Goal: Task Accomplishment & Management: Manage account settings

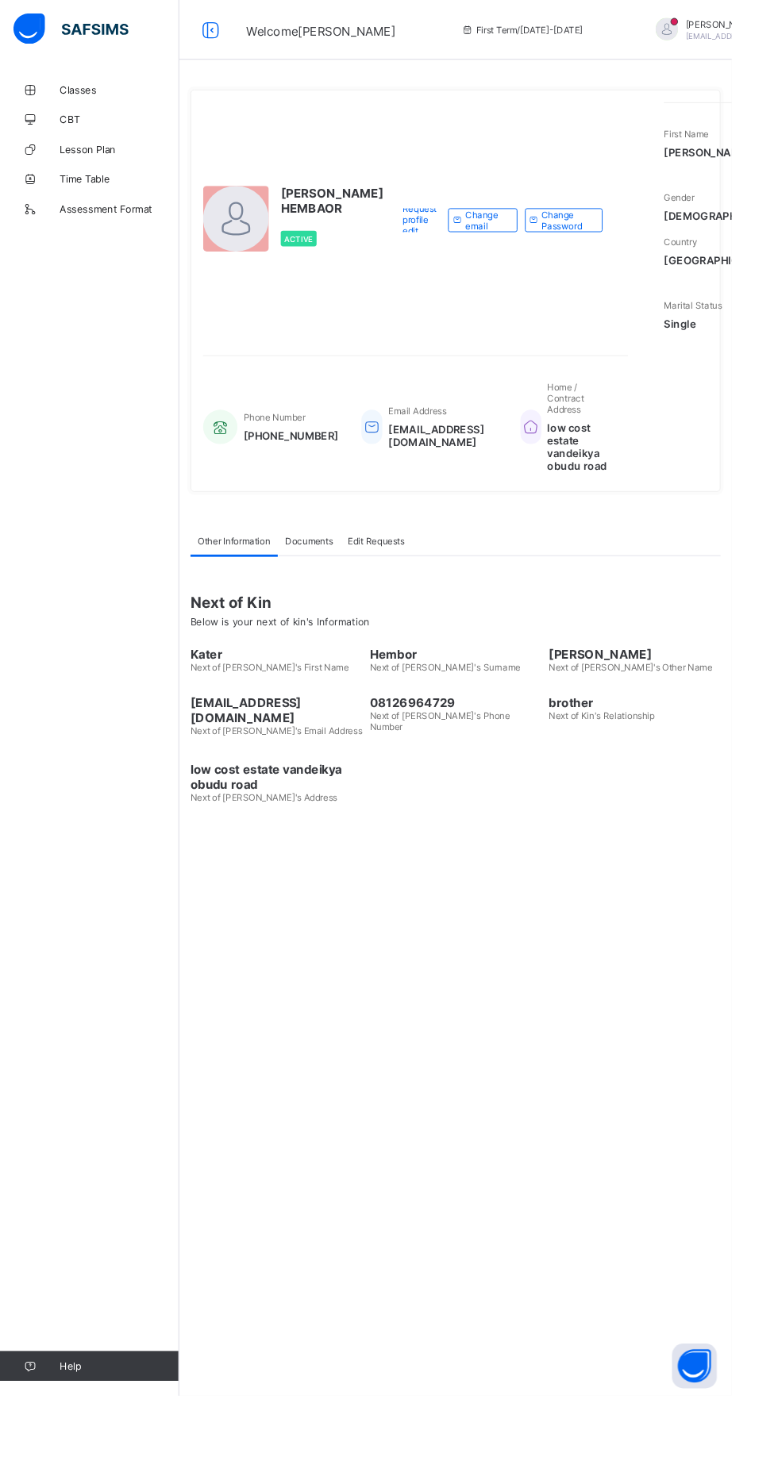
click at [98, 152] on span "Lesson Plan" at bounding box center [126, 158] width 127 height 13
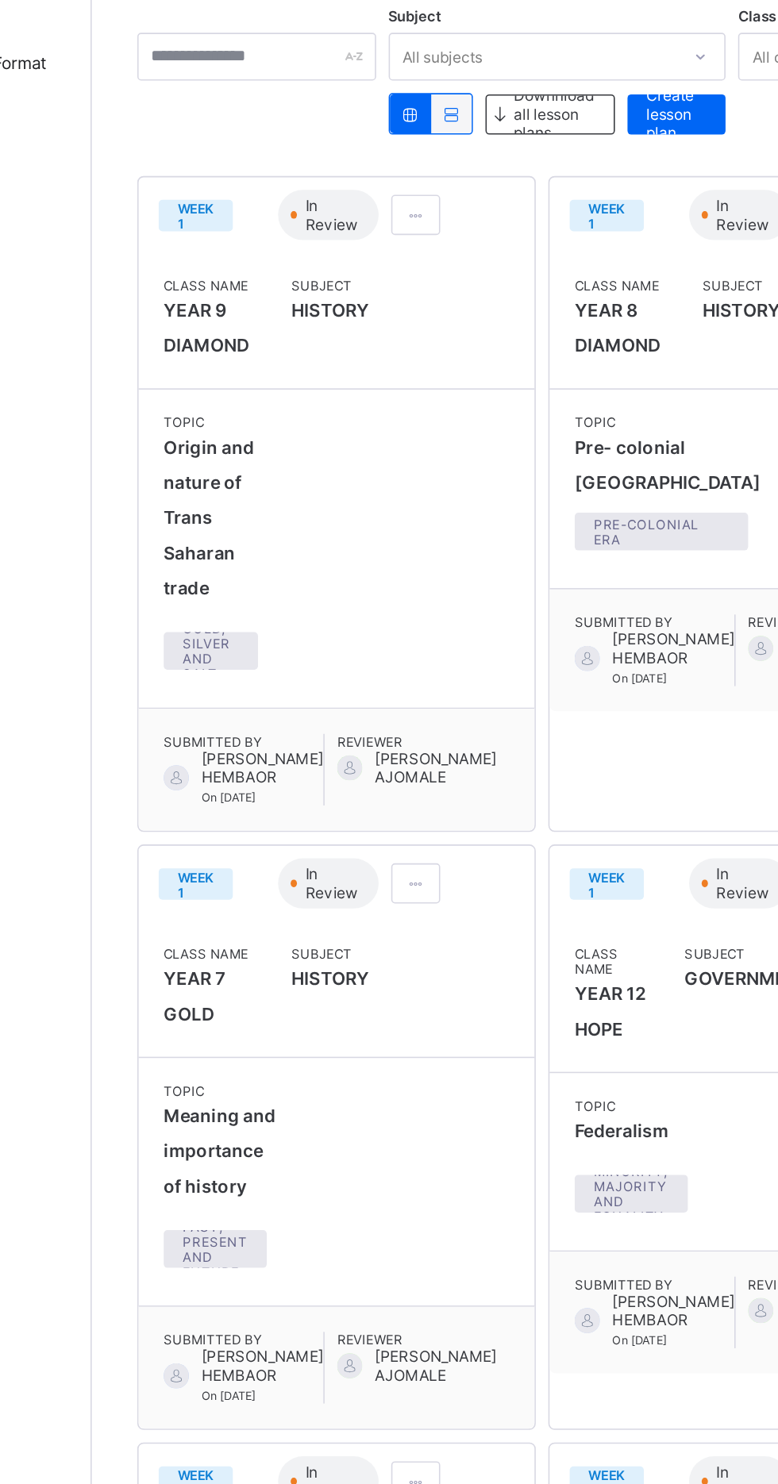
click at [394, 317] on span at bounding box center [394, 319] width 13 height 12
click at [372, 379] on span "Edit lesson plan" at bounding box center [349, 377] width 83 height 12
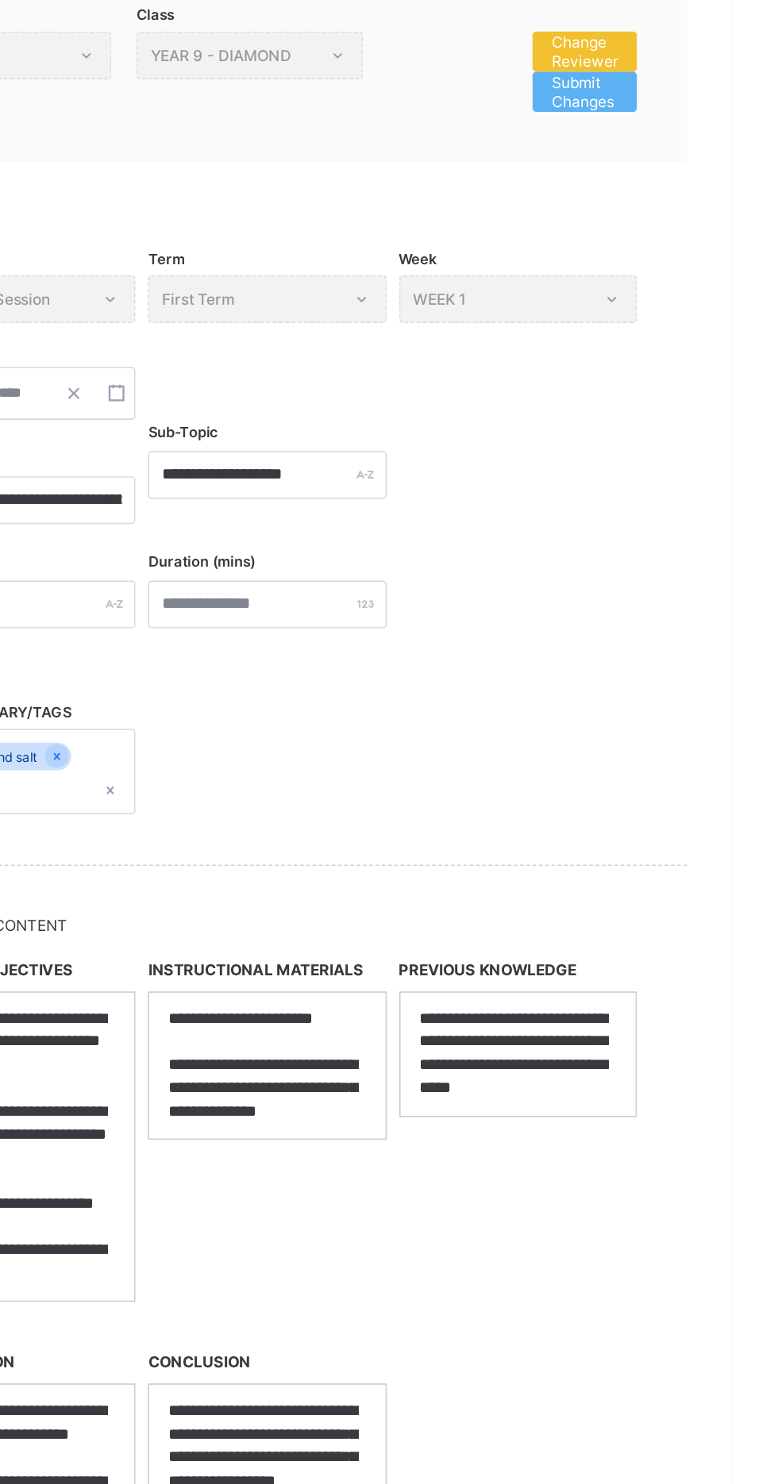
click at [694, 212] on span "Change Reviewer" at bounding box center [684, 215] width 42 height 24
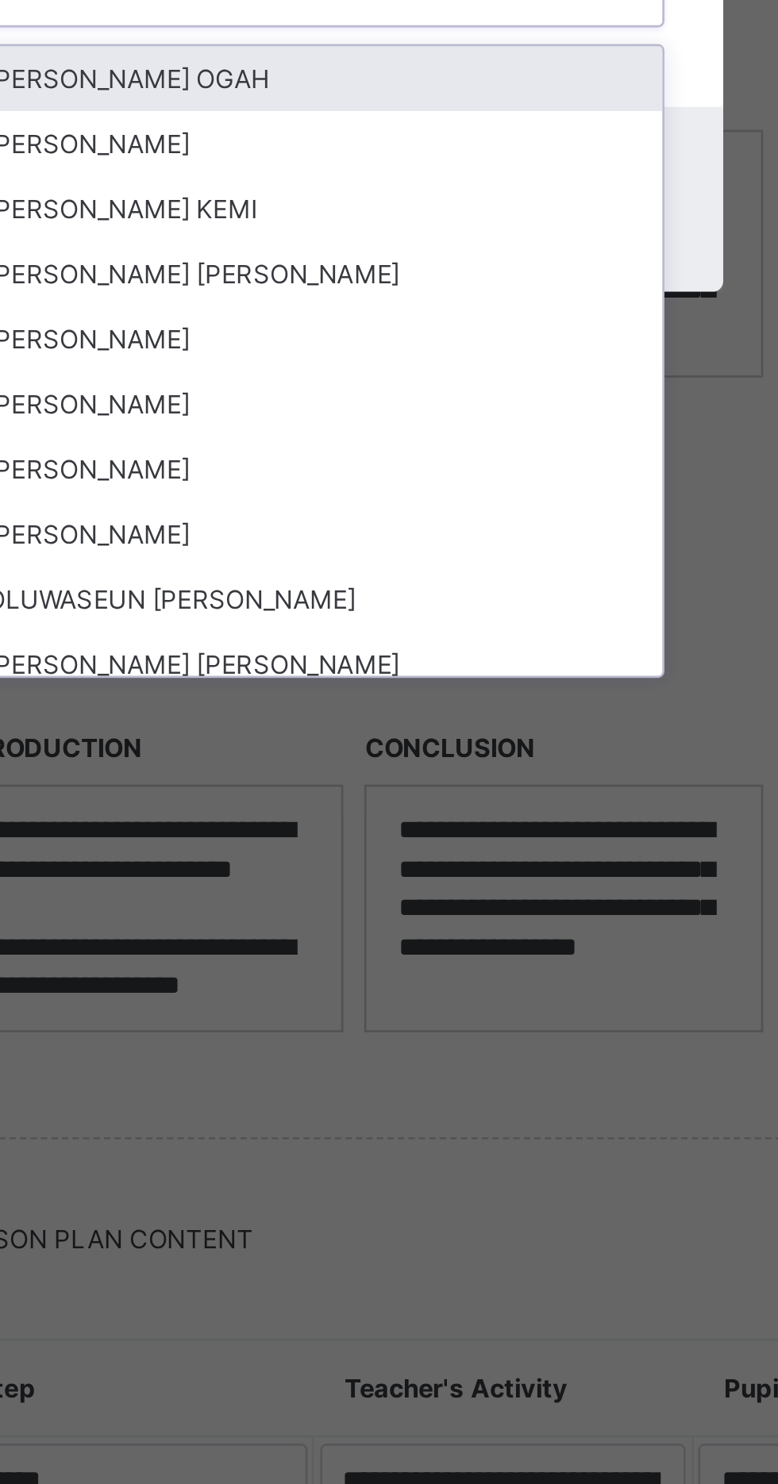
click at [448, 900] on div "[PERSON_NAME]" at bounding box center [388, 887] width 265 height 25
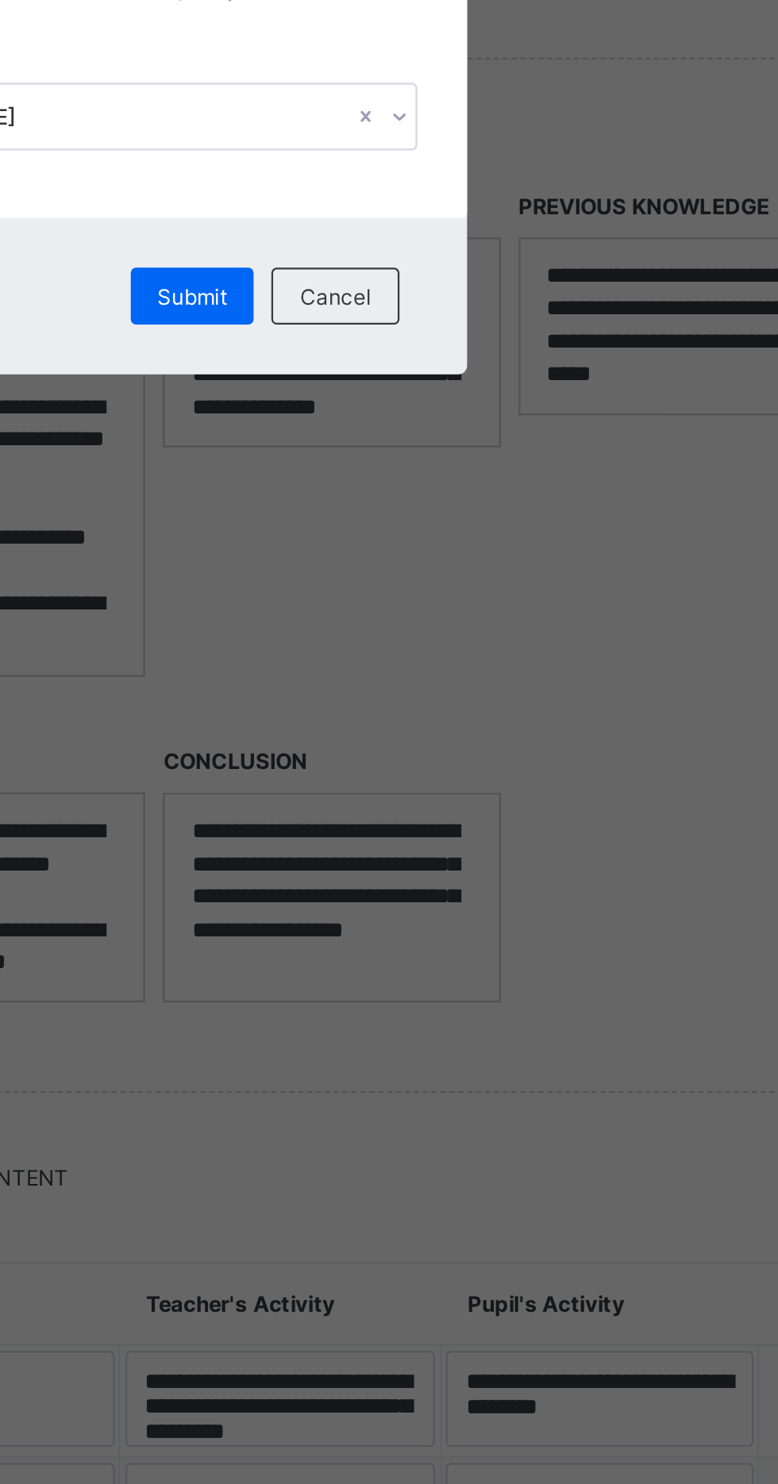
click at [437, 841] on span "Submit" at bounding box center [421, 835] width 31 height 12
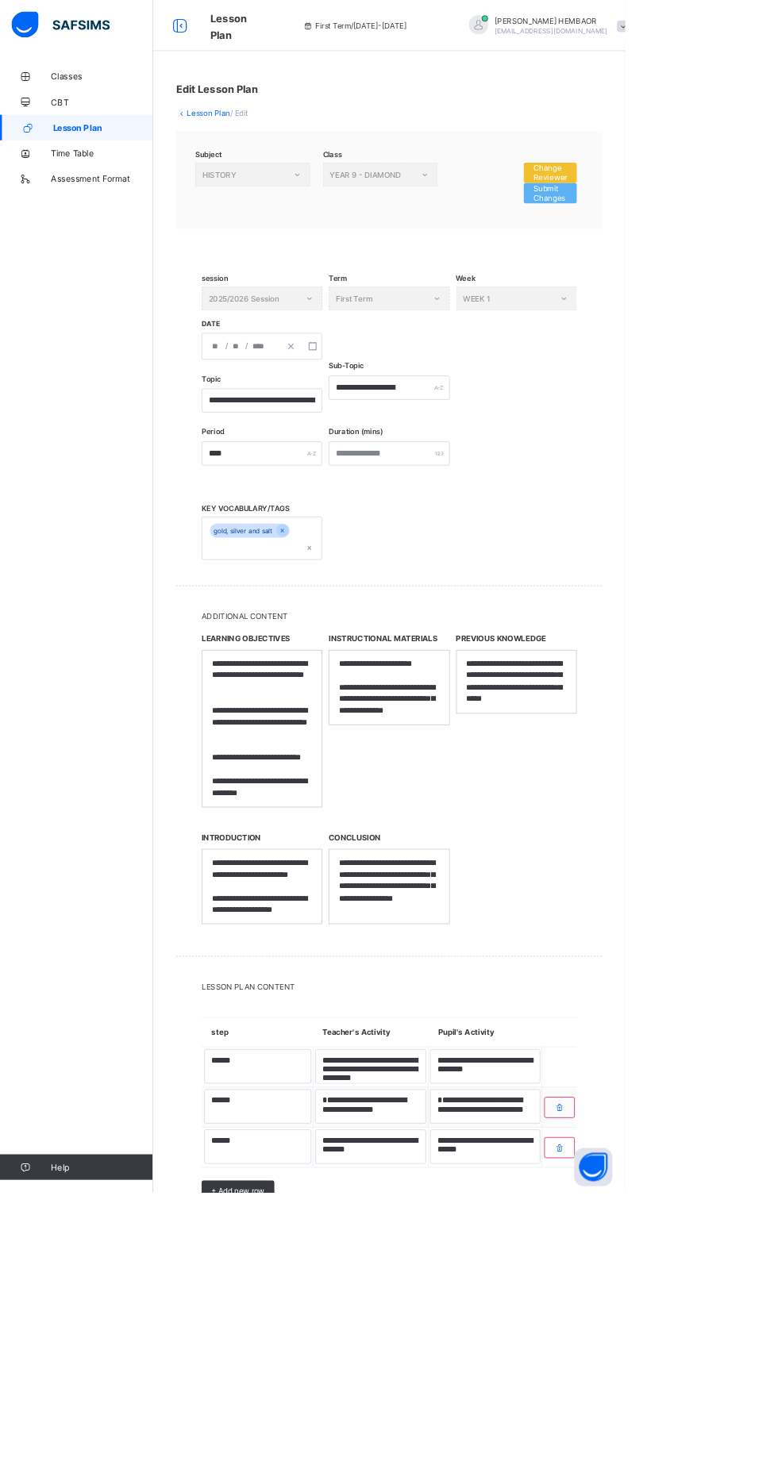
click at [705, 214] on span "Change Reviewer" at bounding box center [684, 215] width 42 height 24
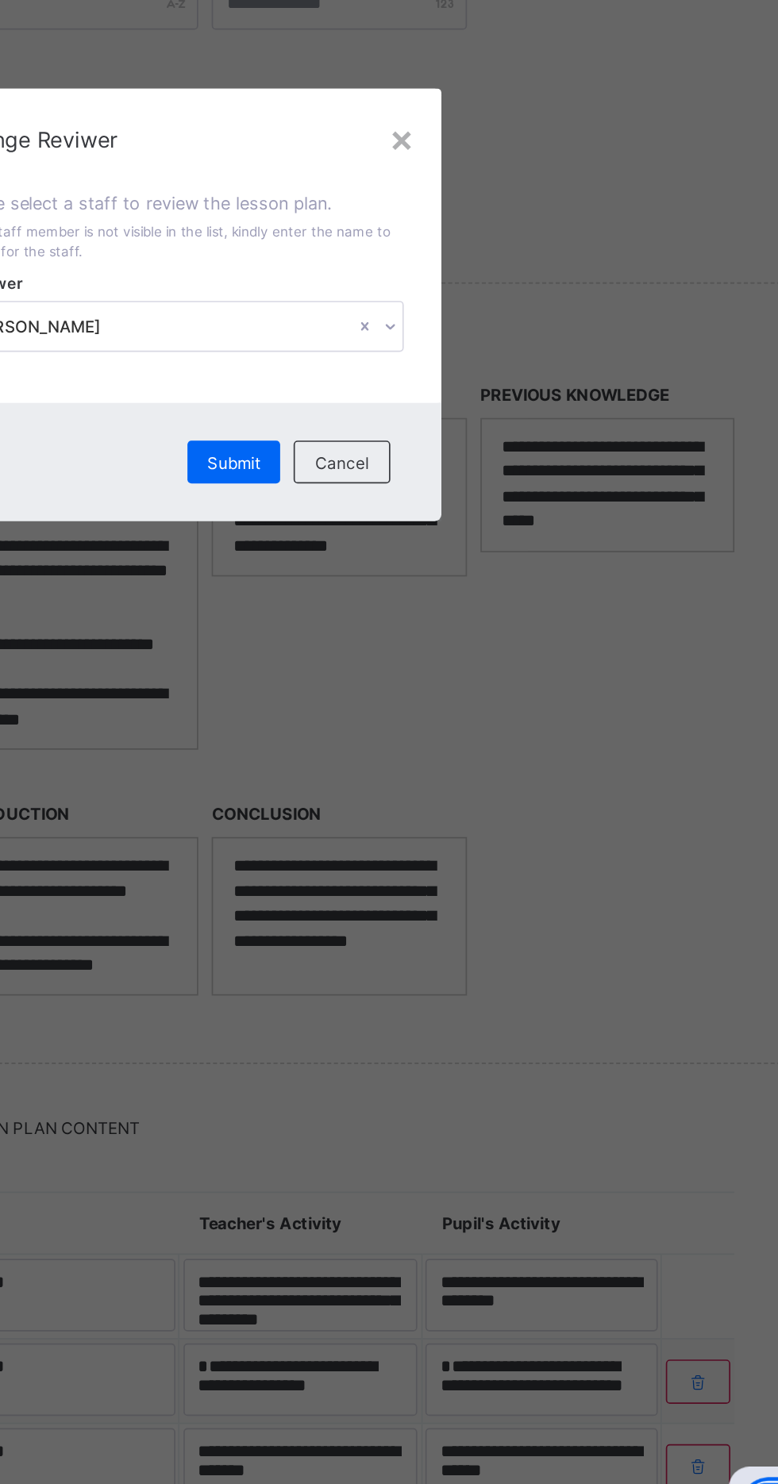
click at [437, 841] on span "Submit" at bounding box center [421, 835] width 31 height 12
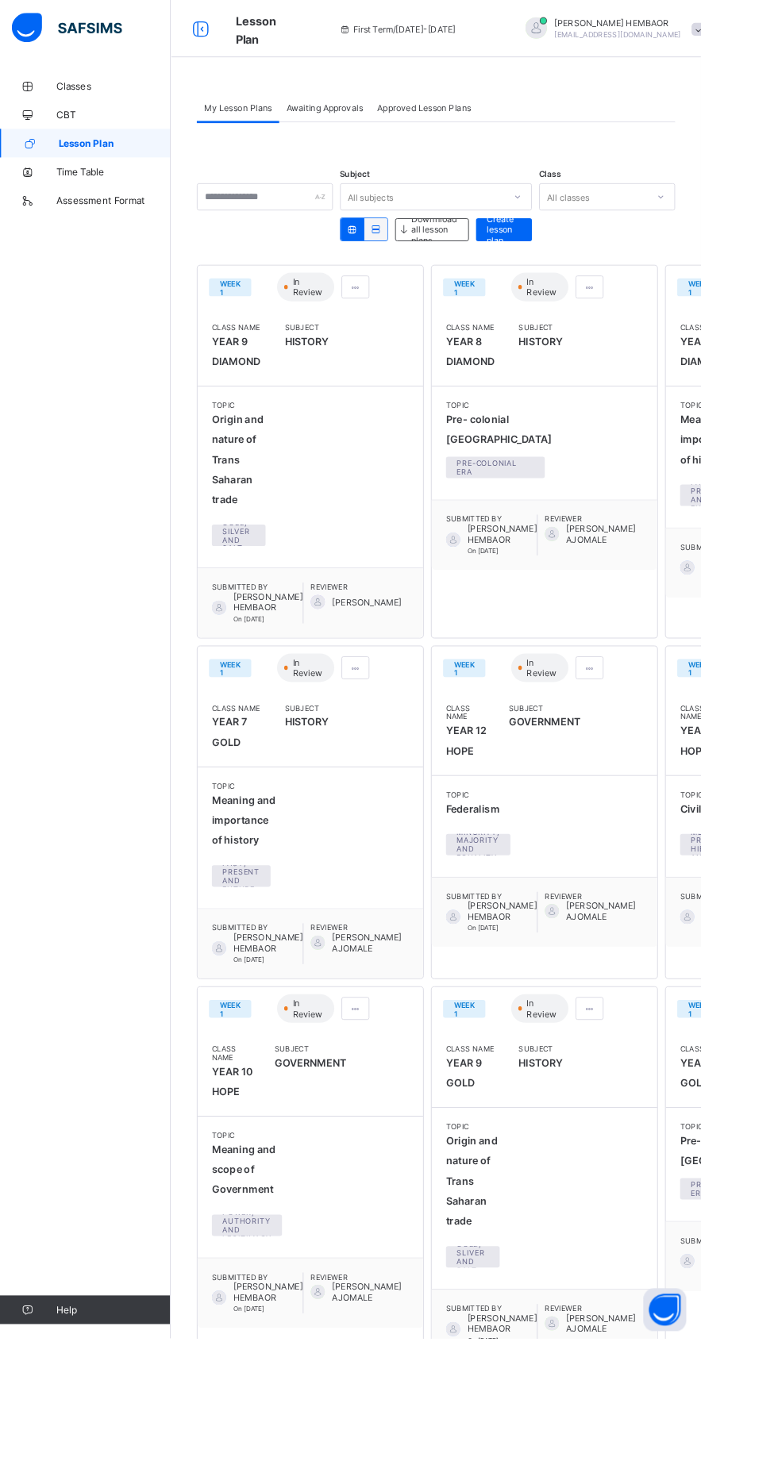
click at [639, 317] on div at bounding box center [654, 318] width 31 height 25
click at [394, 317] on span at bounding box center [394, 319] width 13 height 12
click at [372, 365] on li "Edit lesson plan" at bounding box center [356, 376] width 108 height 25
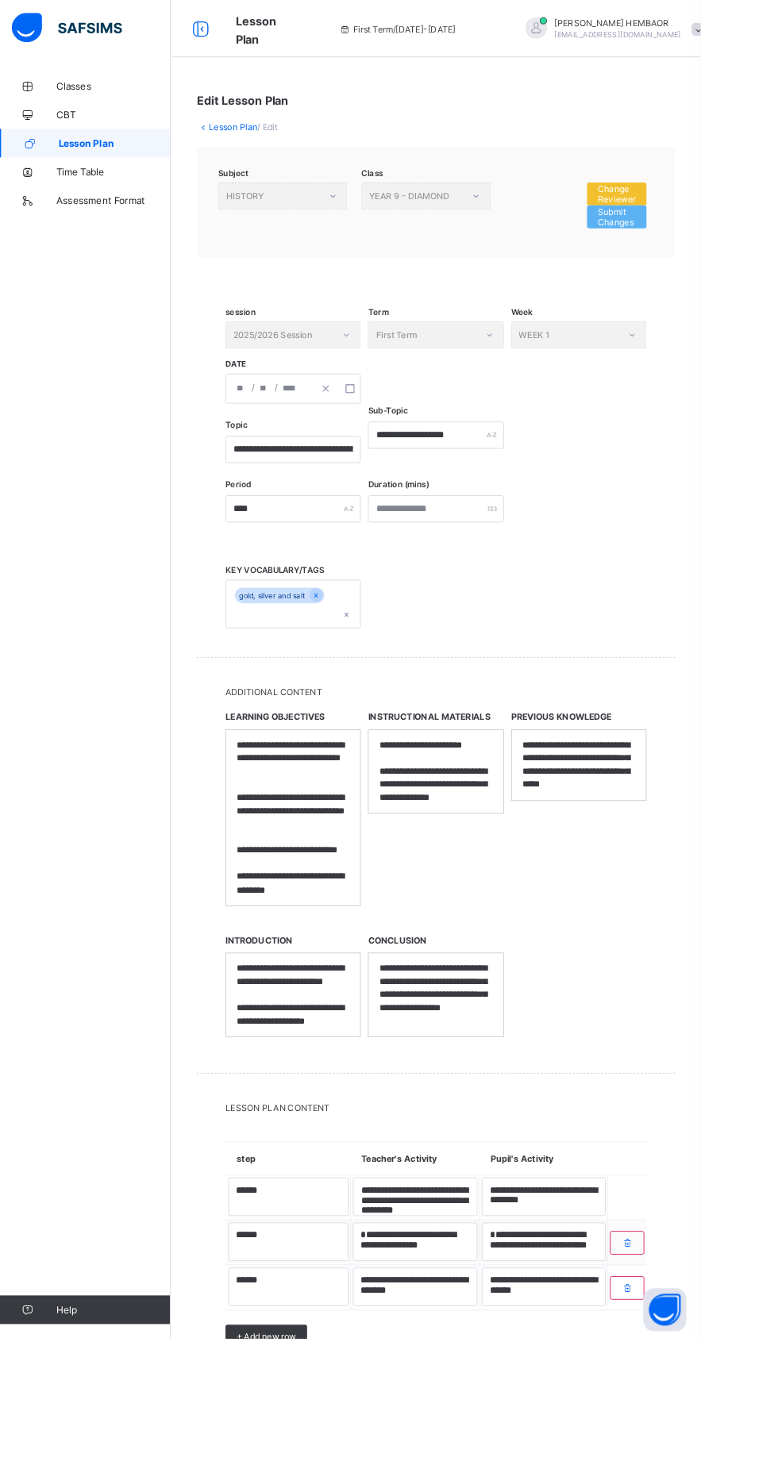
click at [683, 207] on span "Change Reviewer" at bounding box center [684, 215] width 42 height 24
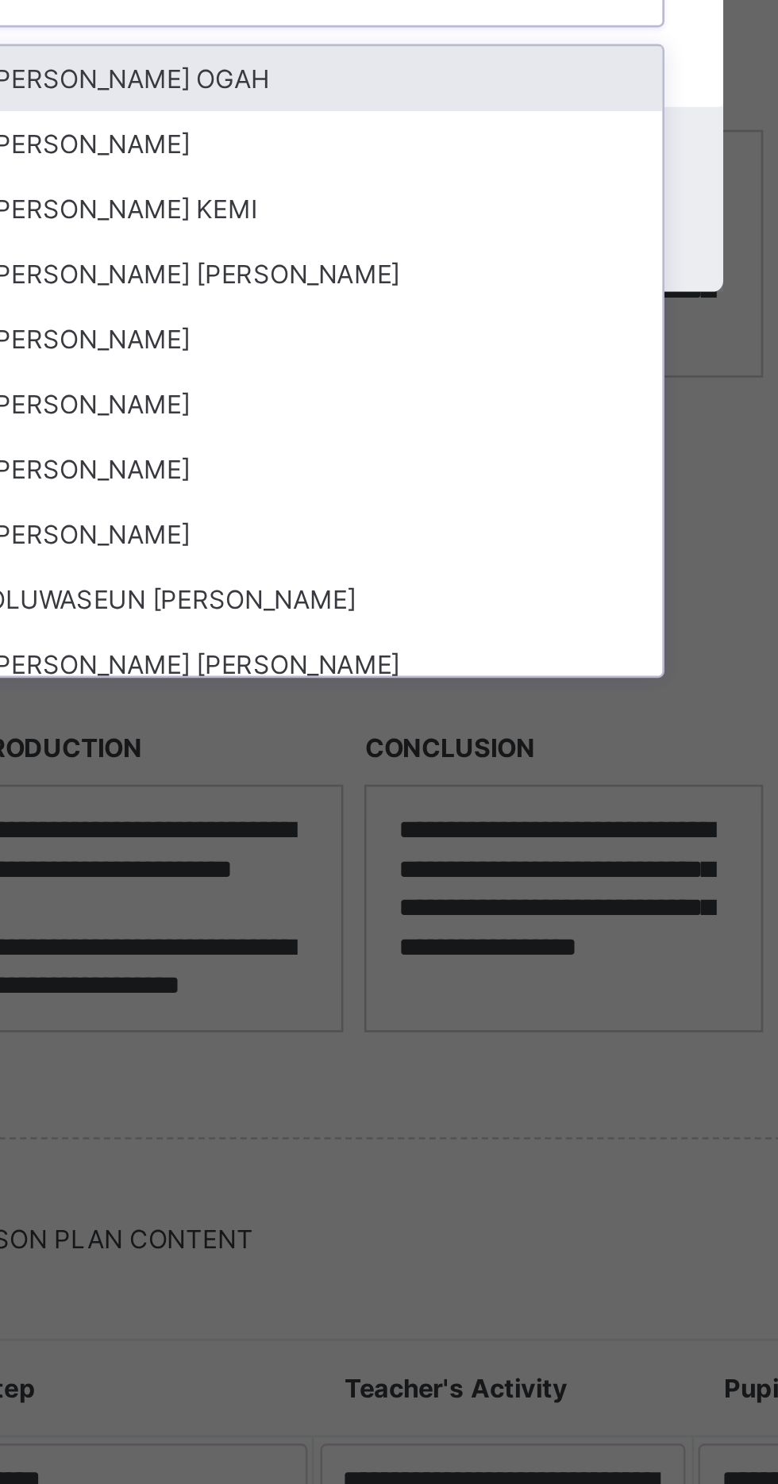
click at [453, 900] on div "[PERSON_NAME]" at bounding box center [388, 887] width 265 height 25
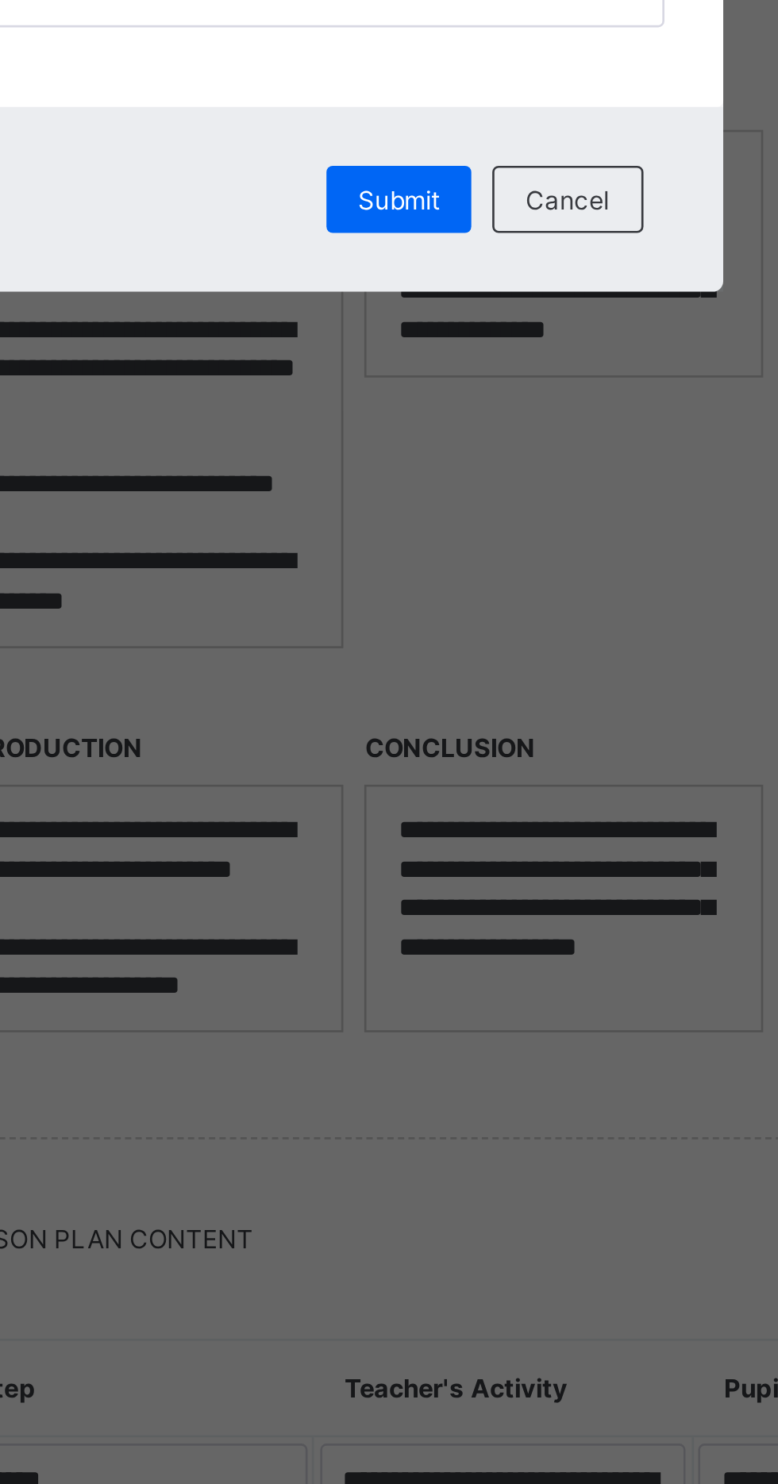
click at [437, 841] on span "Submit" at bounding box center [421, 835] width 31 height 12
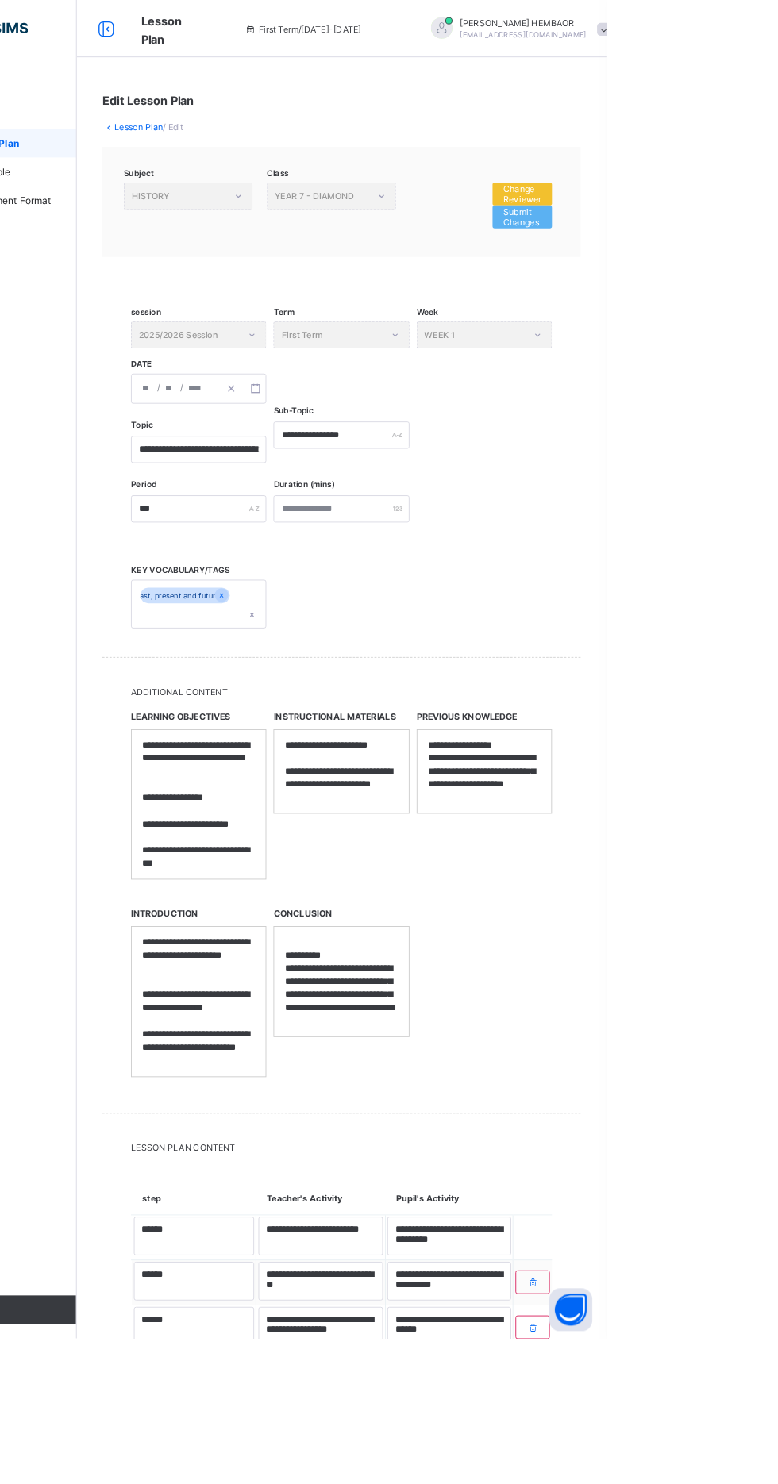
click at [700, 208] on span "Change Reviewer" at bounding box center [684, 215] width 42 height 24
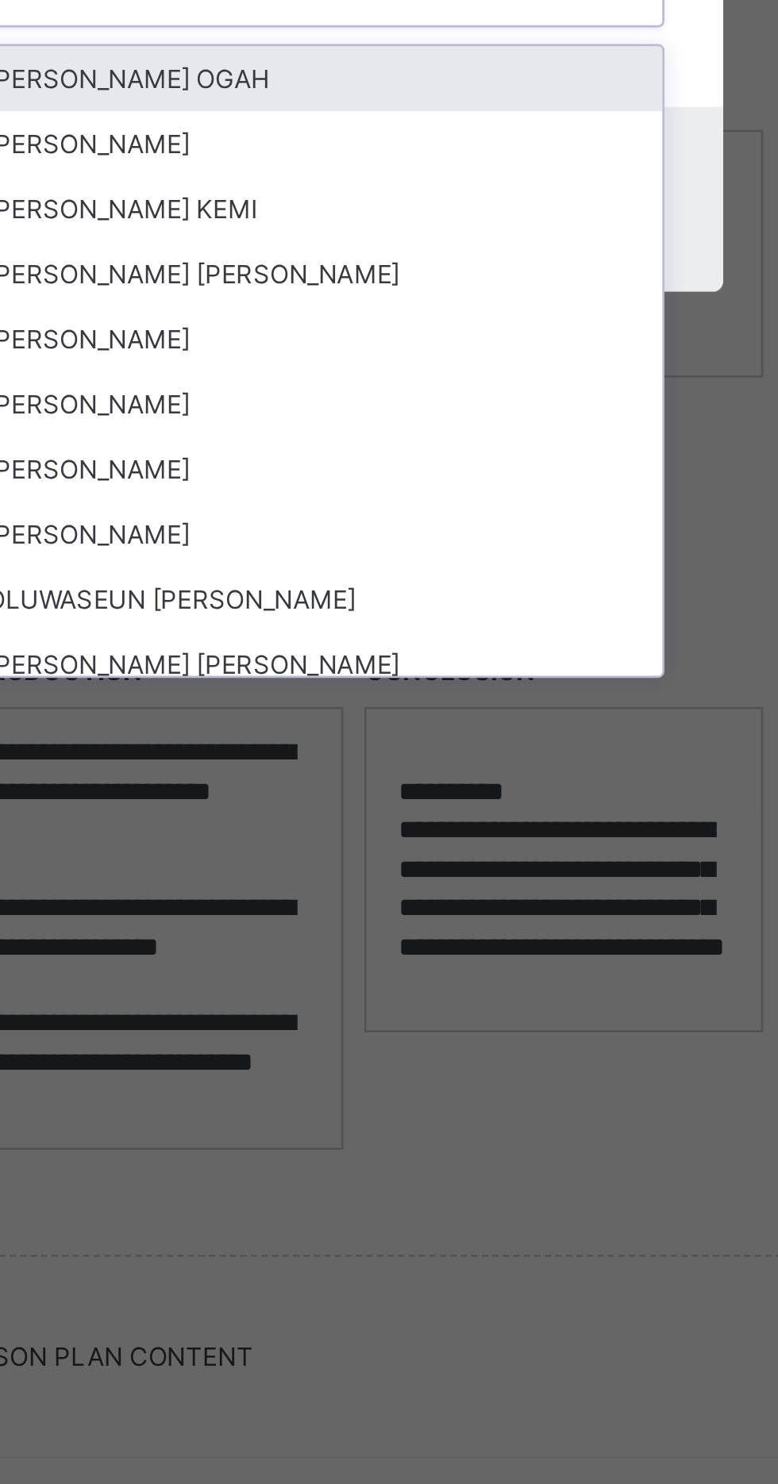
click at [466, 900] on div "[PERSON_NAME]" at bounding box center [388, 887] width 265 height 25
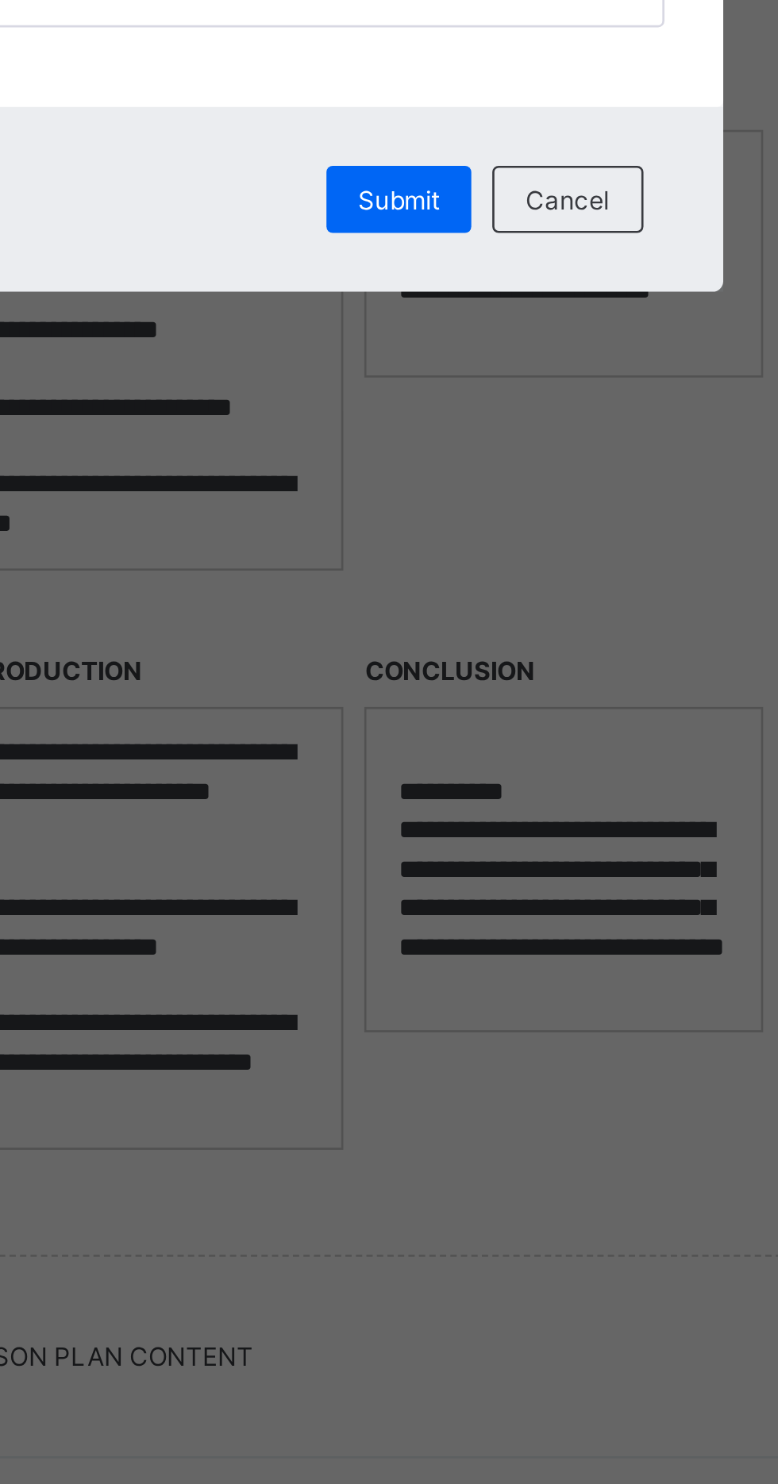
click at [449, 847] on div "Submit" at bounding box center [421, 834] width 55 height 25
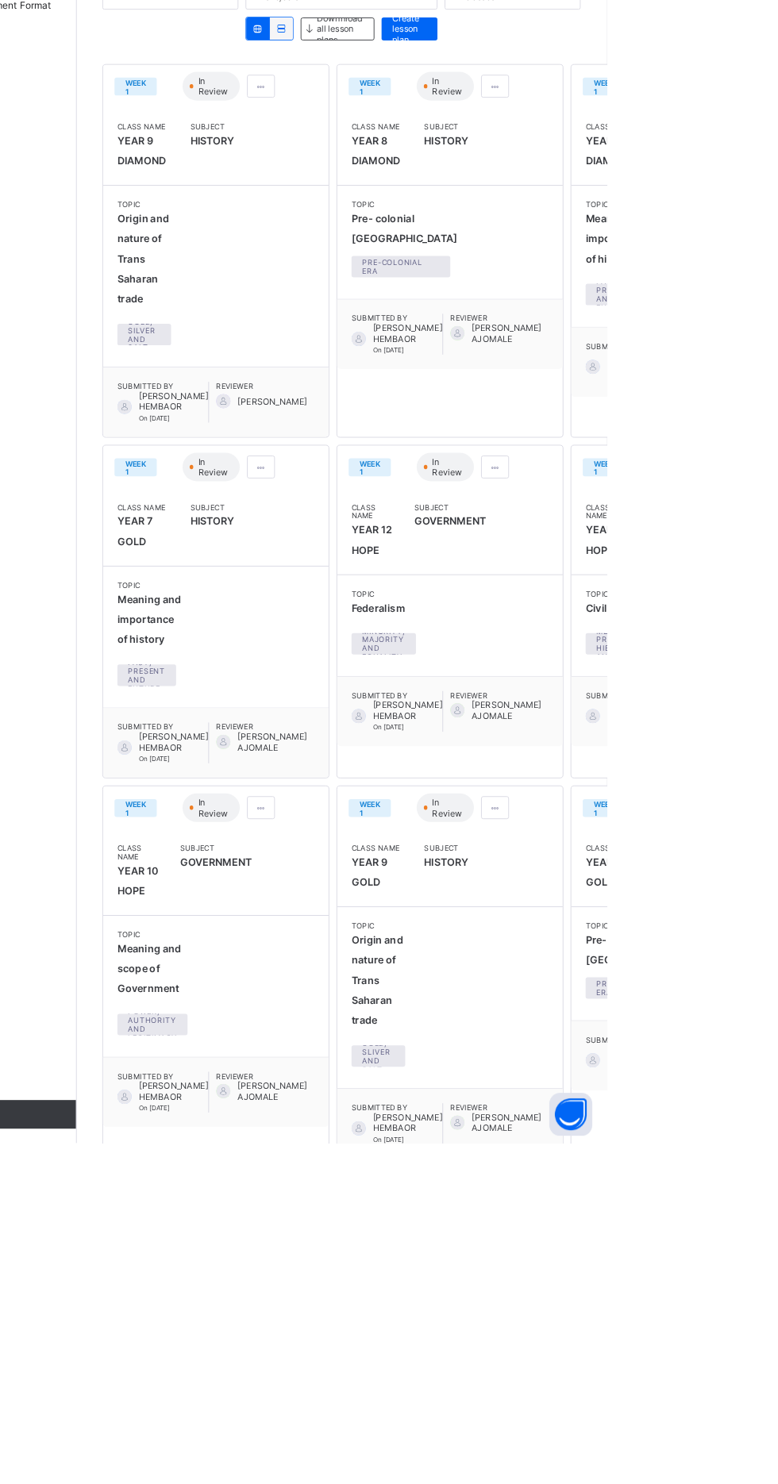
click at [394, 741] on span at bounding box center [394, 735] width 13 height 12
click at [372, 805] on li "Edit lesson plan" at bounding box center [356, 793] width 108 height 25
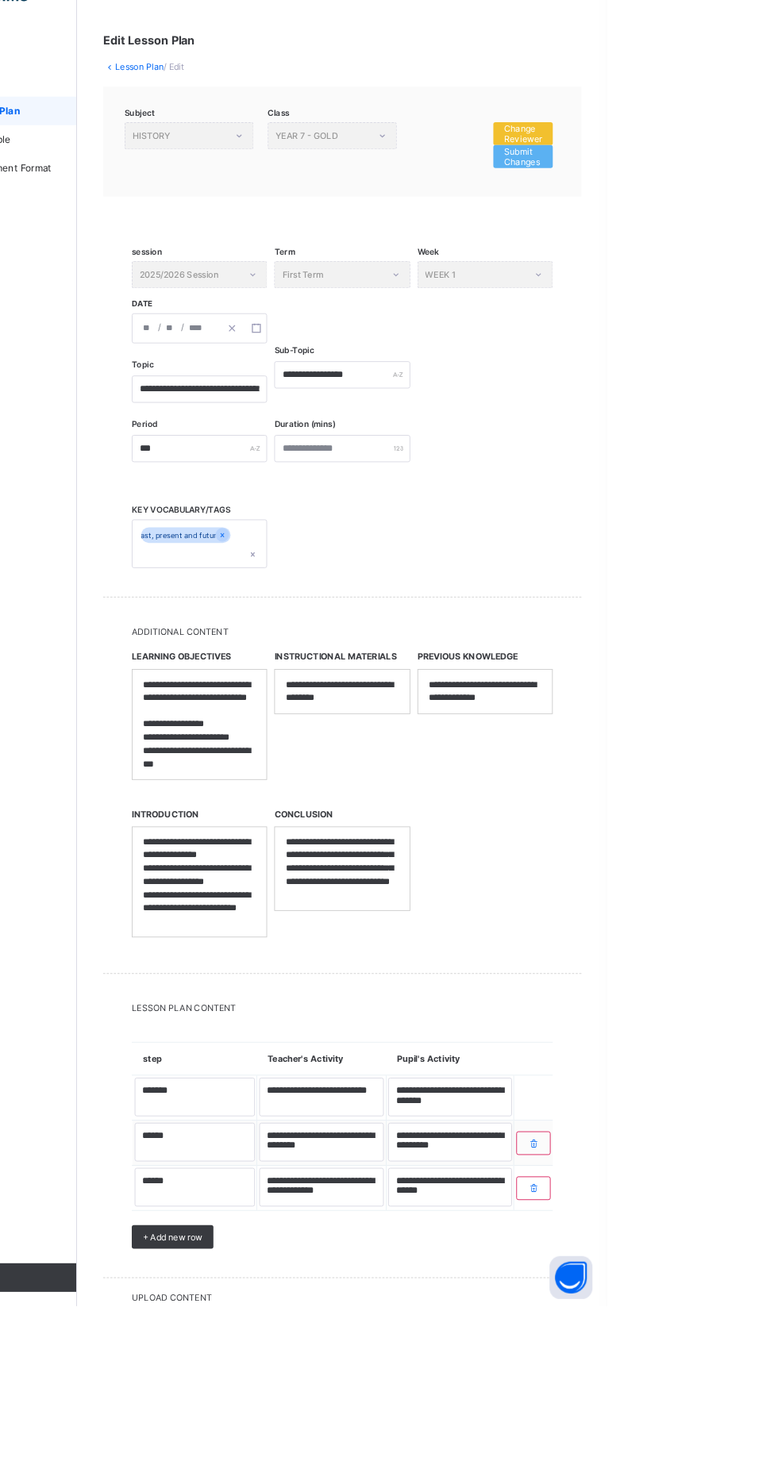
scroll to position [31, 0]
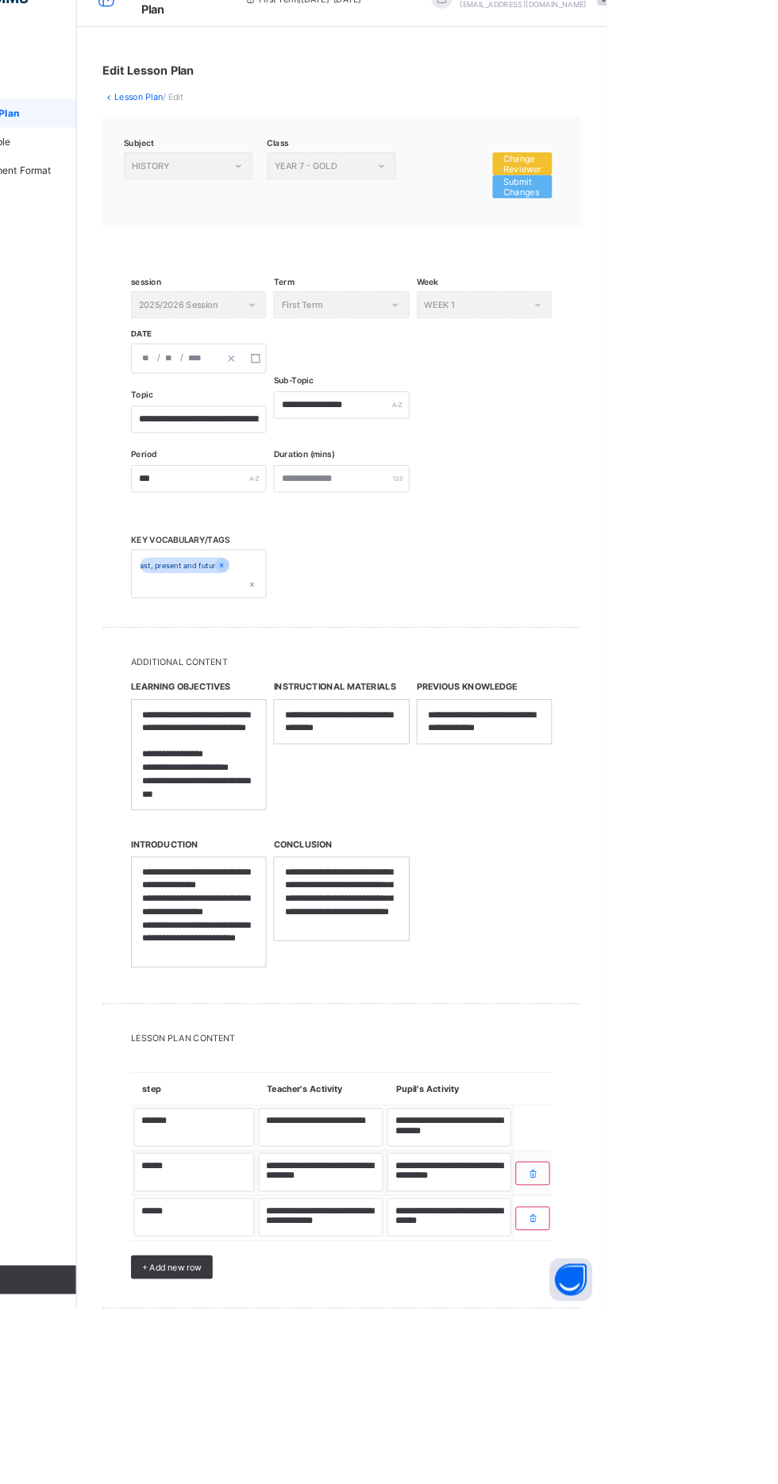
click at [687, 208] on span "Change Reviewer" at bounding box center [684, 215] width 42 height 24
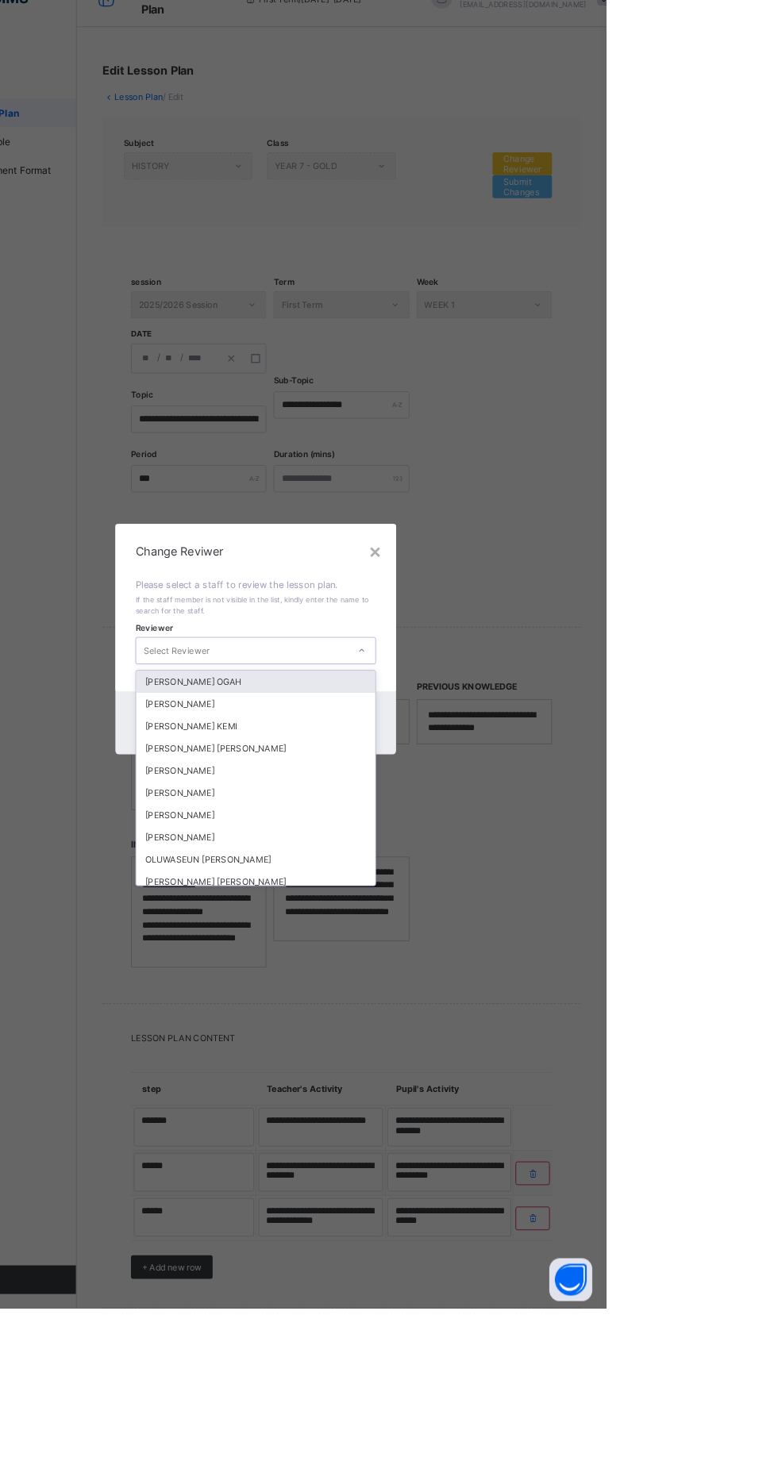
scroll to position [0, 0]
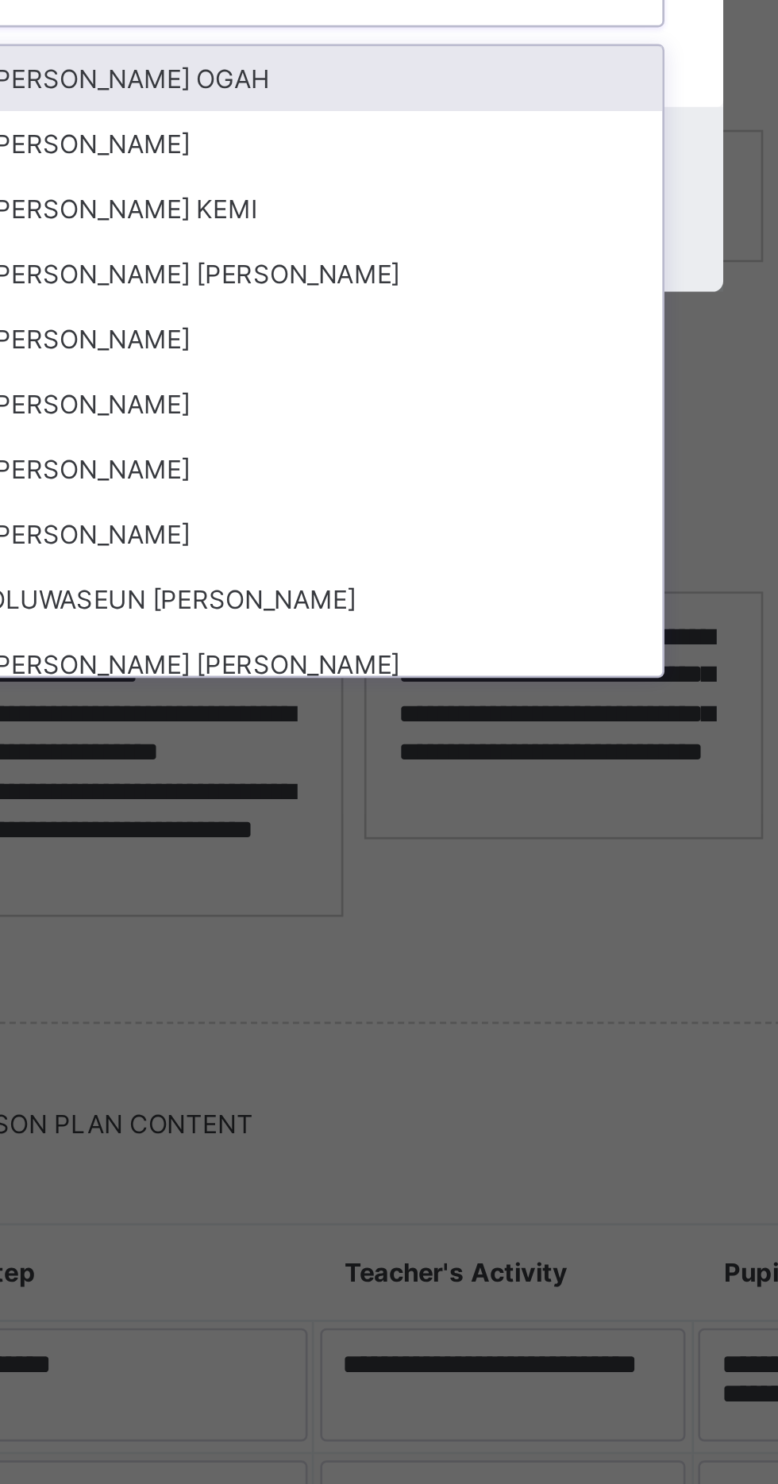
click at [459, 900] on div "[PERSON_NAME]" at bounding box center [388, 887] width 265 height 25
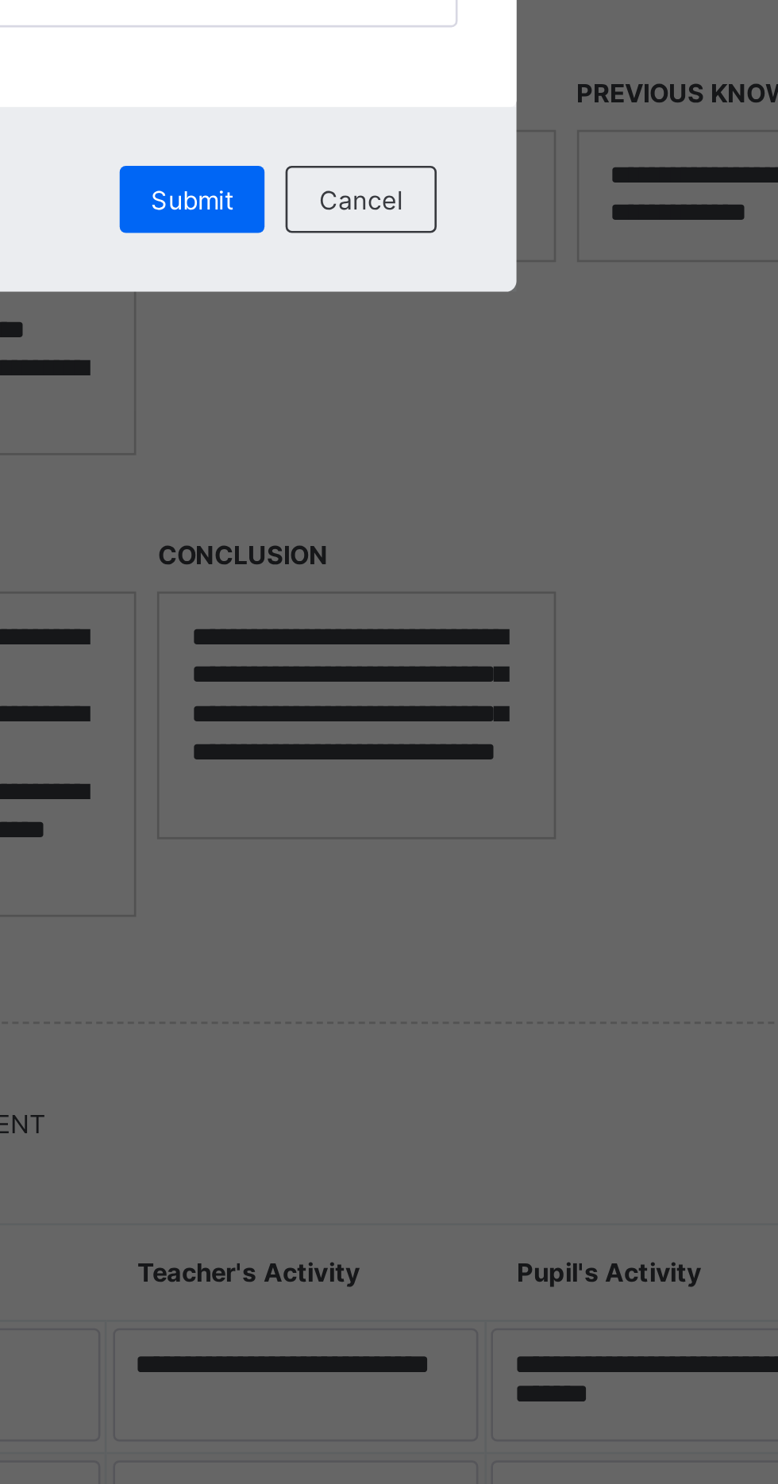
click at [449, 847] on div "Submit" at bounding box center [421, 834] width 55 height 25
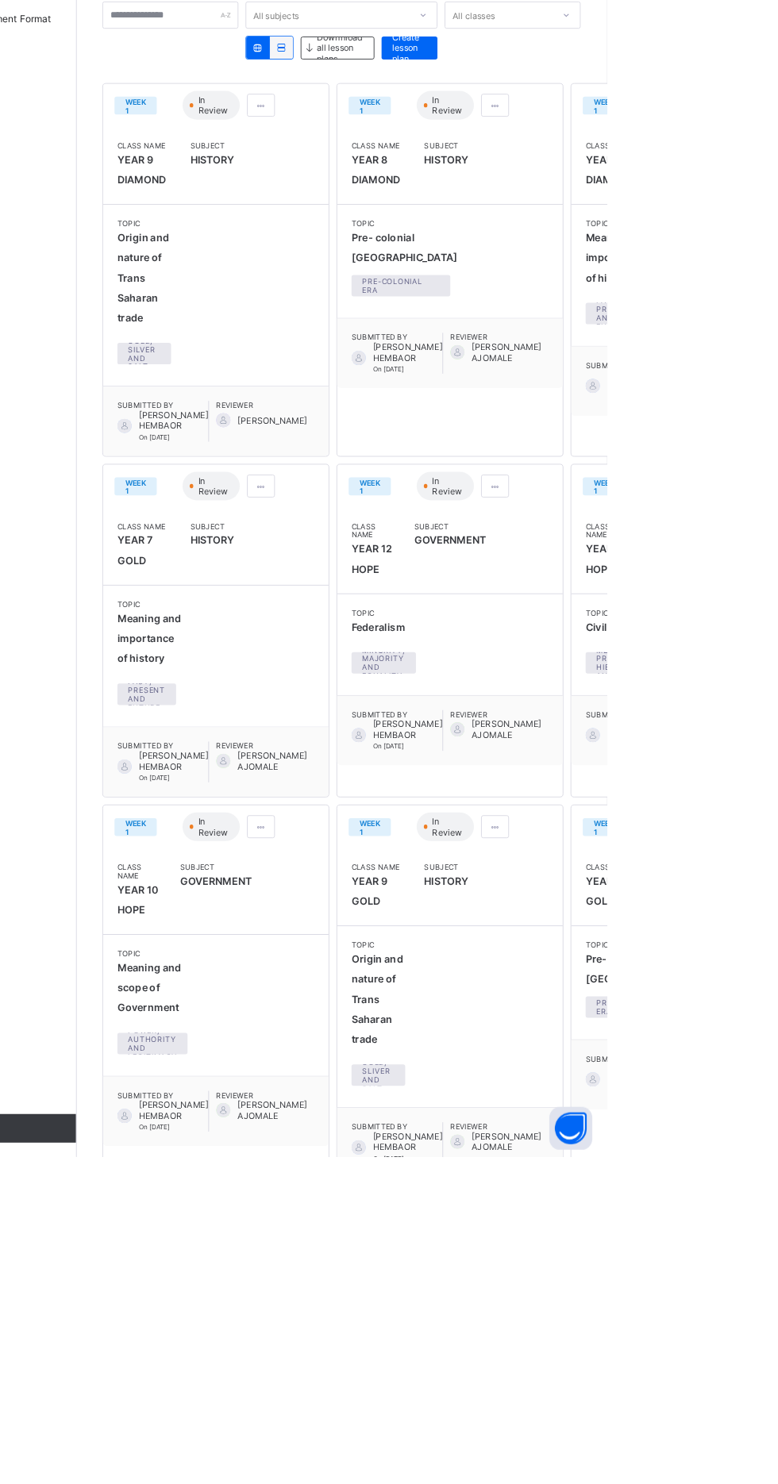
click at [639, 753] on div at bounding box center [654, 740] width 31 height 25
click at [580, 805] on span "Edit lesson plan" at bounding box center [608, 799] width 83 height 12
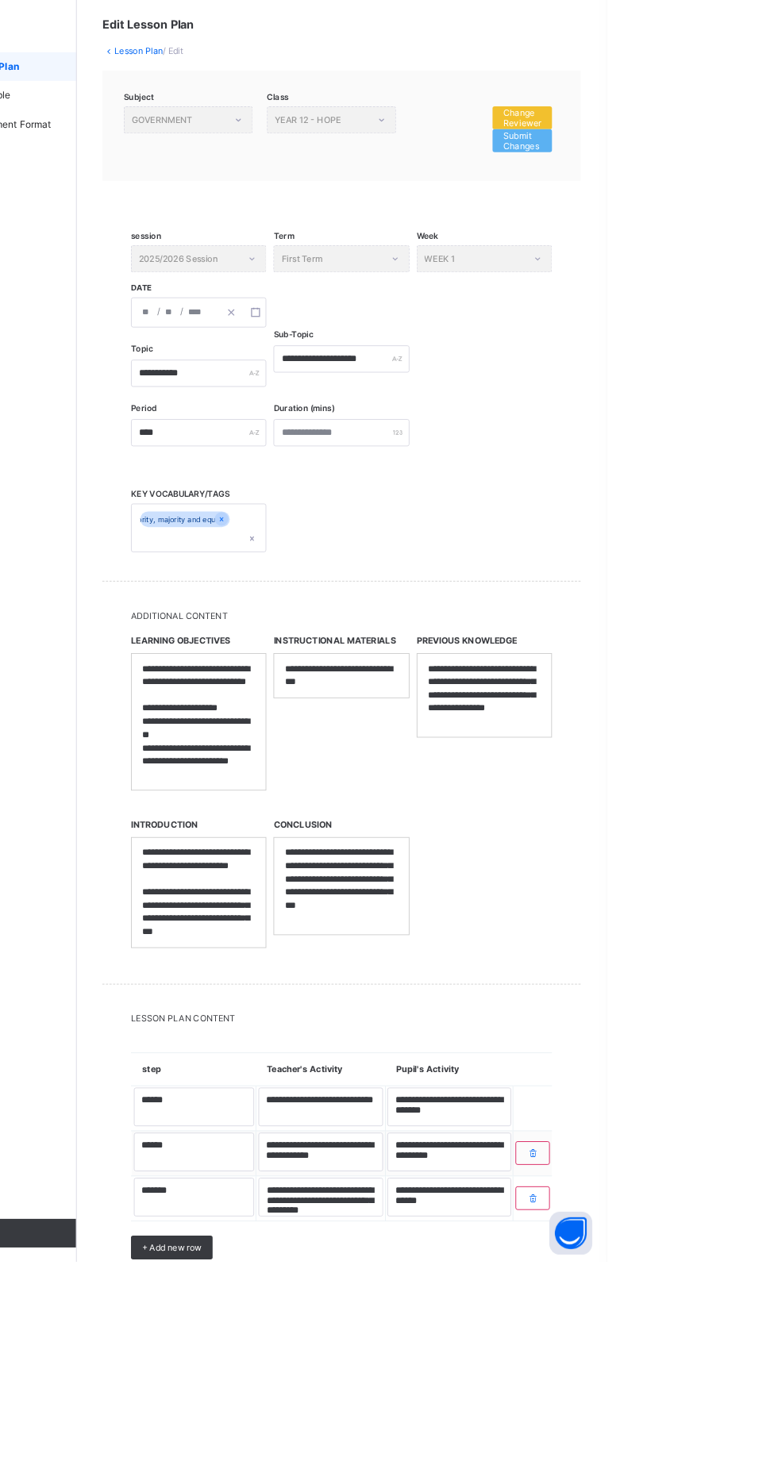
click at [706, 208] on div "Change Reviewer" at bounding box center [684, 214] width 66 height 25
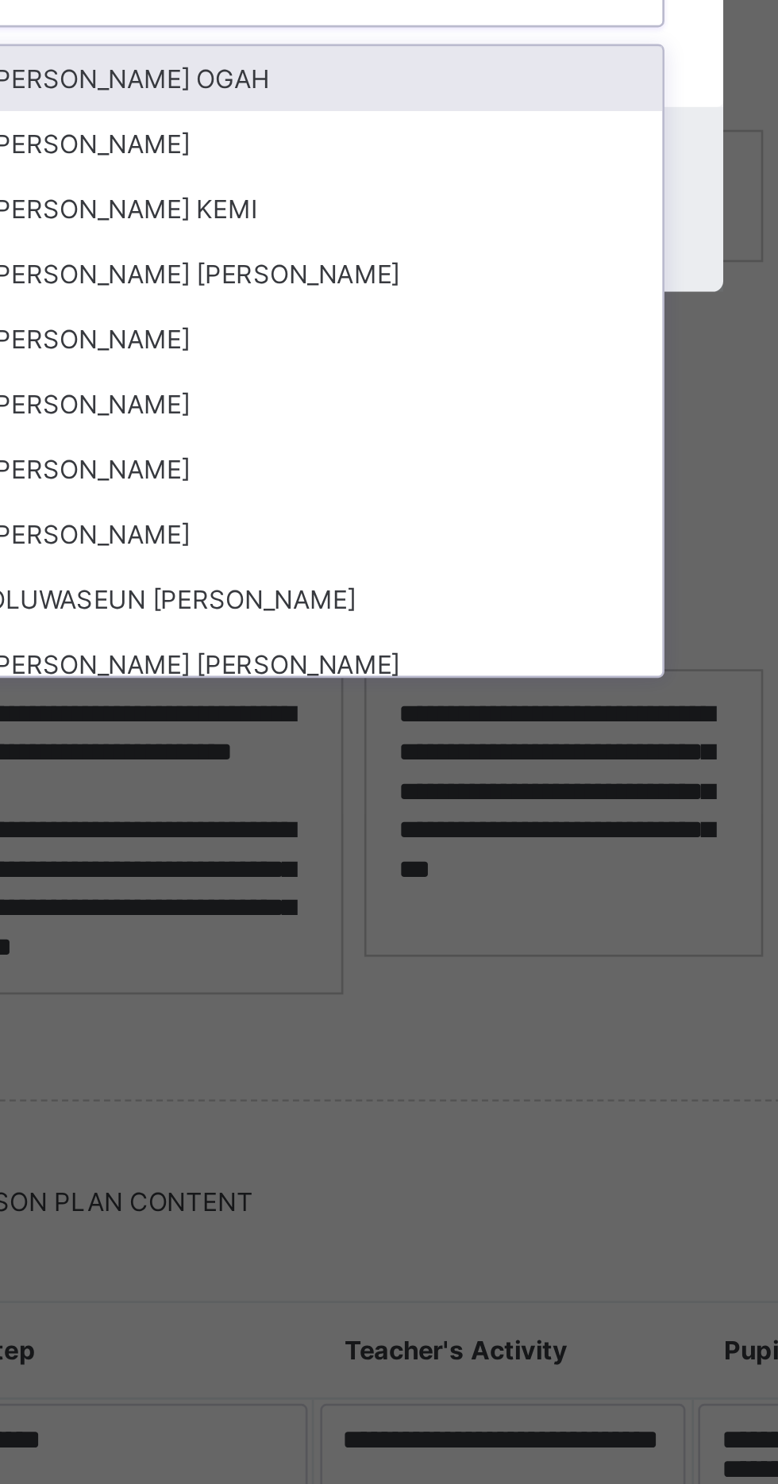
click at [448, 900] on div "[PERSON_NAME]" at bounding box center [388, 887] width 265 height 25
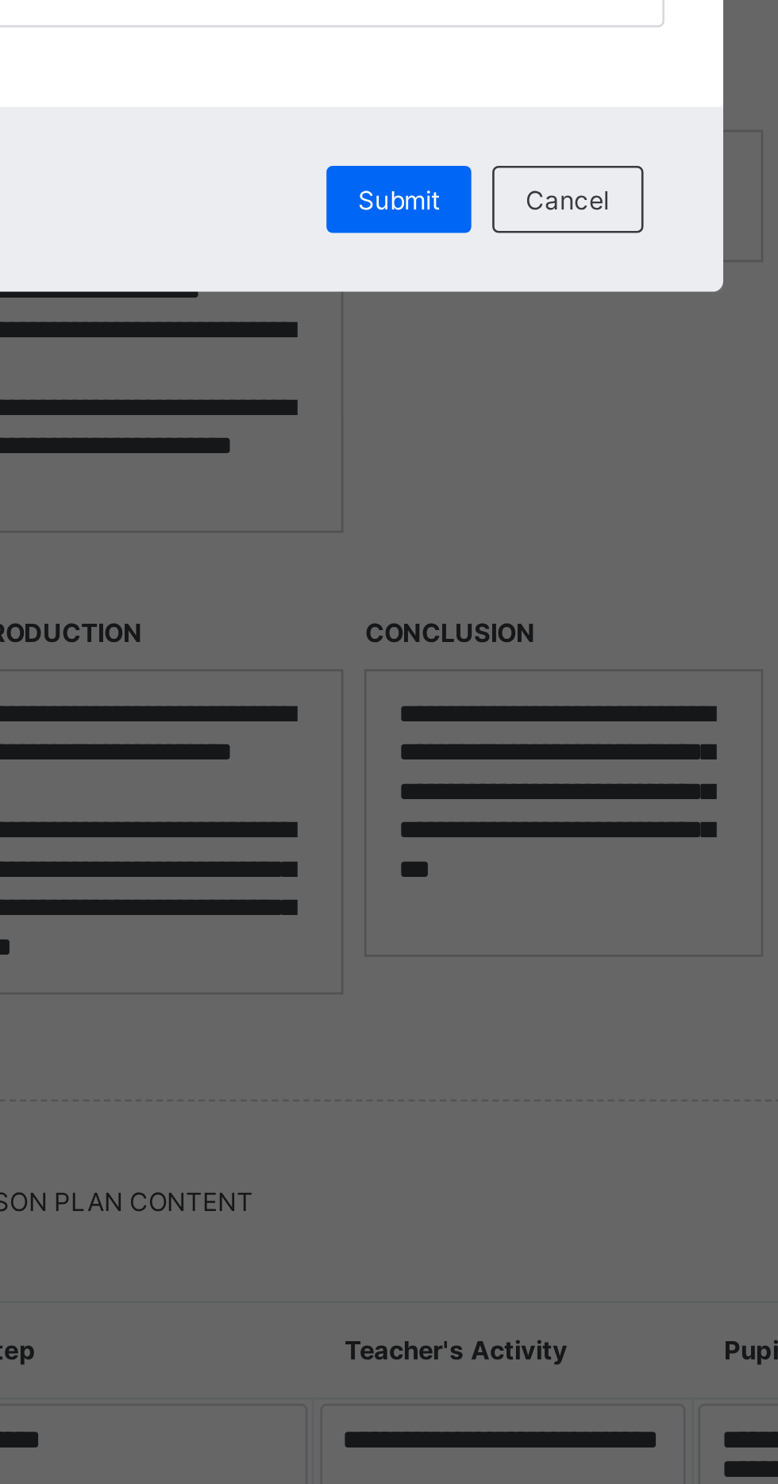
click at [437, 841] on span "Submit" at bounding box center [421, 835] width 31 height 12
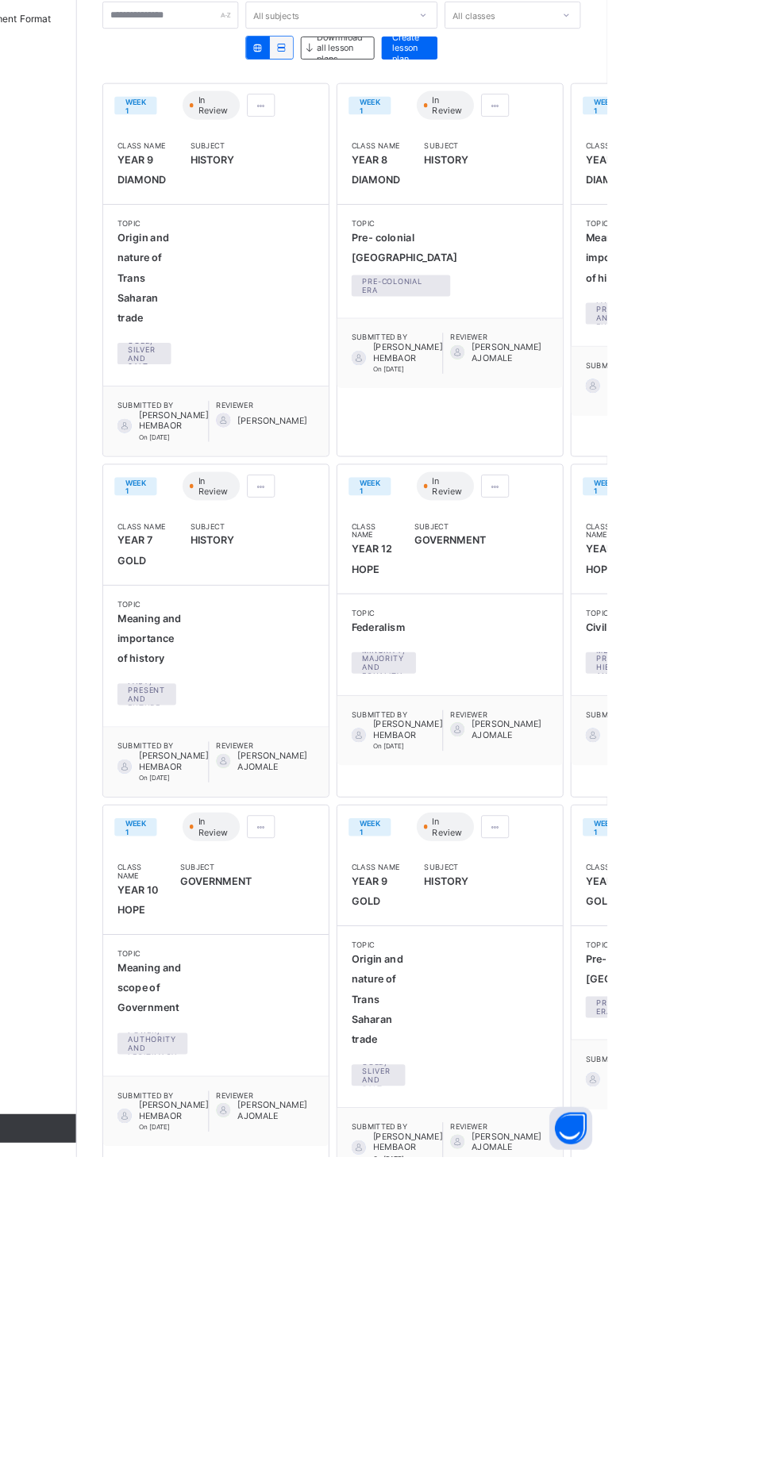
scroll to position [140, 0]
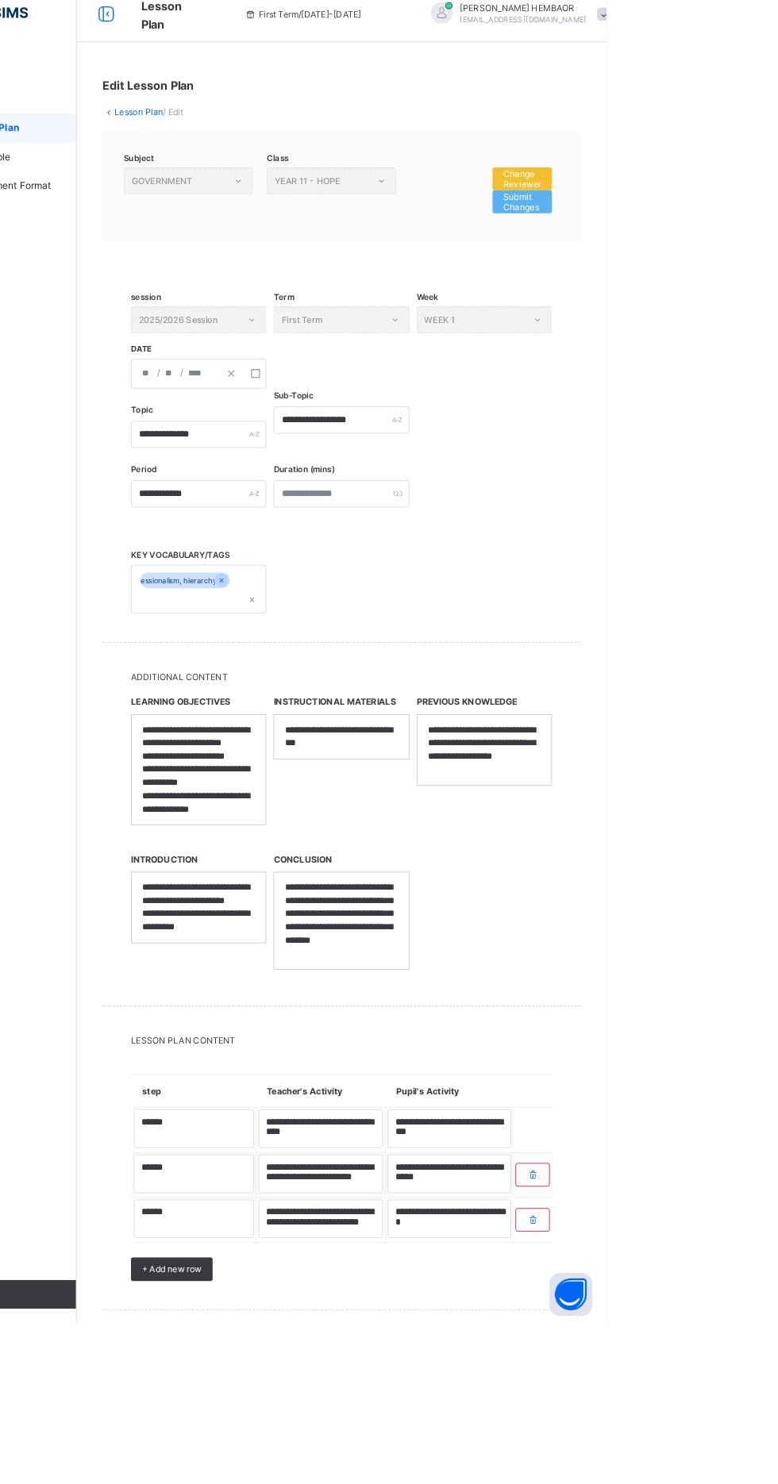
click at [713, 211] on div "Change Reviewer" at bounding box center [684, 214] width 66 height 25
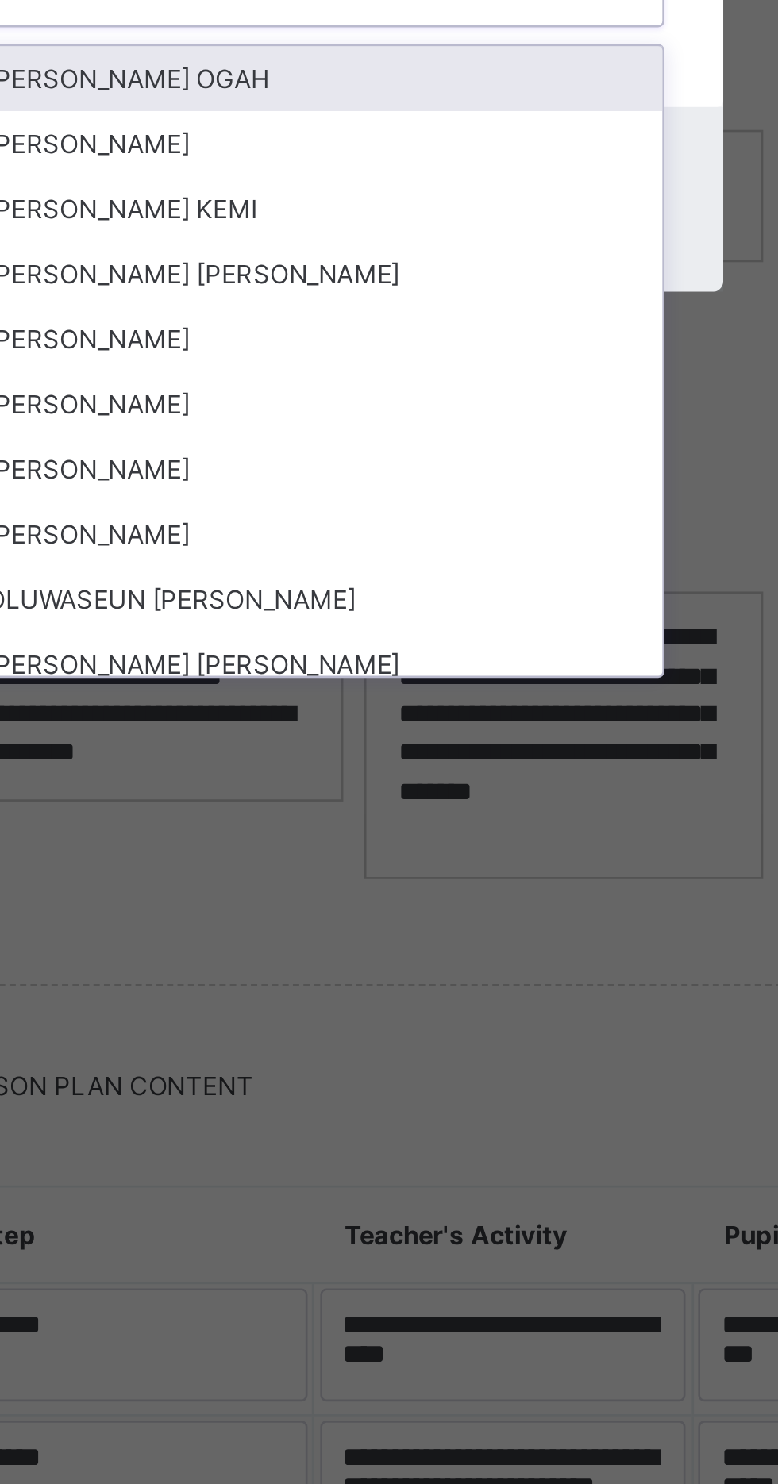
click at [459, 900] on div "[PERSON_NAME]" at bounding box center [388, 887] width 265 height 25
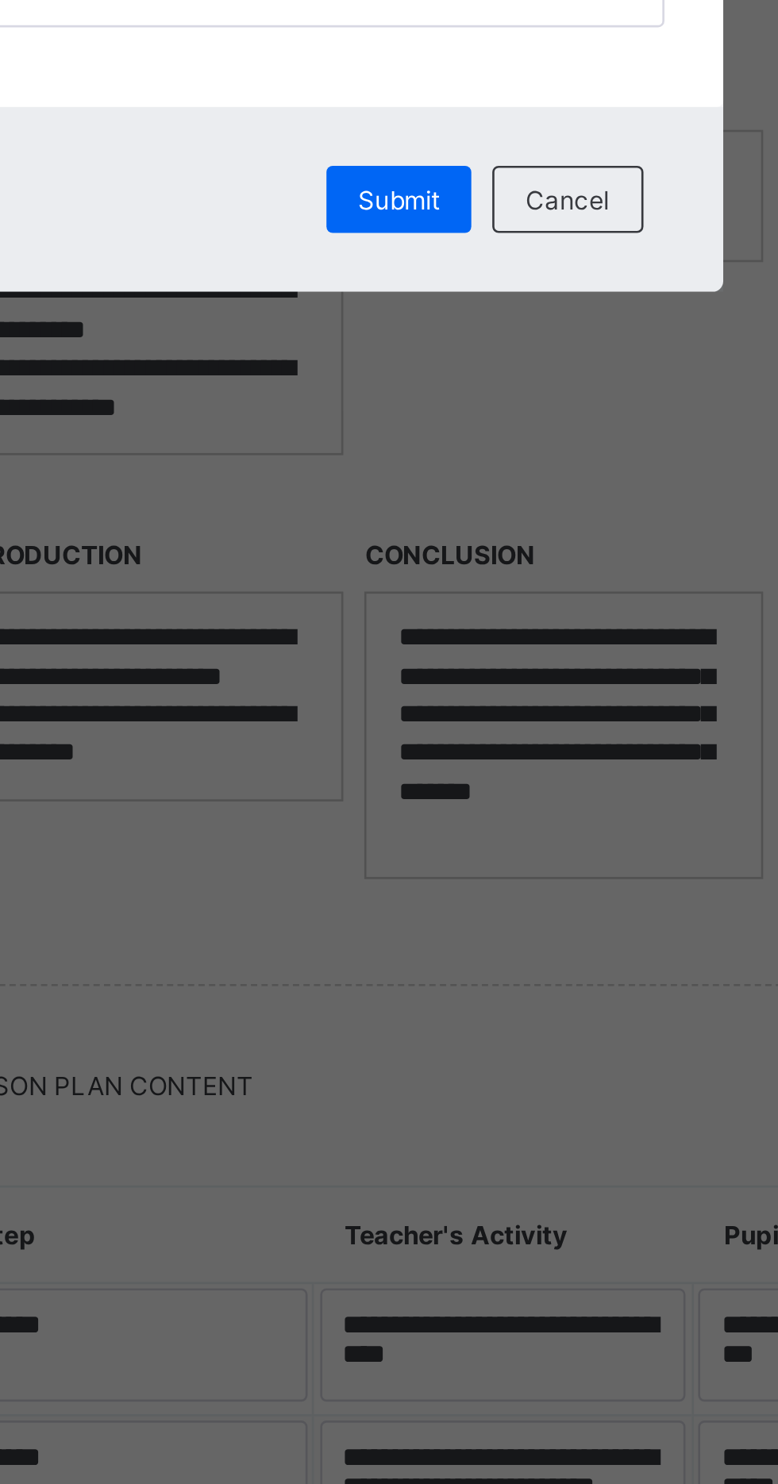
click at [437, 841] on span "Submit" at bounding box center [421, 835] width 31 height 12
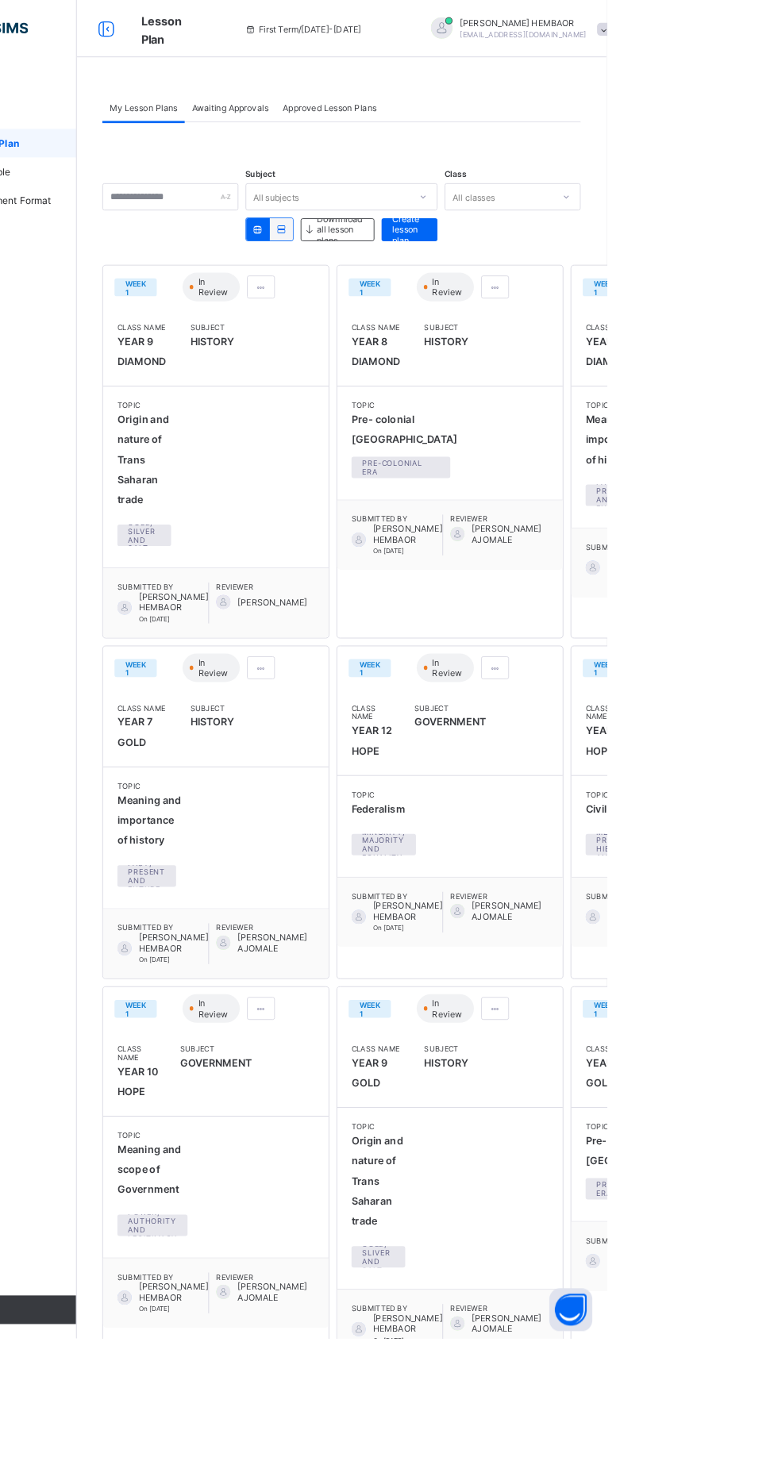
click at [639, 309] on div at bounding box center [654, 318] width 31 height 25
click at [603, 375] on span "Edit lesson plan" at bounding box center [608, 377] width 83 height 12
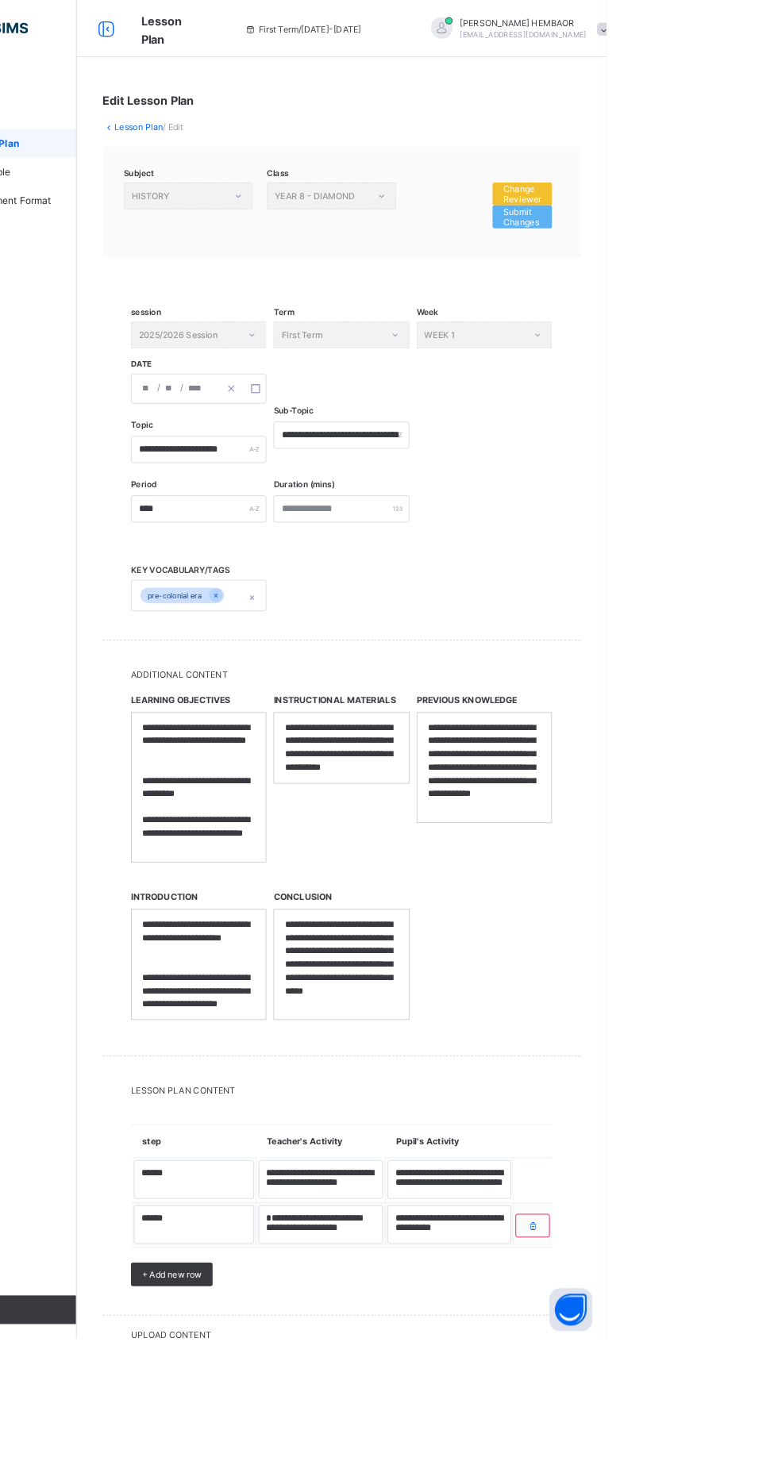
click at [682, 208] on span "Change Reviewer" at bounding box center [684, 215] width 42 height 24
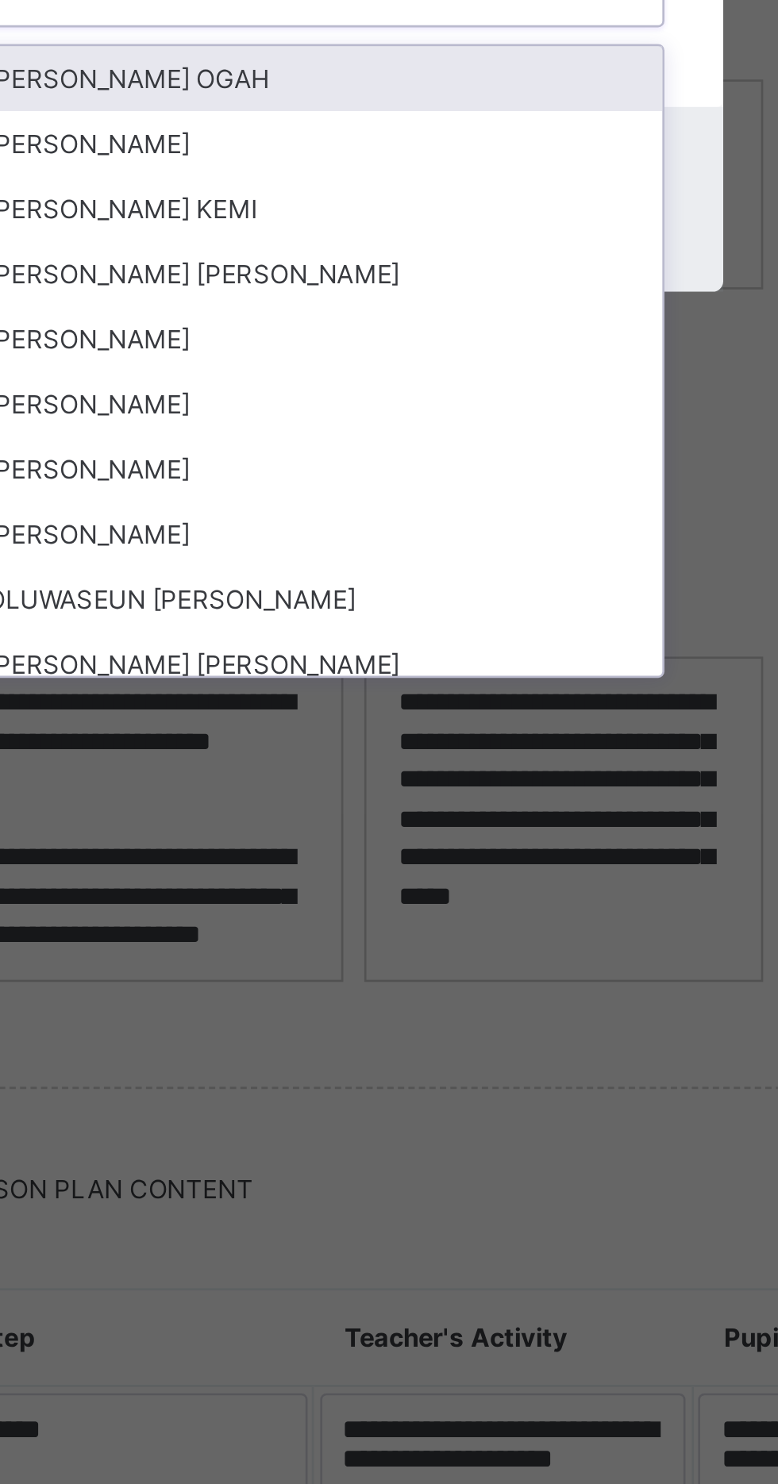
click at [461, 900] on div "[PERSON_NAME]" at bounding box center [388, 887] width 265 height 25
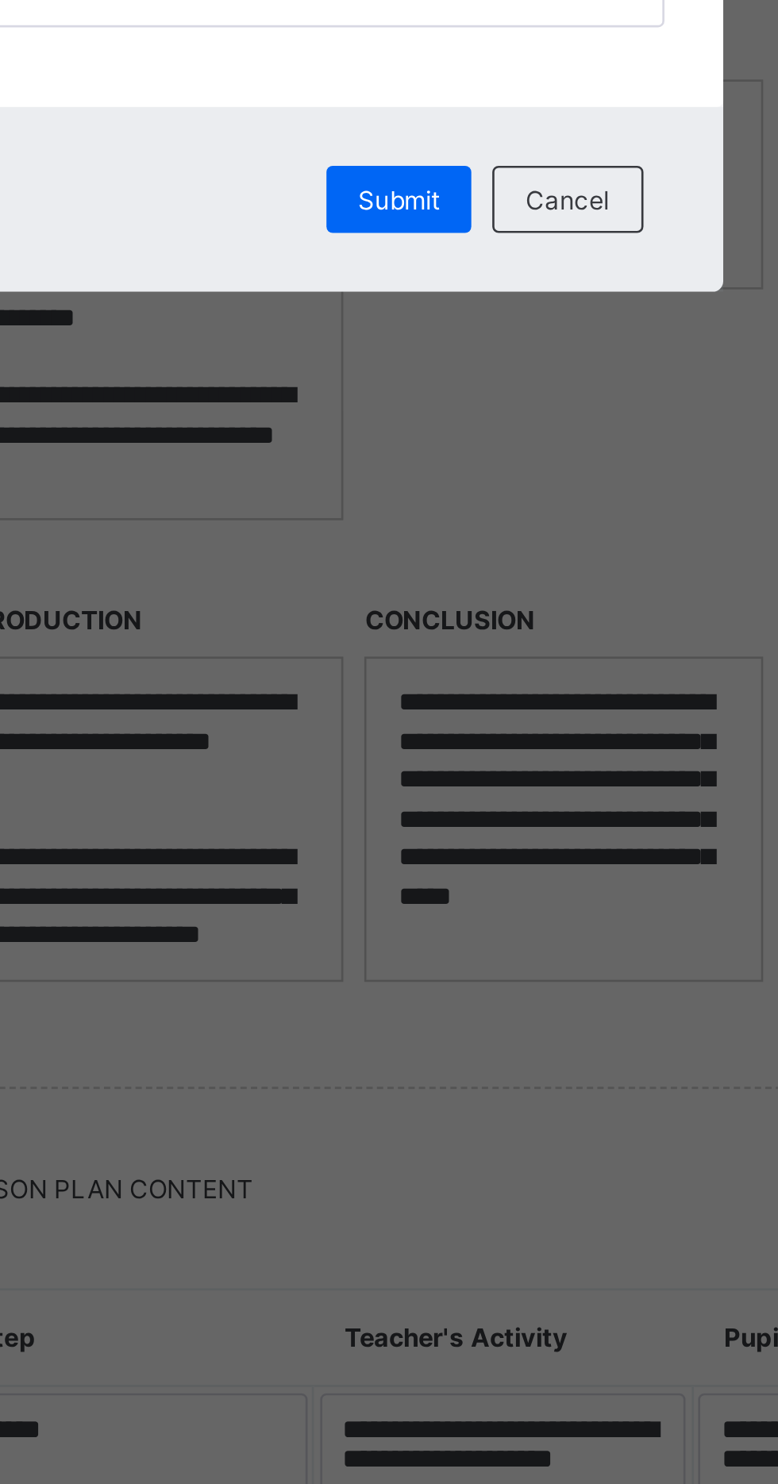
click at [437, 841] on span "Submit" at bounding box center [421, 835] width 31 height 12
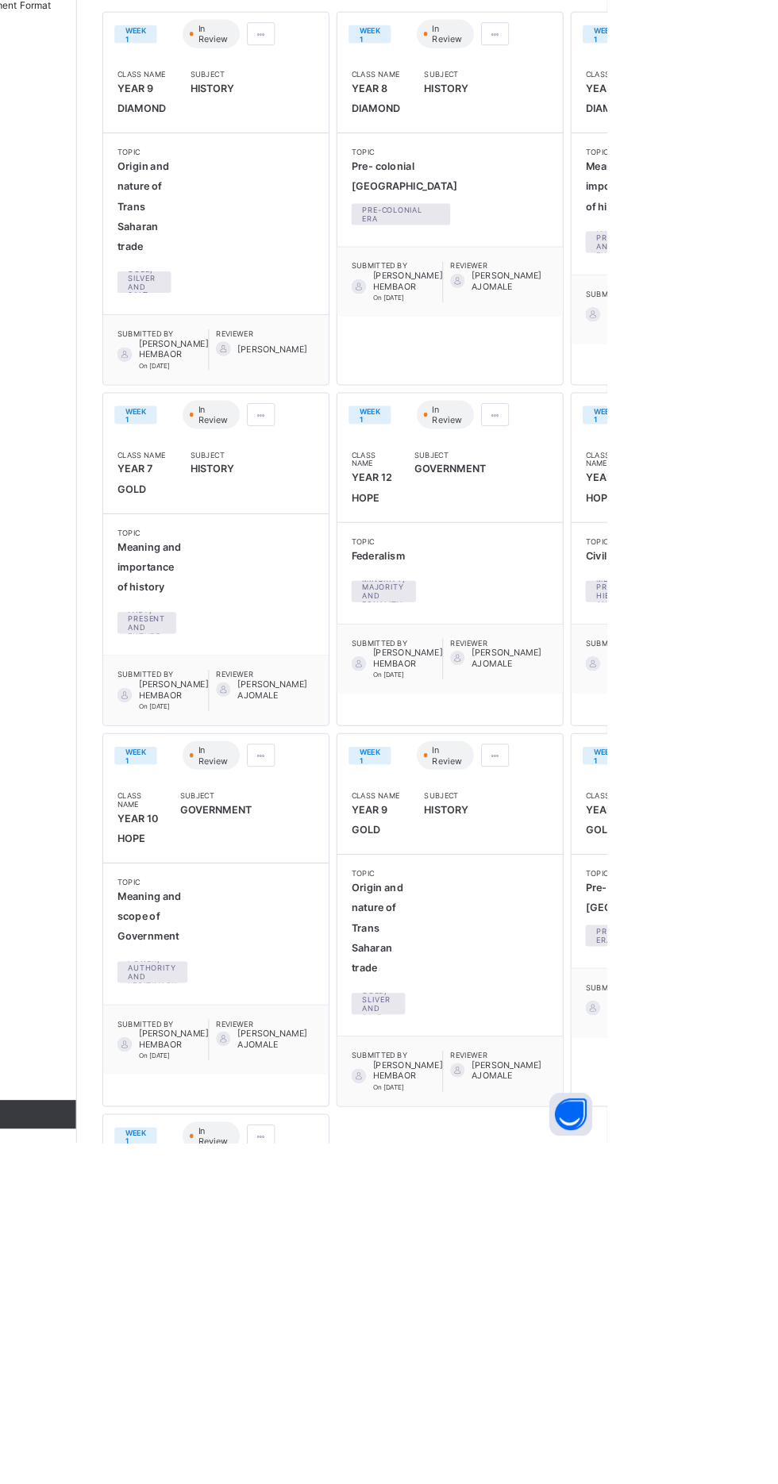
scroll to position [86, 0]
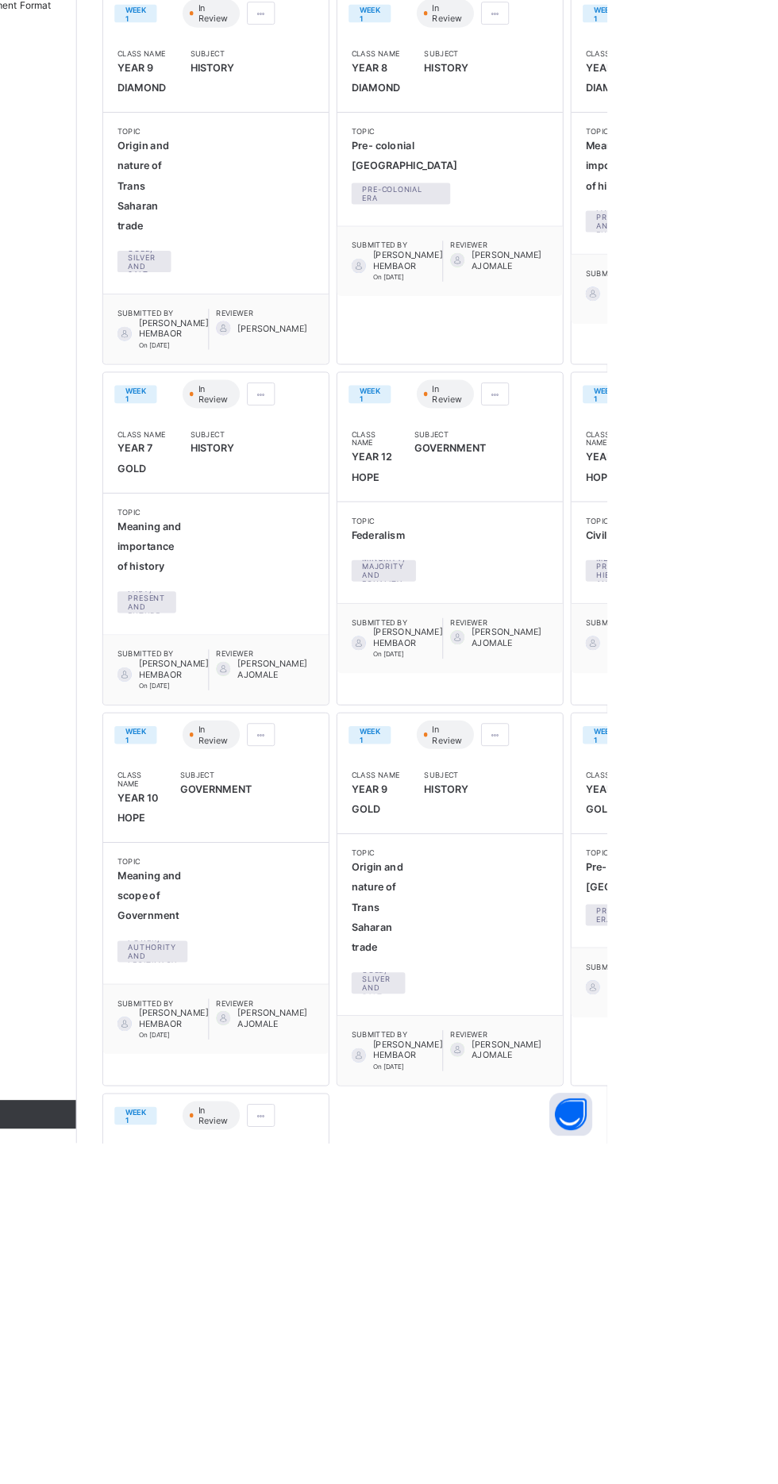
click at [398, 660] on span at bounding box center [394, 654] width 13 height 12
click at [386, 724] on li "Edit lesson plan" at bounding box center [356, 712] width 108 height 25
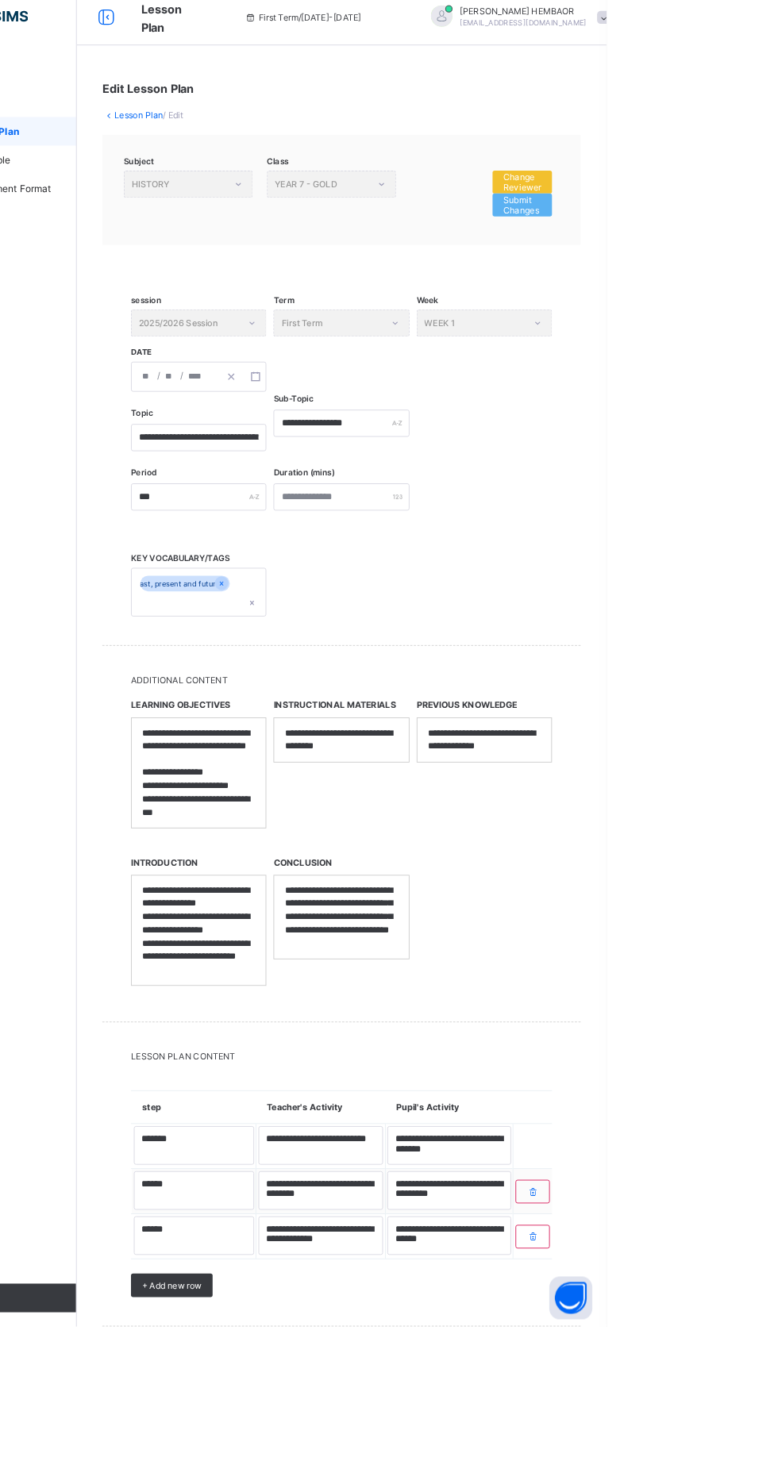
click at [696, 213] on span "Change Reviewer" at bounding box center [684, 215] width 42 height 24
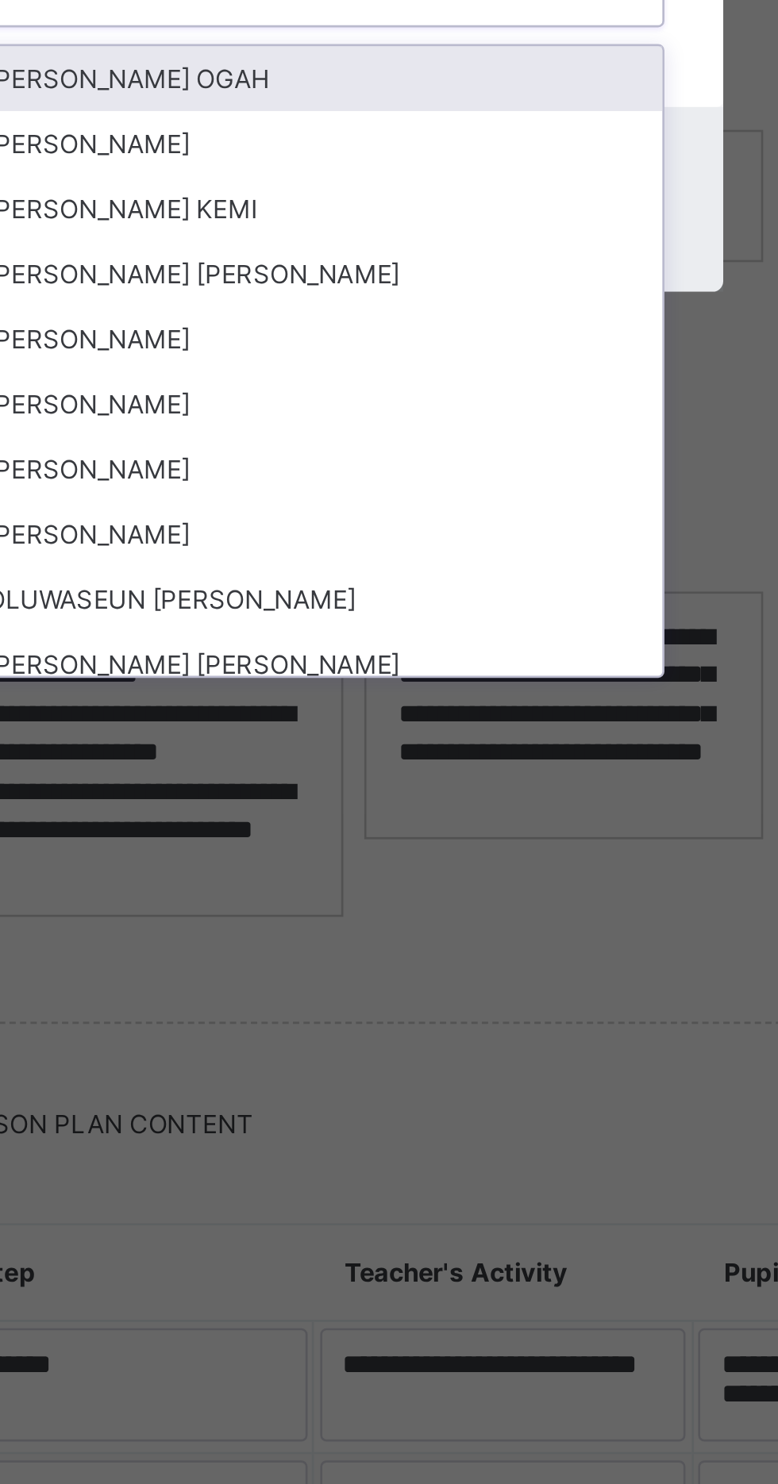
click at [461, 900] on div "[PERSON_NAME]" at bounding box center [388, 887] width 265 height 25
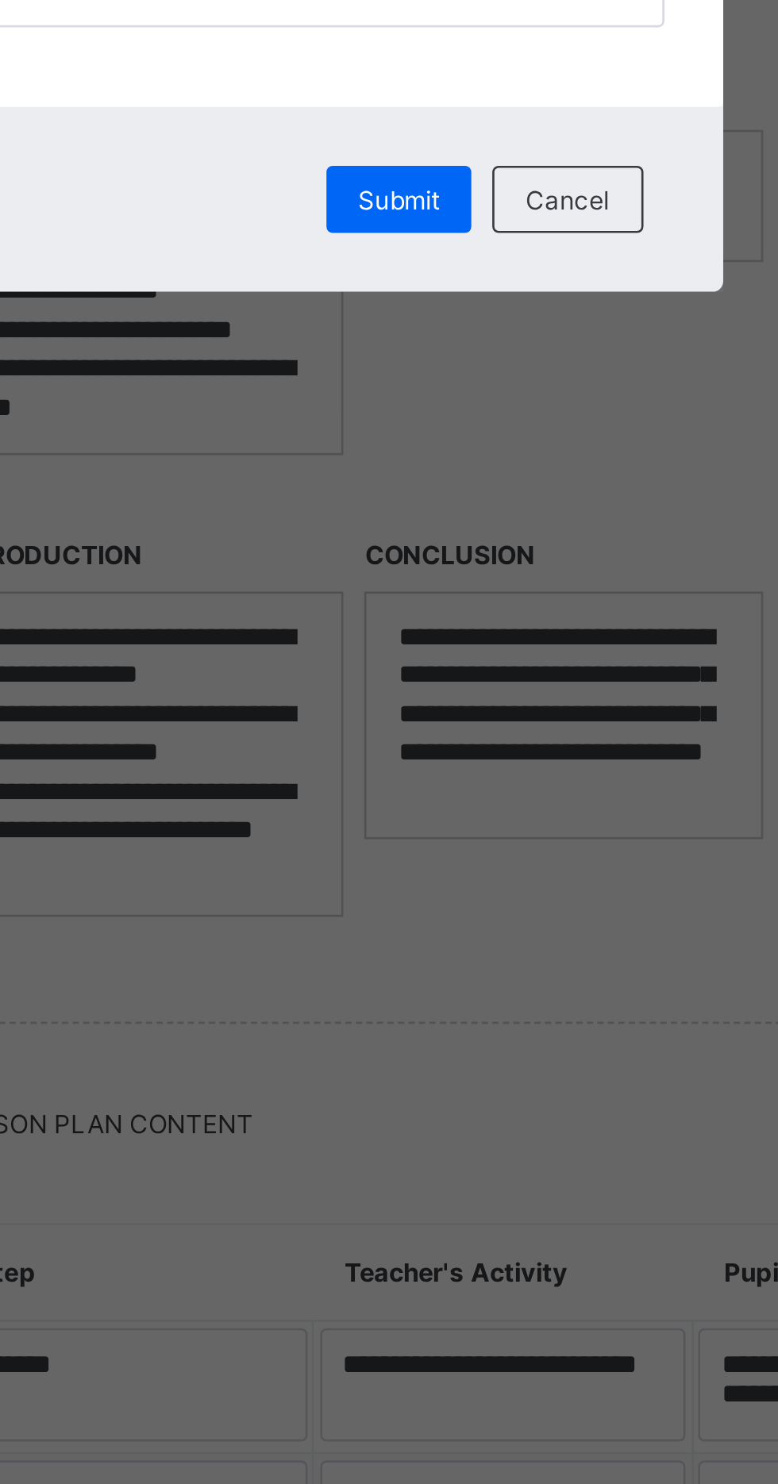
click at [437, 841] on span "Submit" at bounding box center [421, 835] width 31 height 12
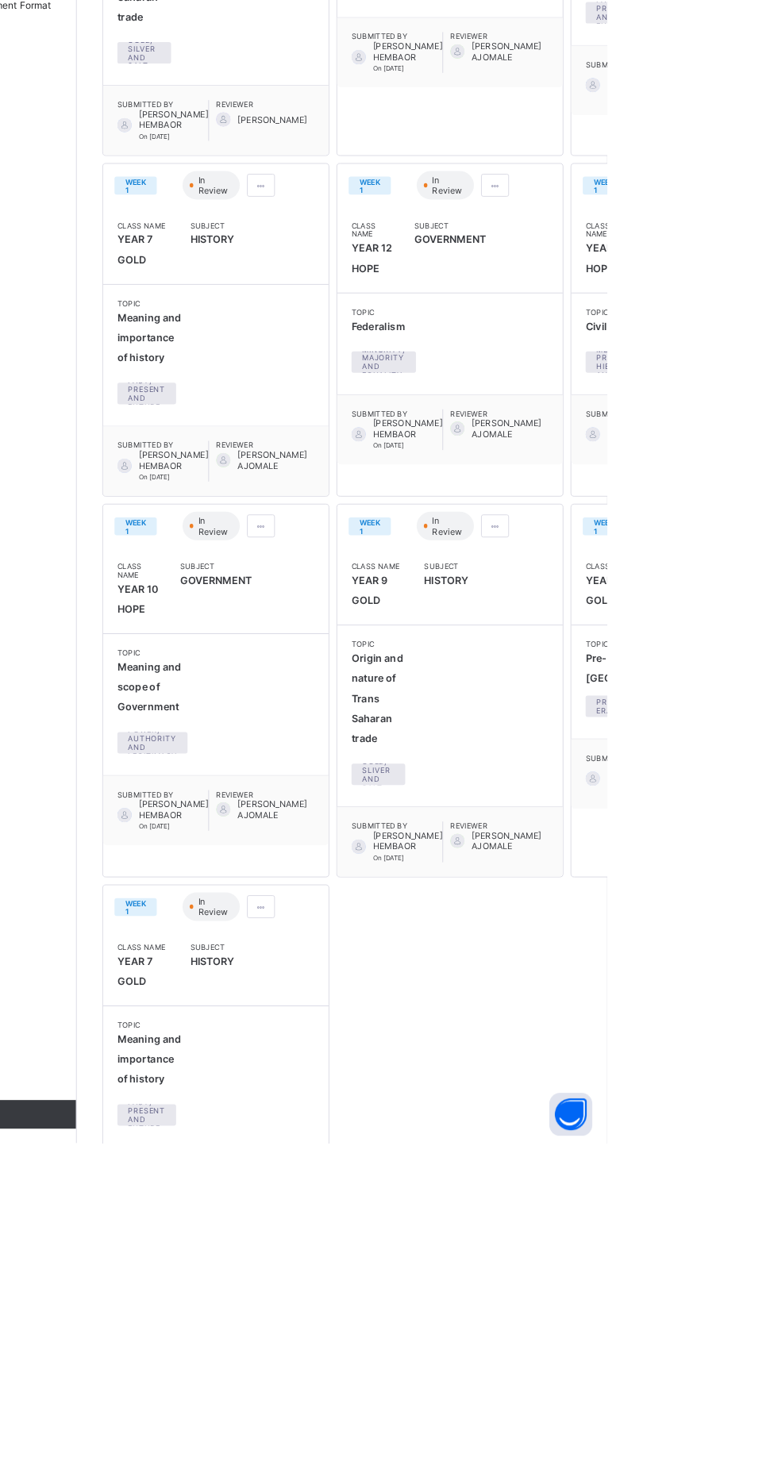
scroll to position [325, 0]
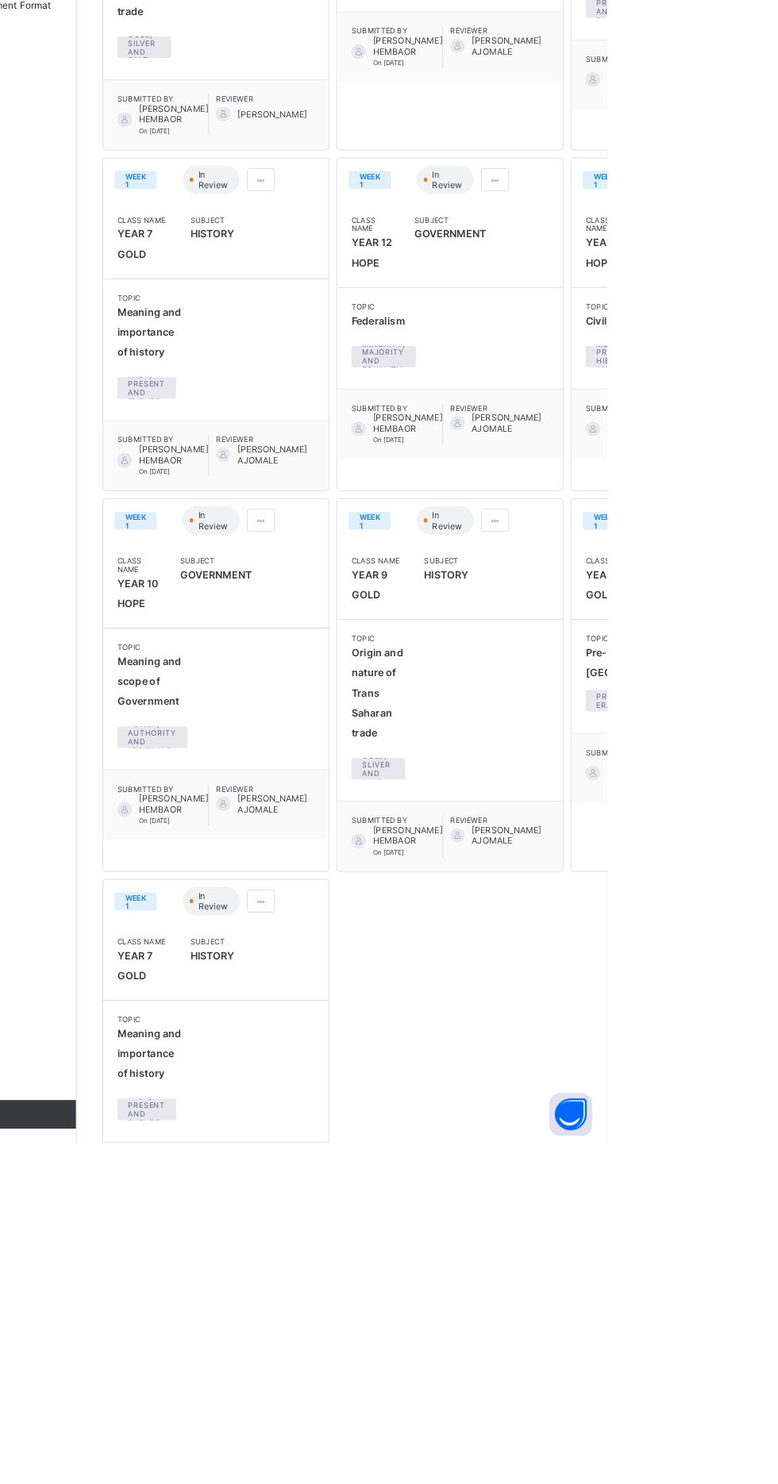
click at [648, 422] on span at bounding box center [654, 416] width 13 height 12
click at [595, 486] on li "Edit lesson plan" at bounding box center [615, 474] width 108 height 25
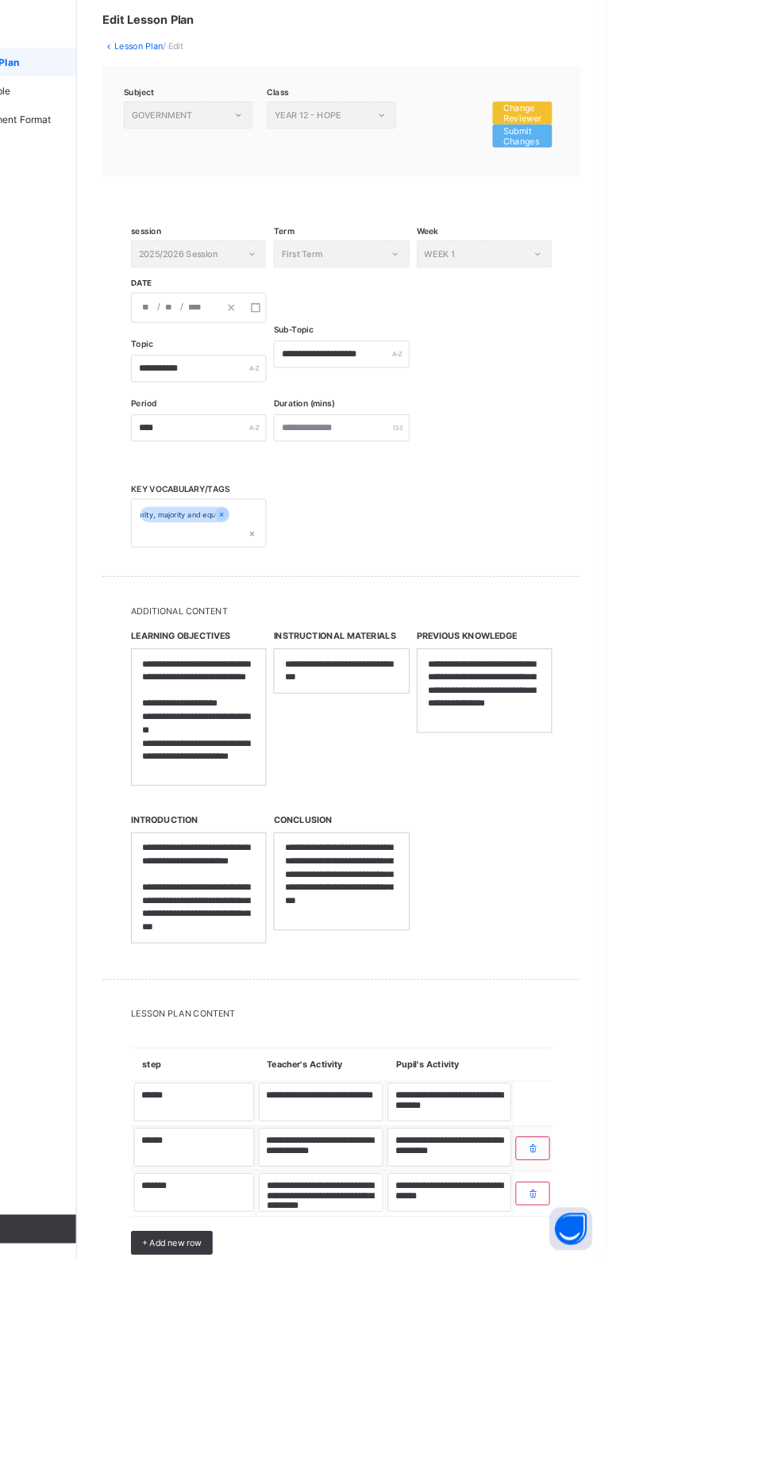
click at [698, 213] on span "Change Reviewer" at bounding box center [684, 215] width 42 height 24
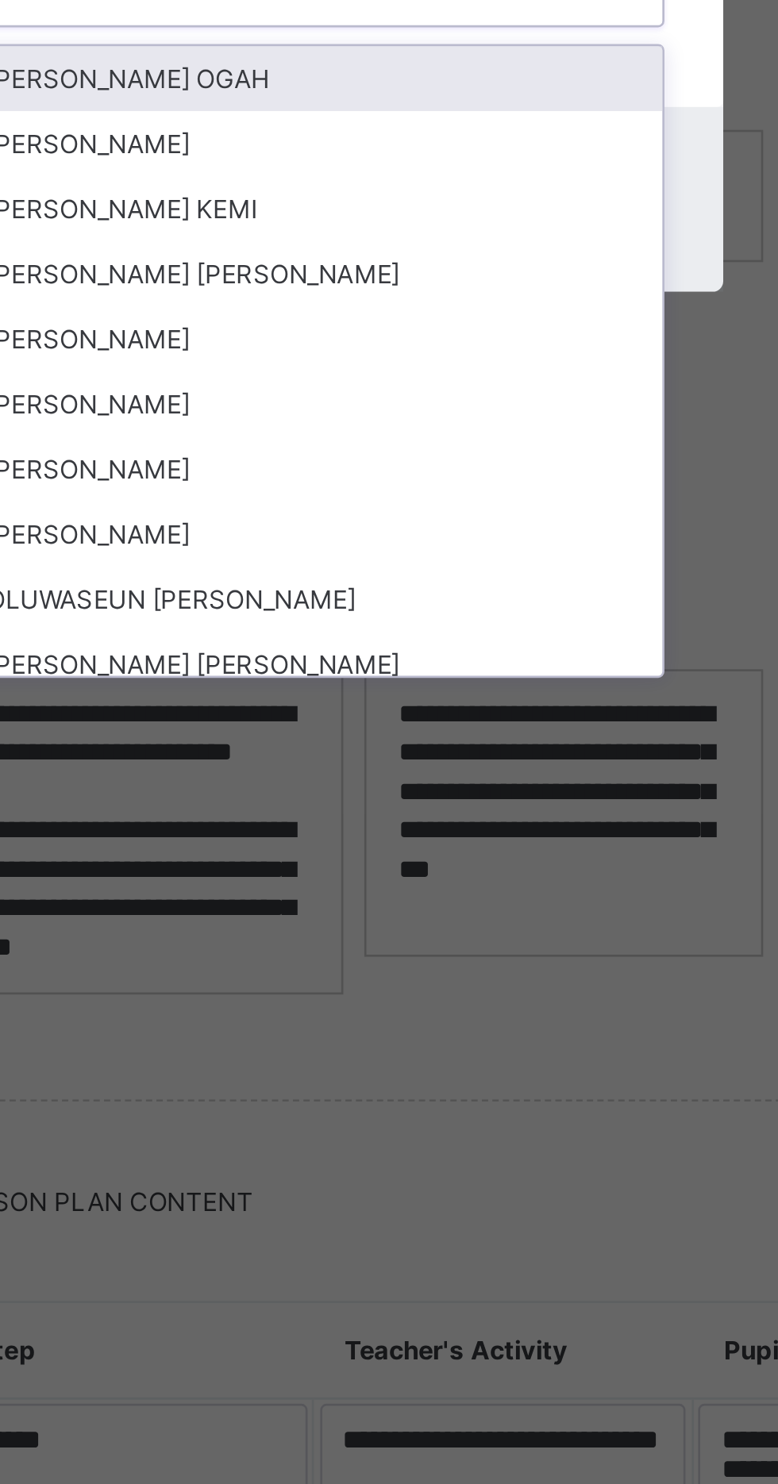
click at [443, 900] on div "[PERSON_NAME]" at bounding box center [388, 887] width 265 height 25
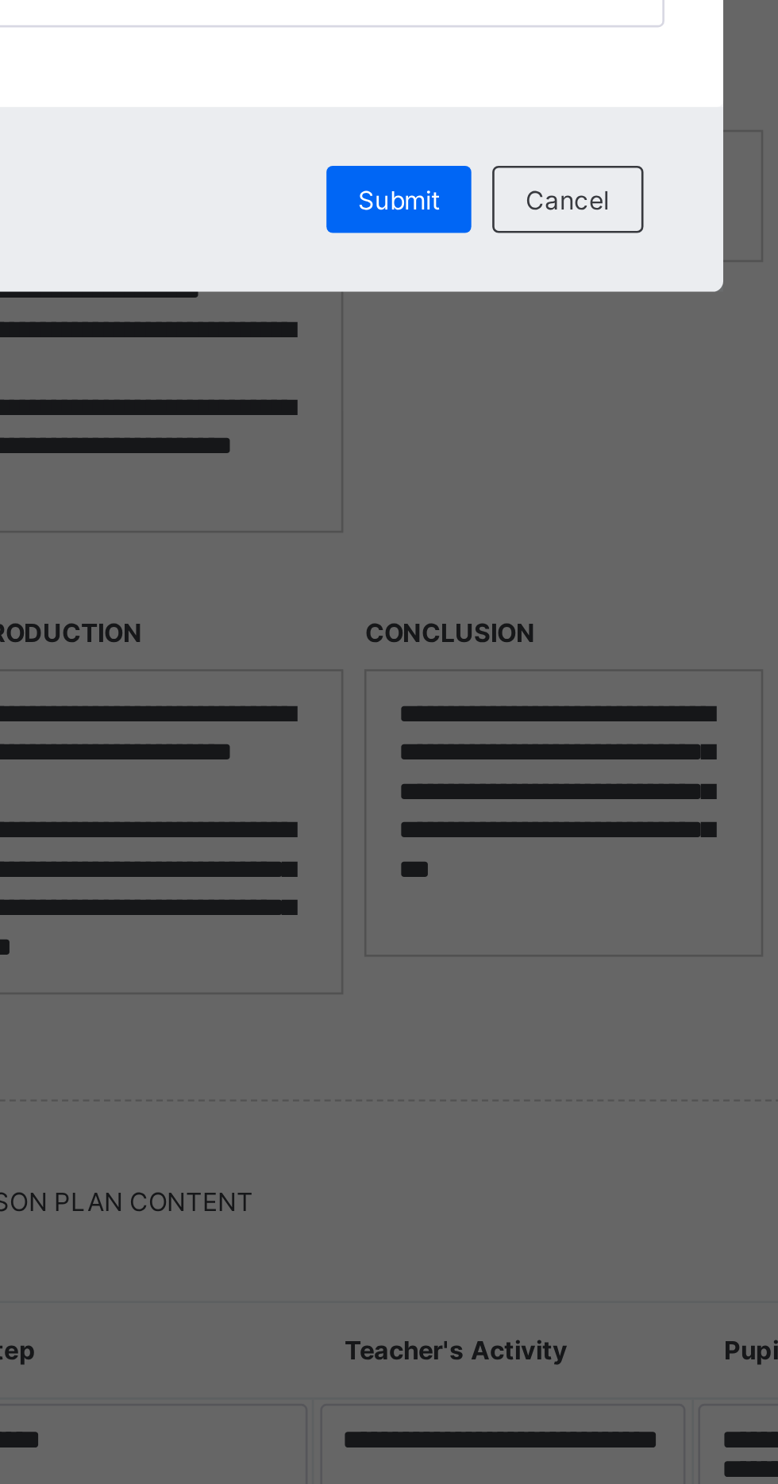
click at [437, 841] on span "Submit" at bounding box center [421, 835] width 31 height 12
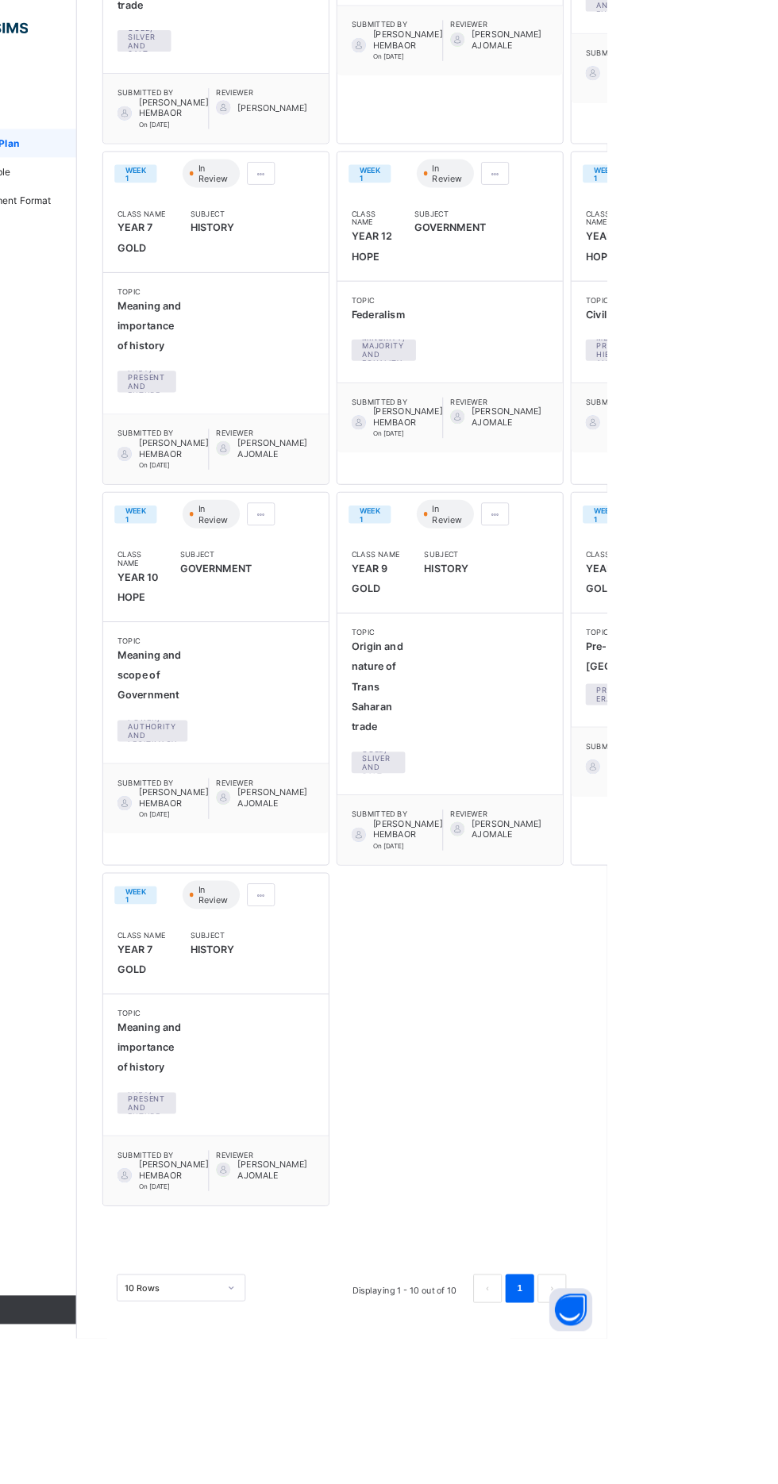
scroll to position [680, 0]
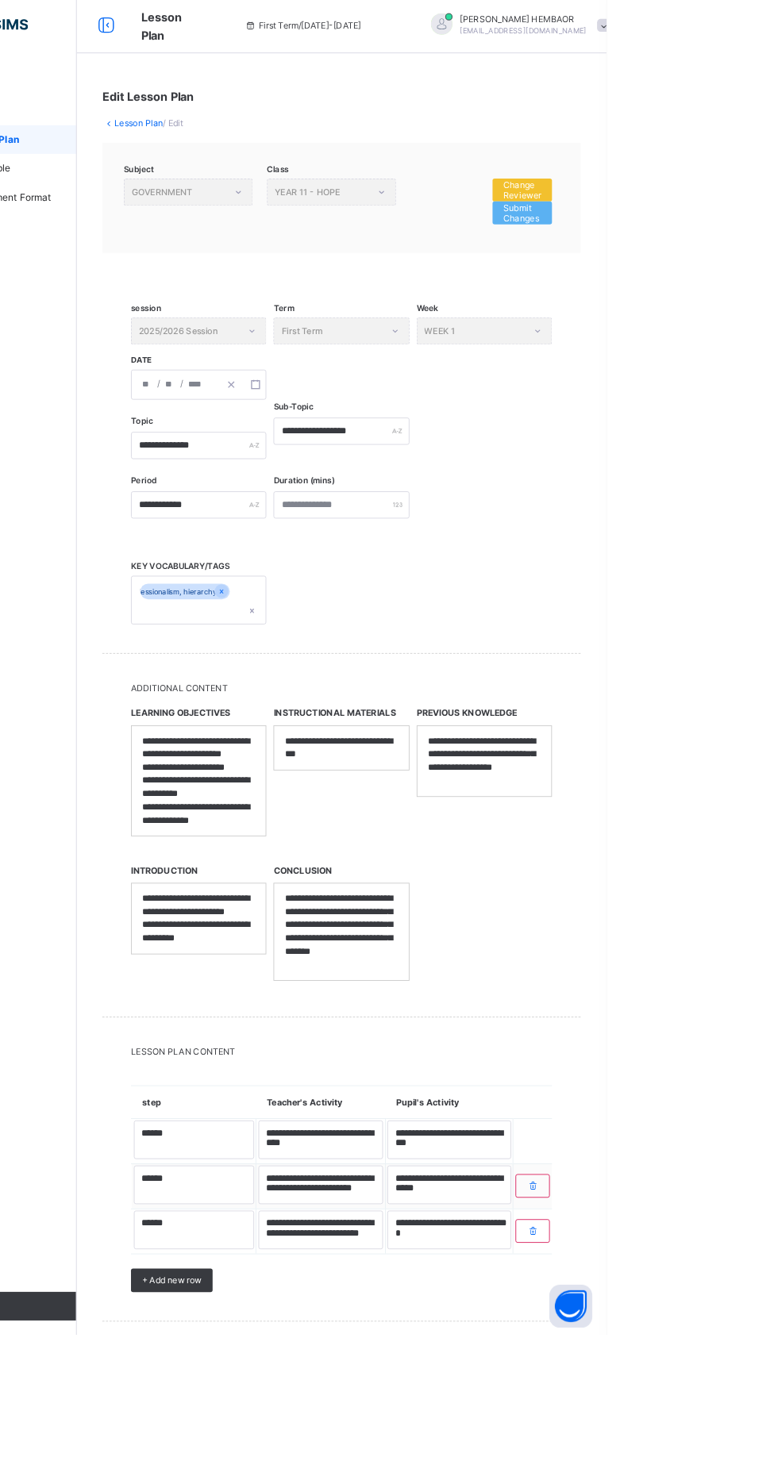
click at [685, 209] on span "Change Reviewer" at bounding box center [684, 215] width 42 height 24
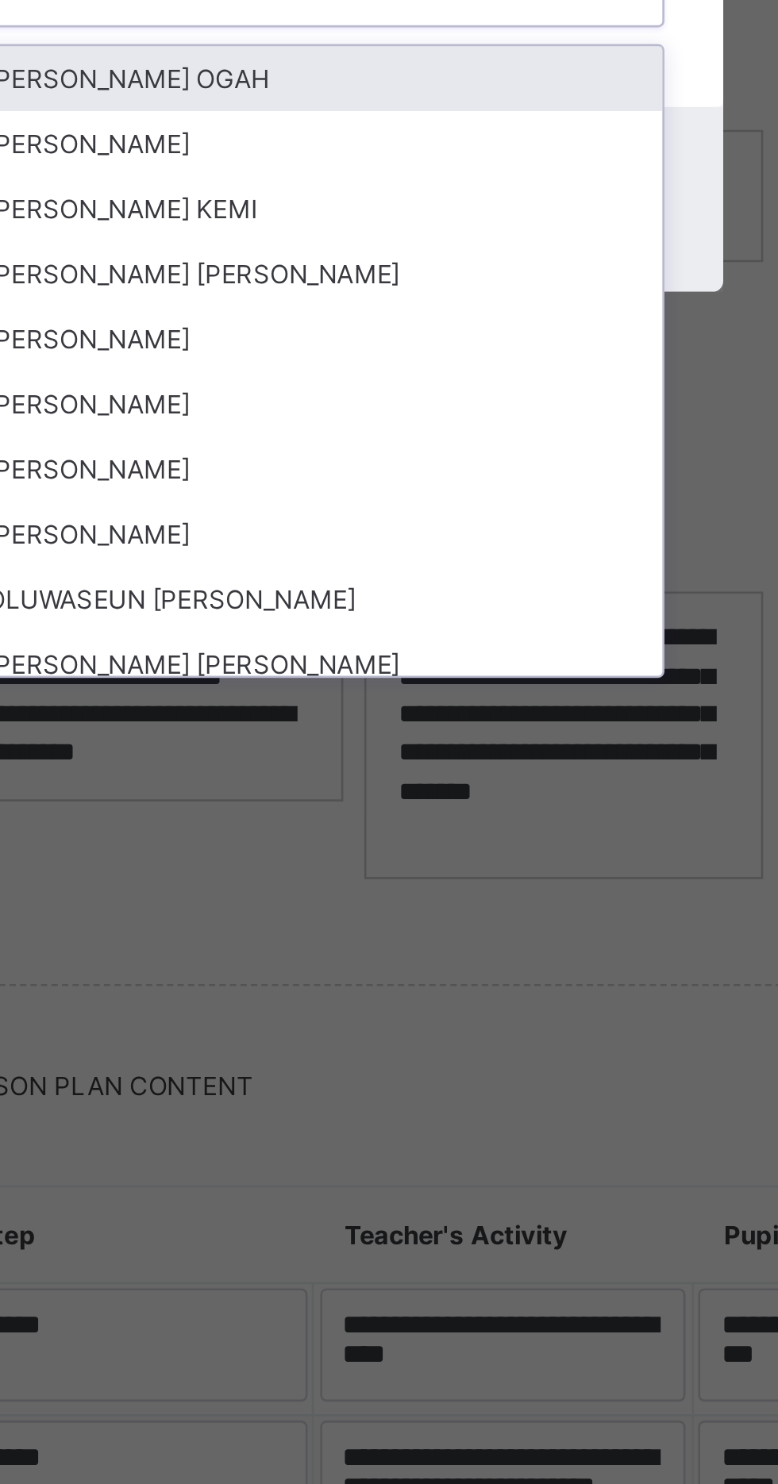
click at [390, 900] on div "[PERSON_NAME]" at bounding box center [388, 887] width 265 height 25
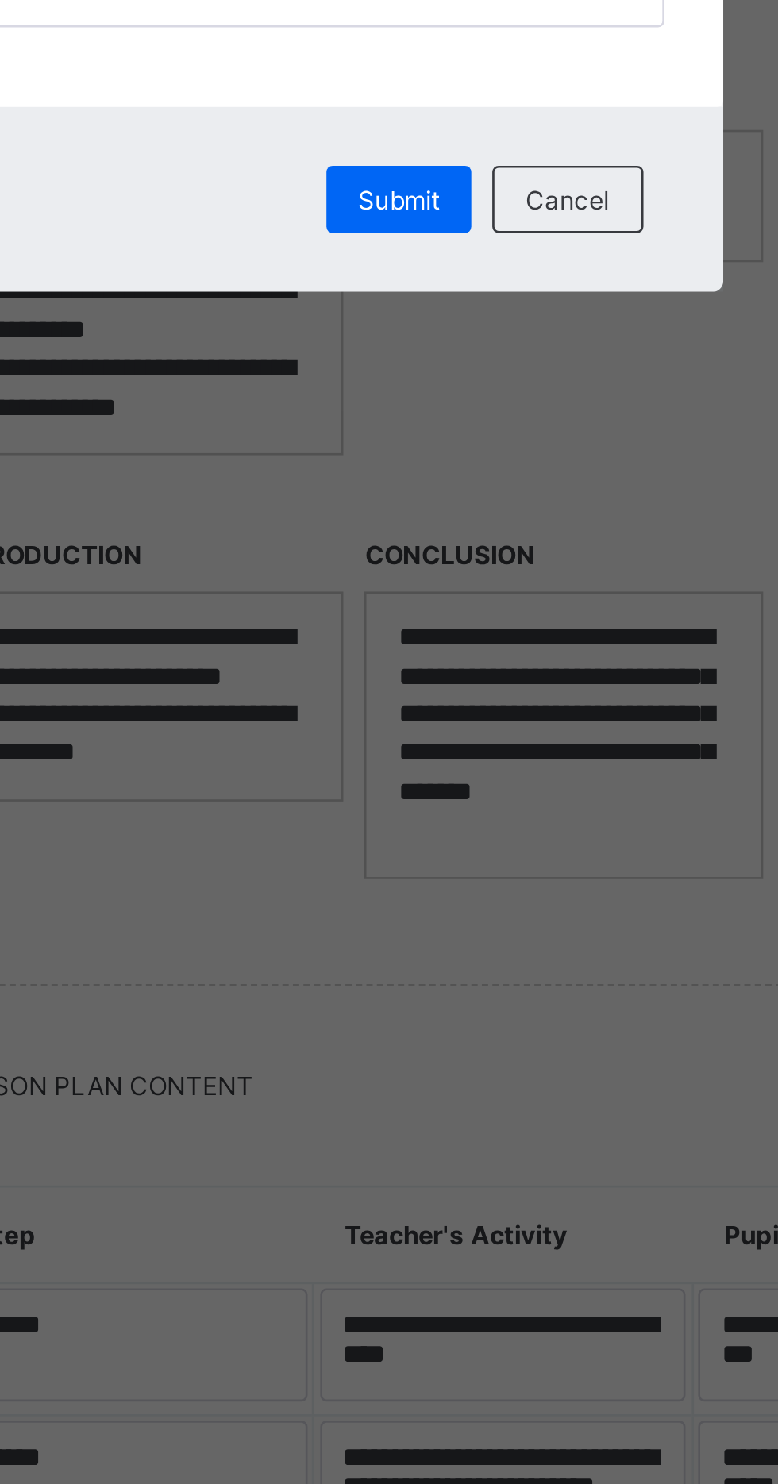
click at [437, 841] on span "Submit" at bounding box center [421, 835] width 31 height 12
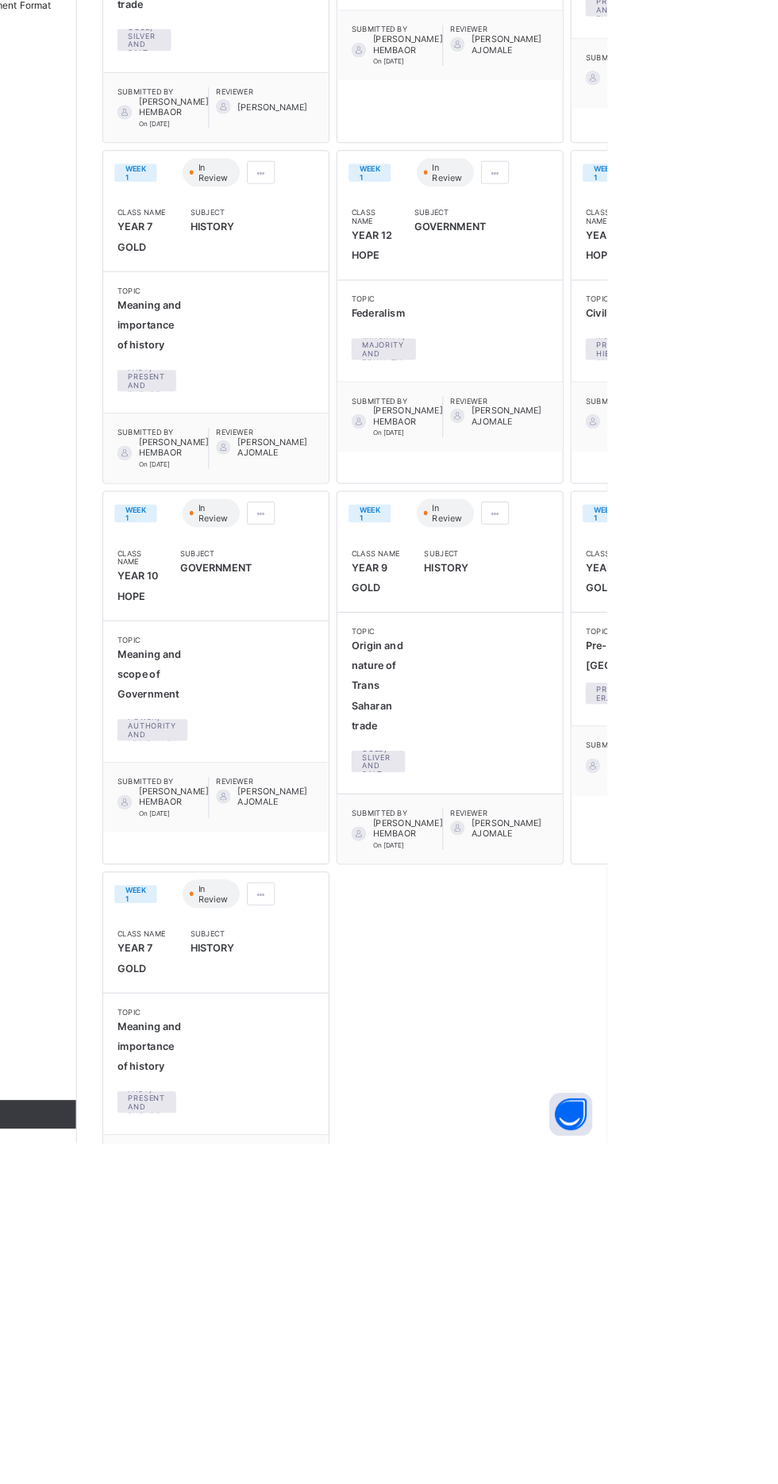
scroll to position [336, 0]
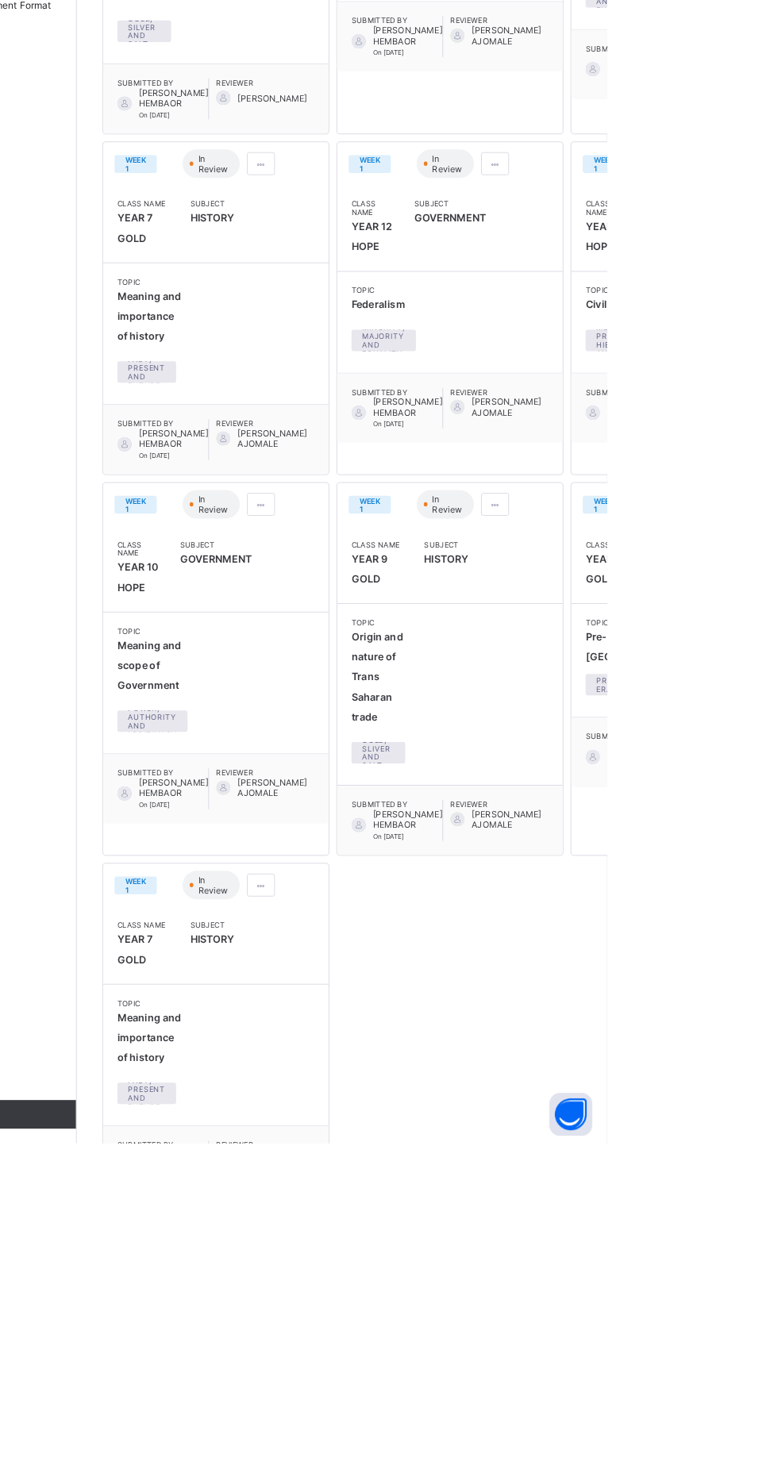
click at [405, 789] on div at bounding box center [394, 775] width 31 height 25
click at [347, 840] on span "Edit lesson plan" at bounding box center [349, 834] width 83 height 12
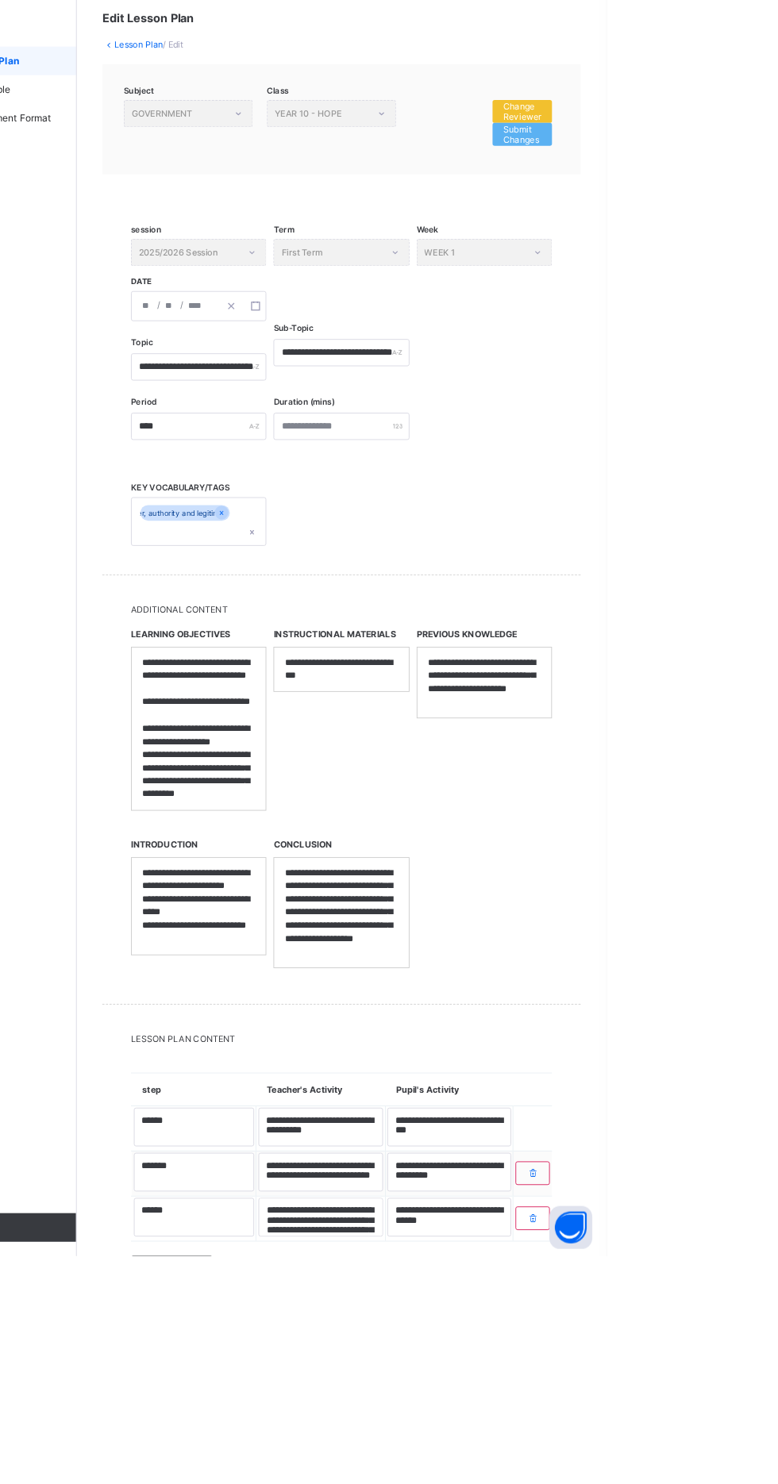
click at [699, 211] on span "Change Reviewer" at bounding box center [684, 215] width 42 height 24
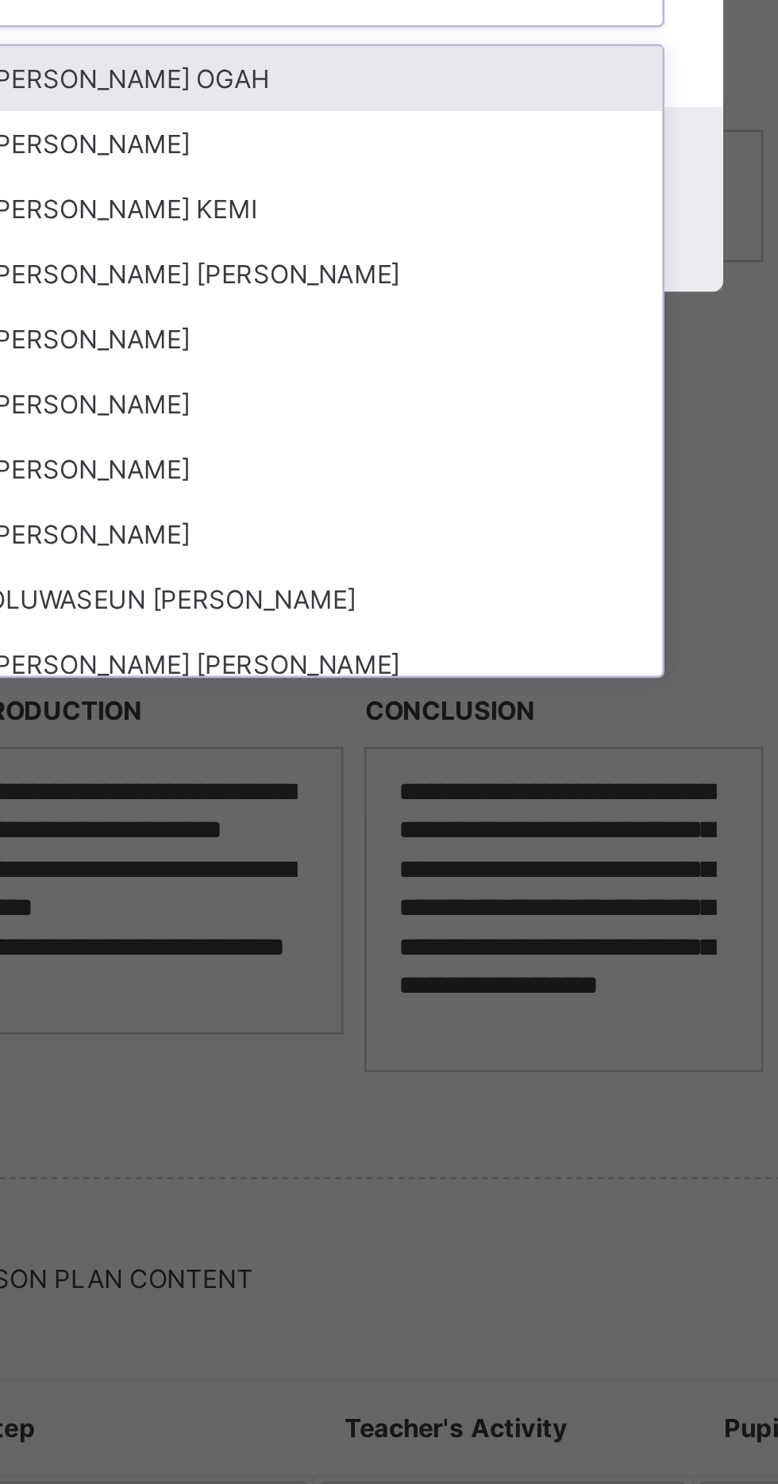
click at [388, 900] on div "[PERSON_NAME]" at bounding box center [388, 887] width 265 height 25
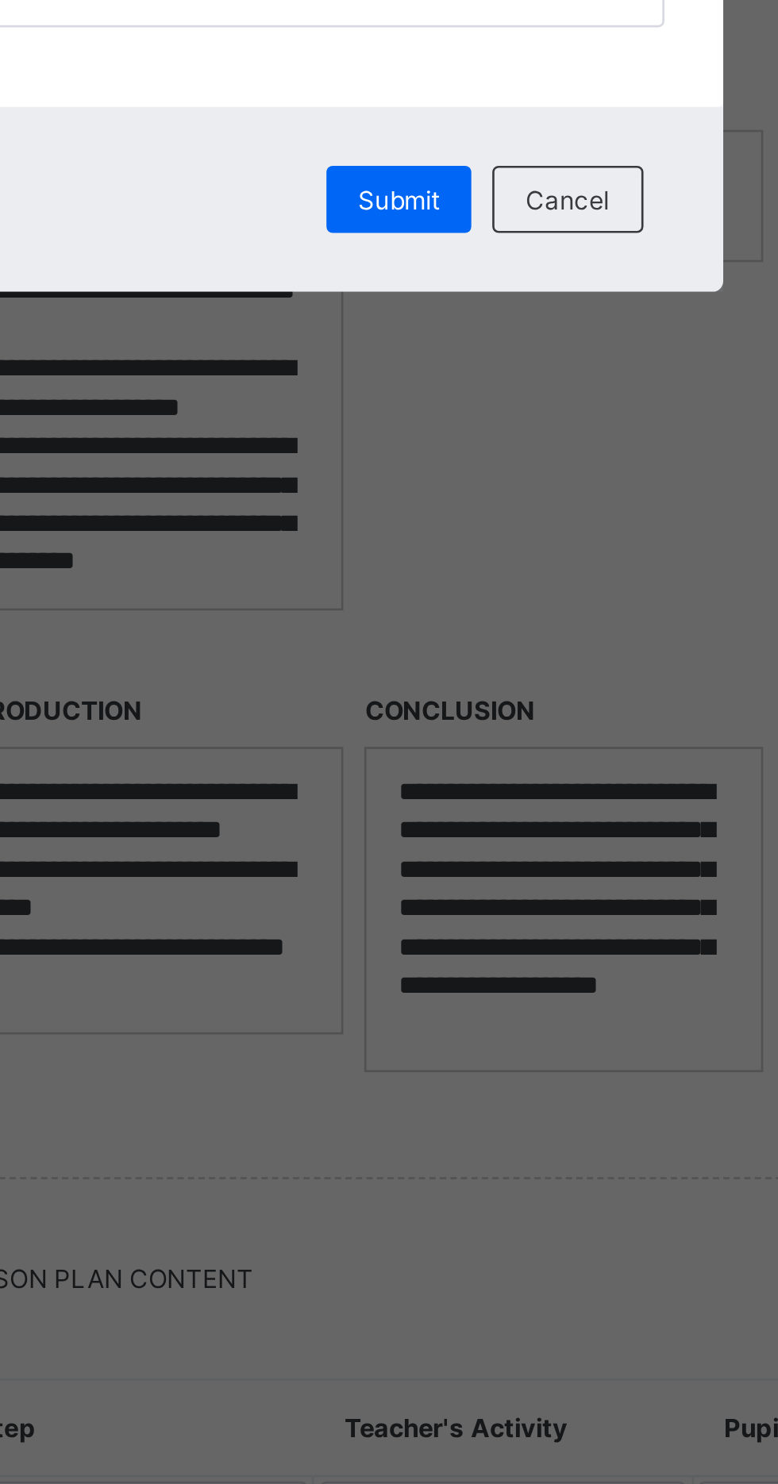
click at [437, 841] on span "Submit" at bounding box center [421, 835] width 31 height 12
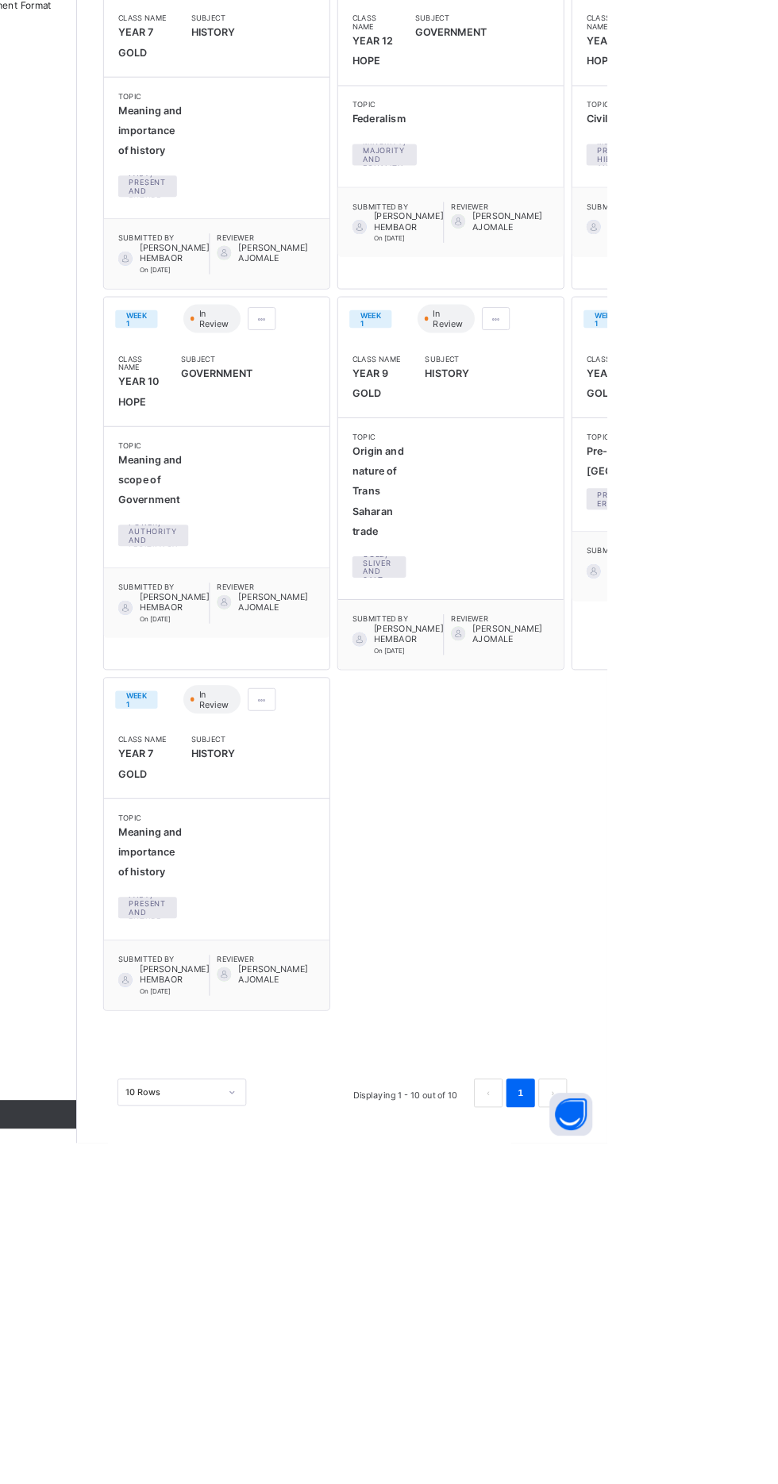
click at [648, 576] on span at bounding box center [654, 570] width 13 height 12
click at [621, 640] on li "Edit lesson plan" at bounding box center [615, 628] width 108 height 25
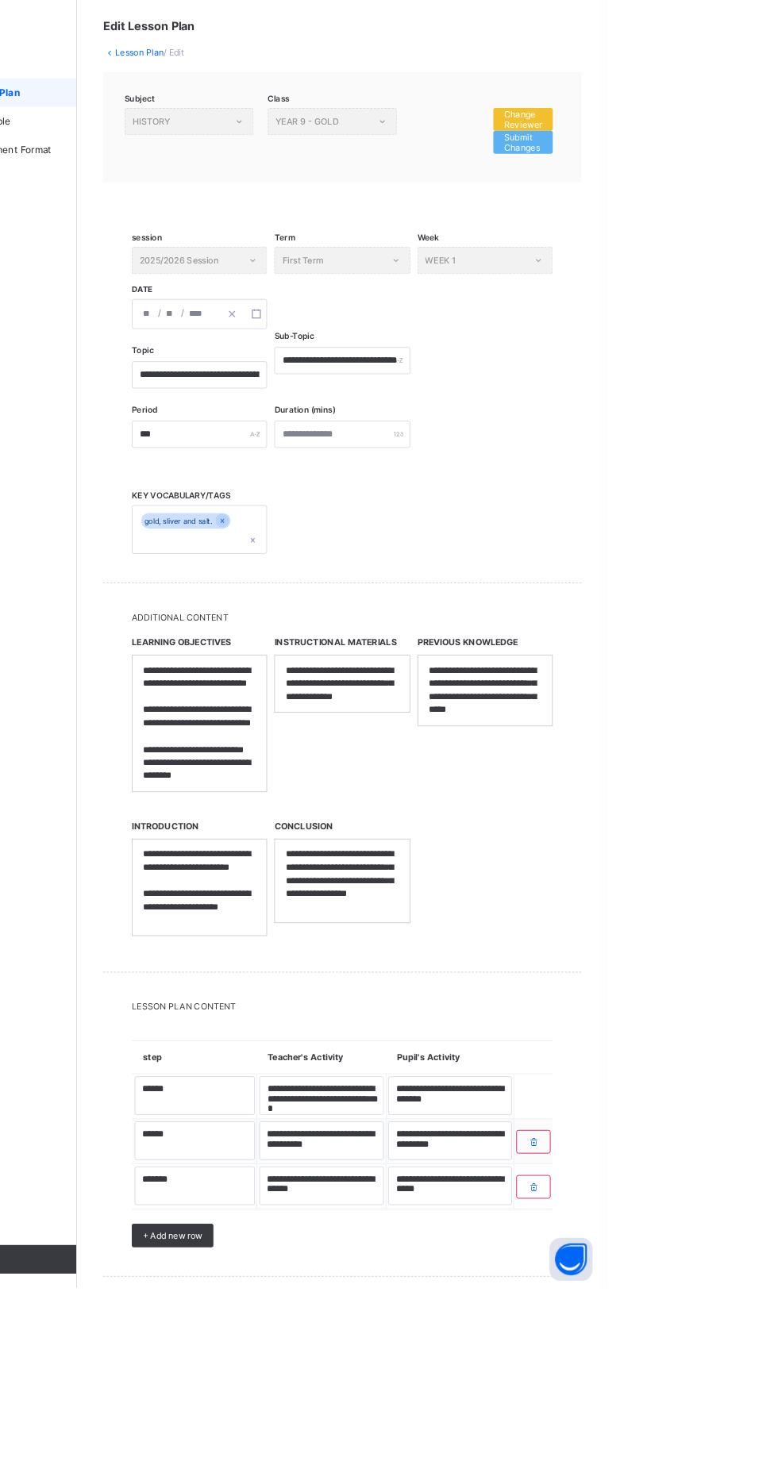
scroll to position [27, 0]
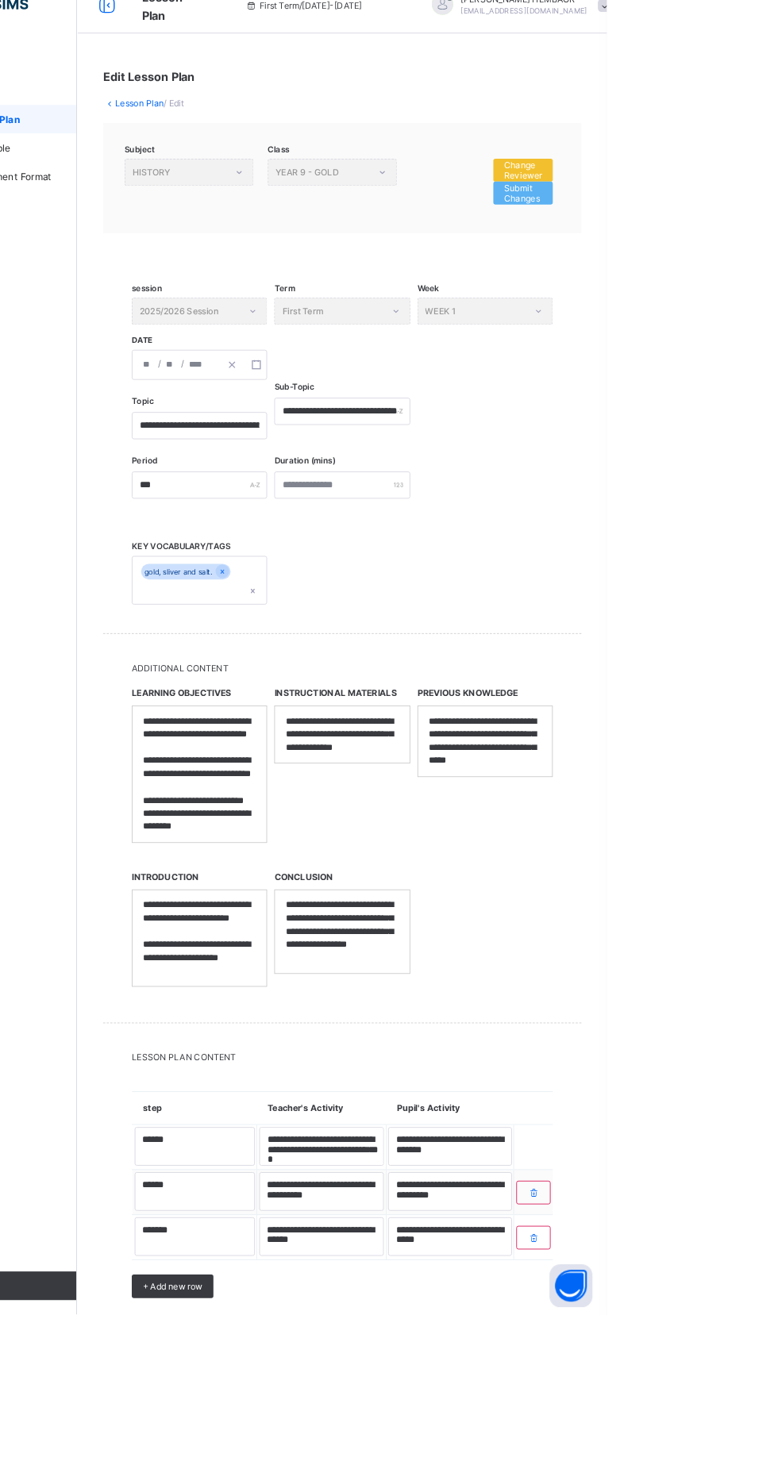
click at [712, 214] on div "Change Reviewer" at bounding box center [684, 214] width 66 height 25
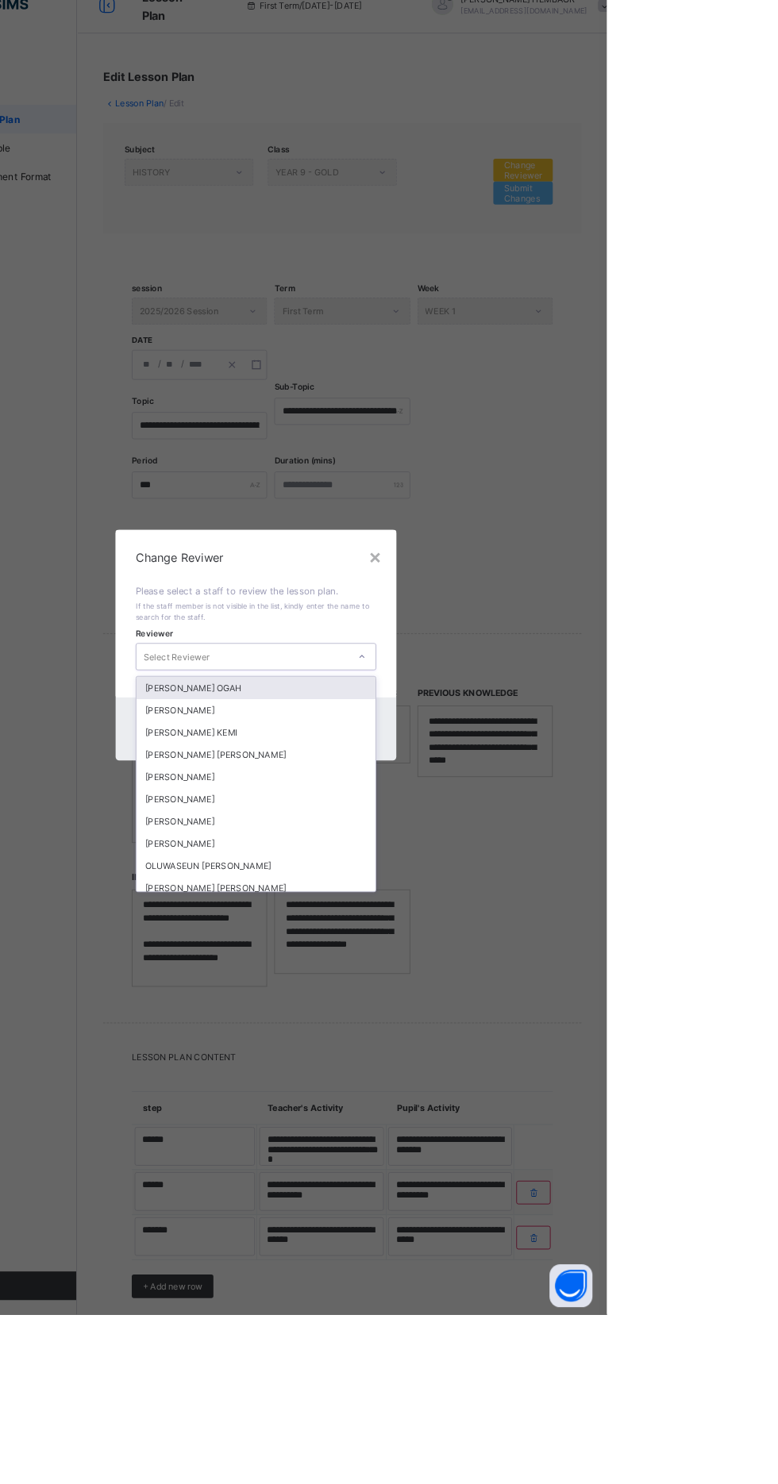
scroll to position [0, 0]
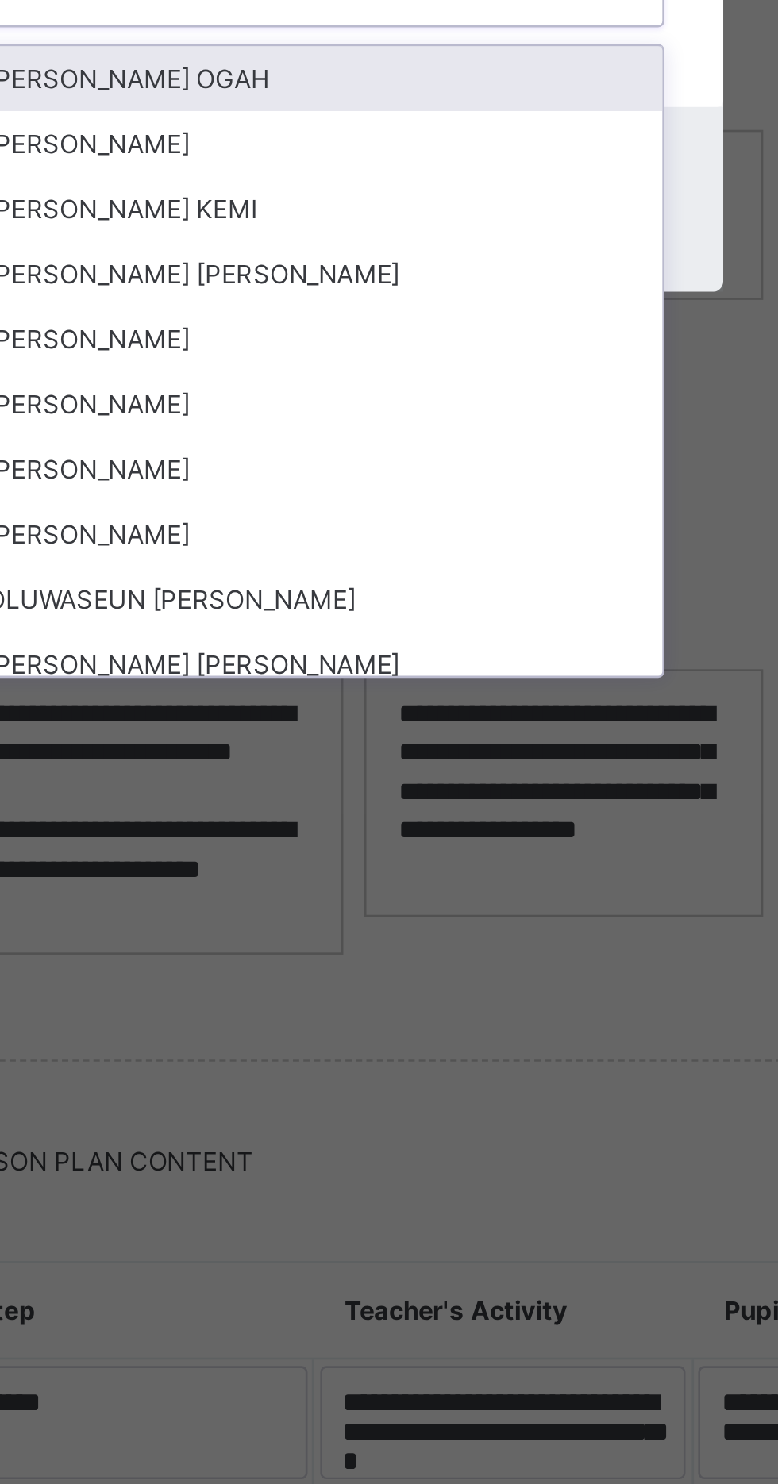
click at [459, 900] on div "[PERSON_NAME]" at bounding box center [388, 887] width 265 height 25
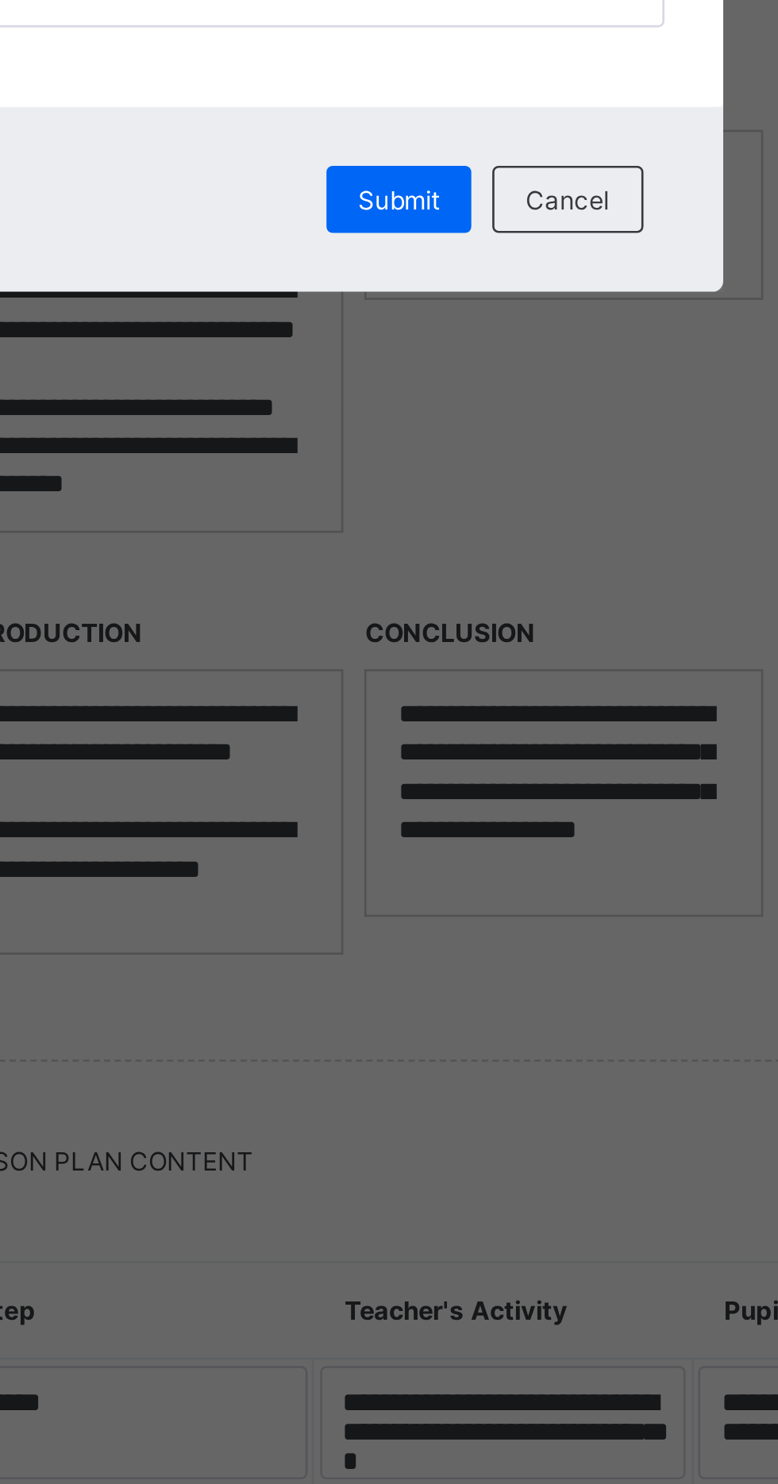
click at [437, 841] on span "Submit" at bounding box center [421, 835] width 31 height 12
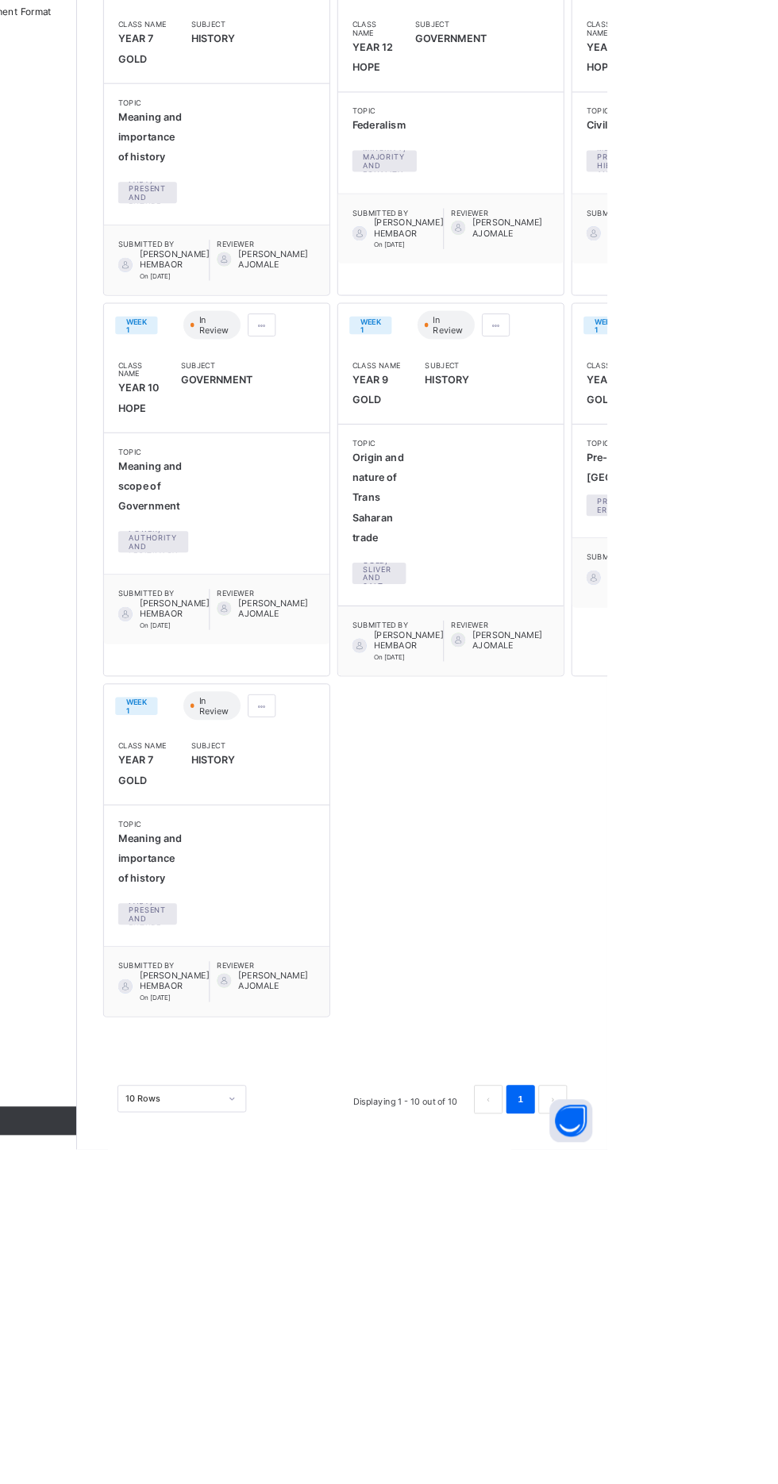
scroll to position [1172, 0]
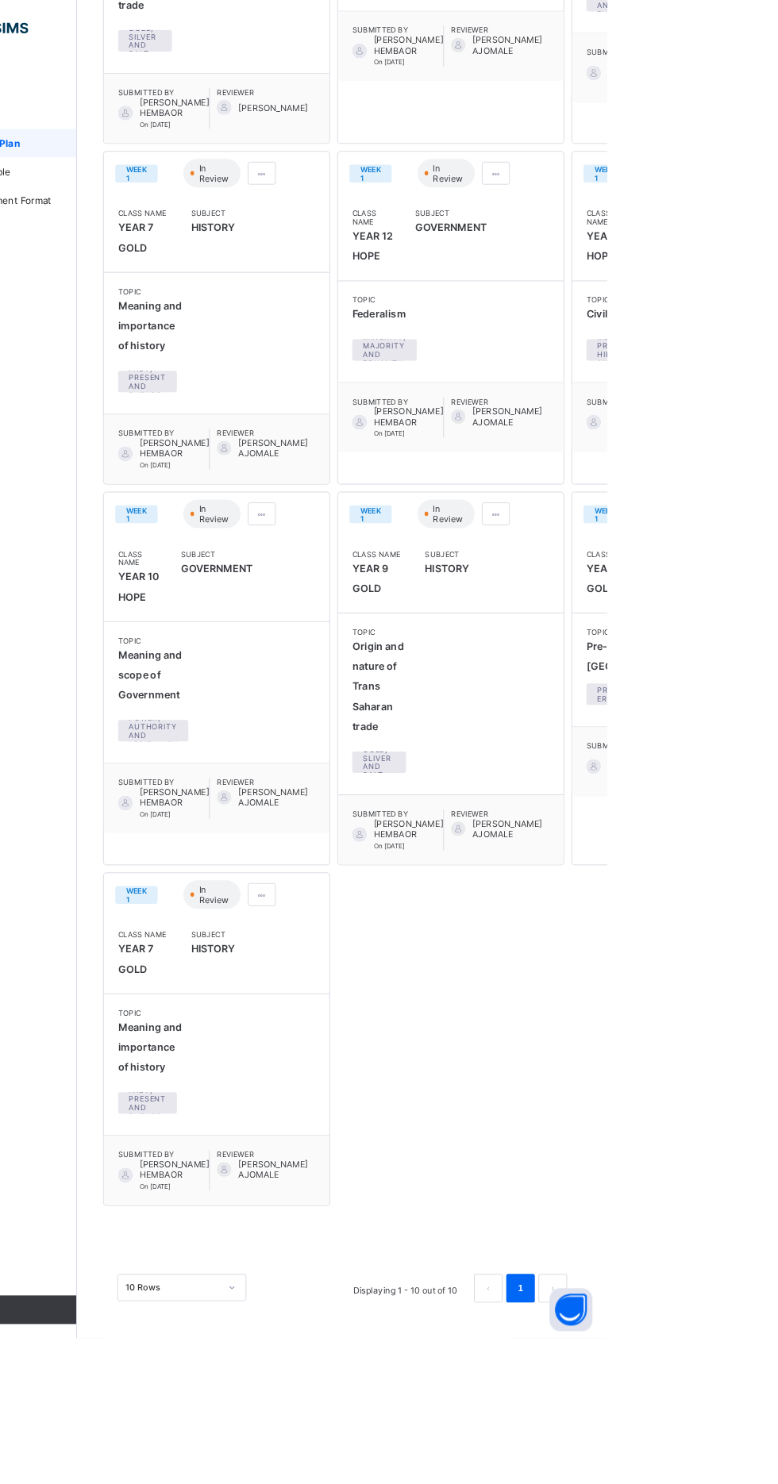
scroll to position [967, 0]
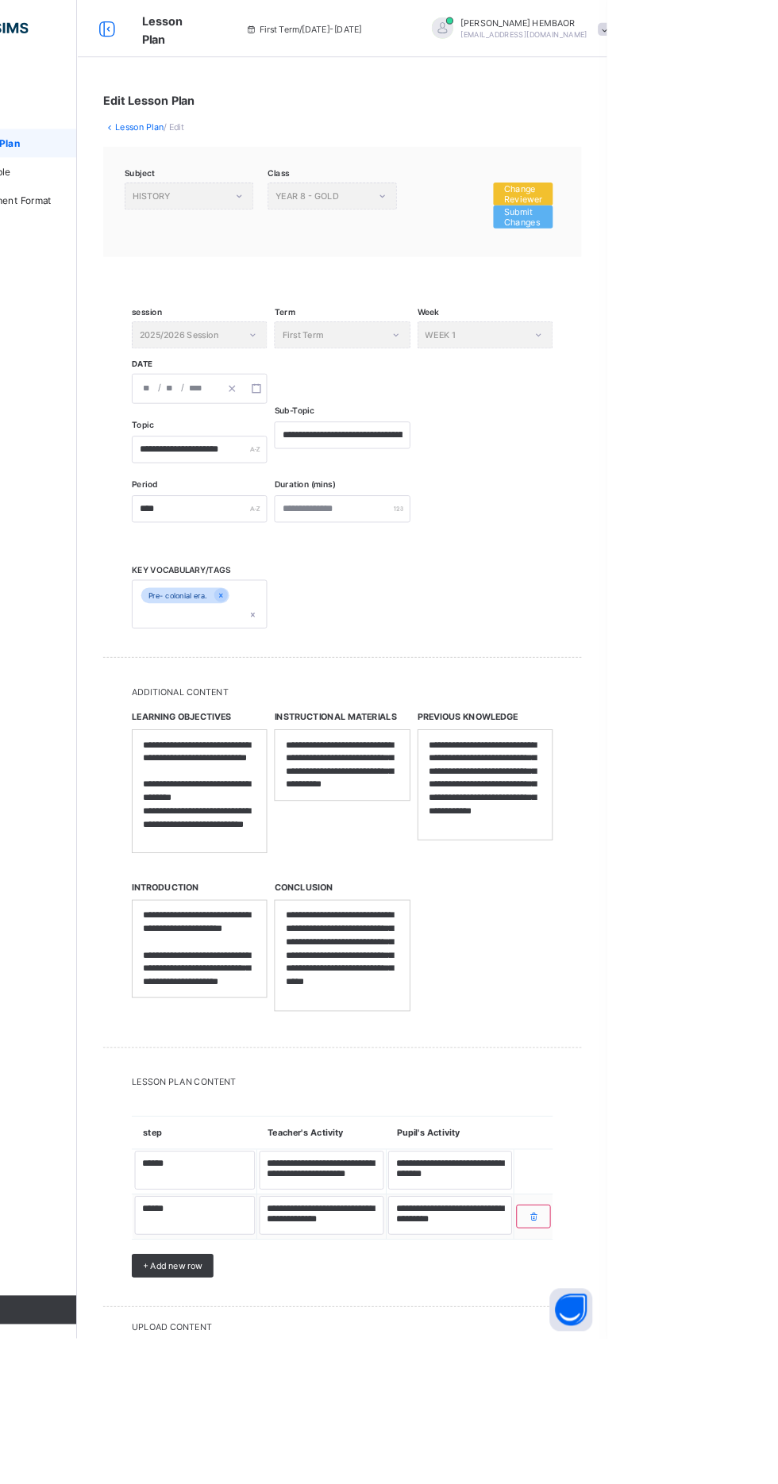
click at [703, 205] on span "Change Reviewer" at bounding box center [684, 215] width 42 height 24
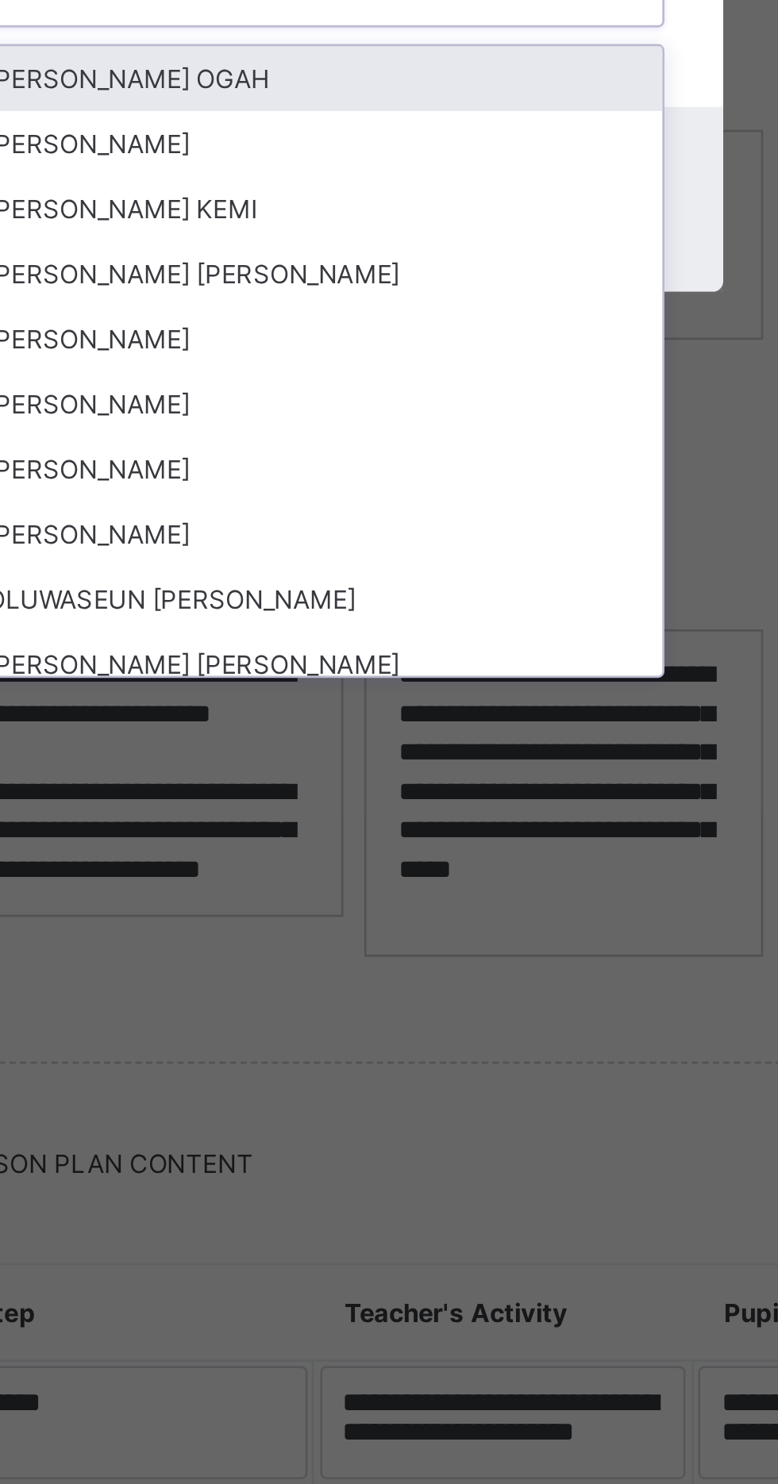
click at [475, 900] on div "[PERSON_NAME]" at bounding box center [388, 887] width 265 height 25
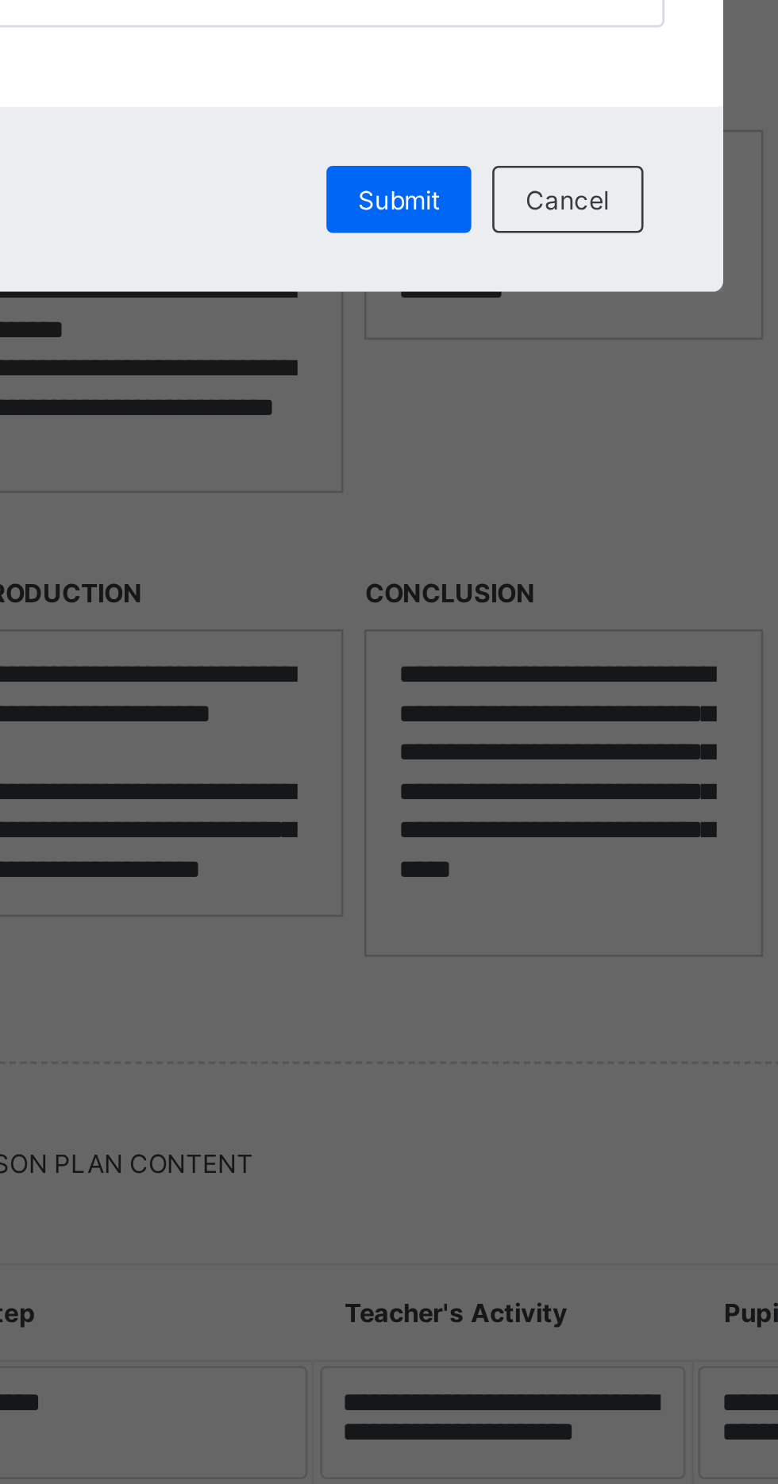
click at [437, 841] on span "Submit" at bounding box center [421, 835] width 31 height 12
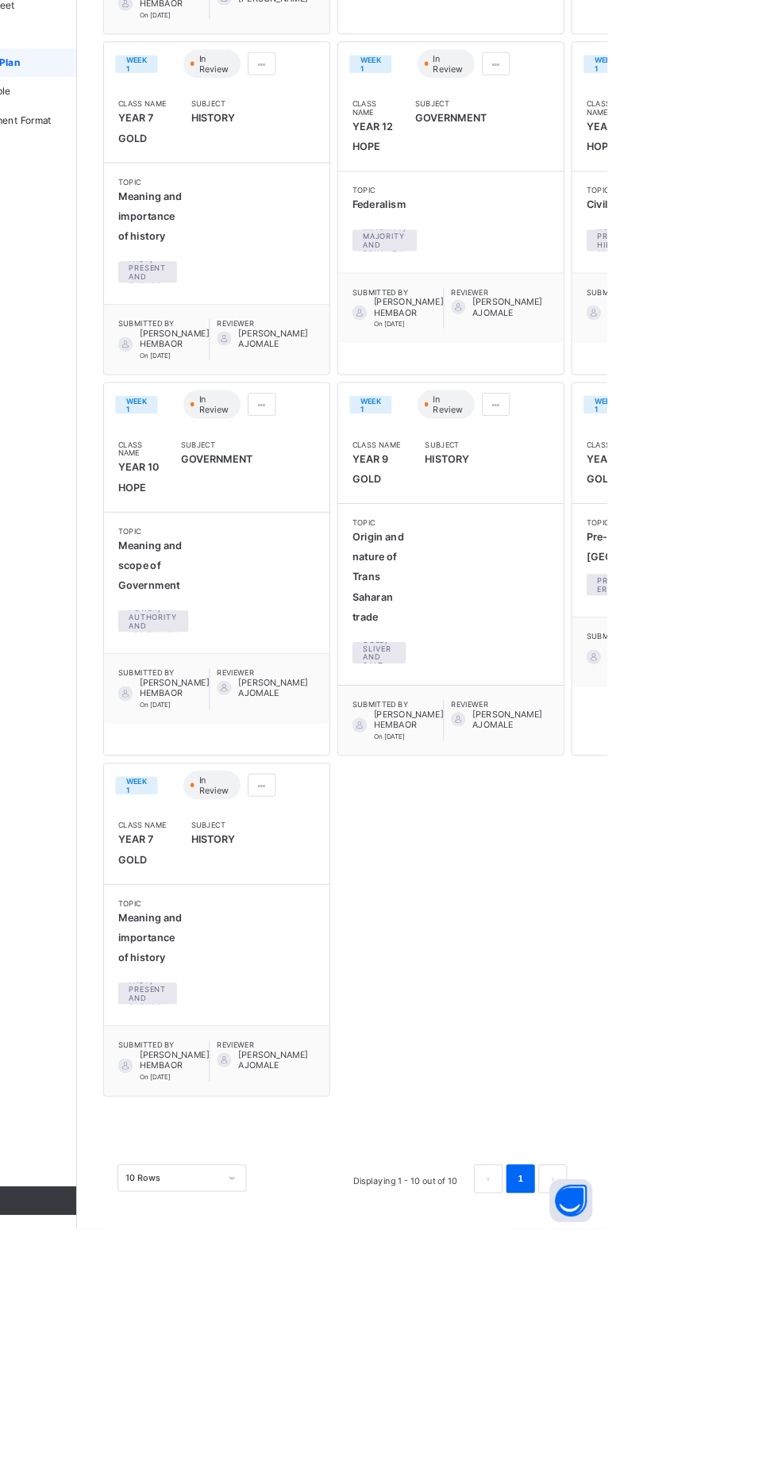
scroll to position [1143, 0]
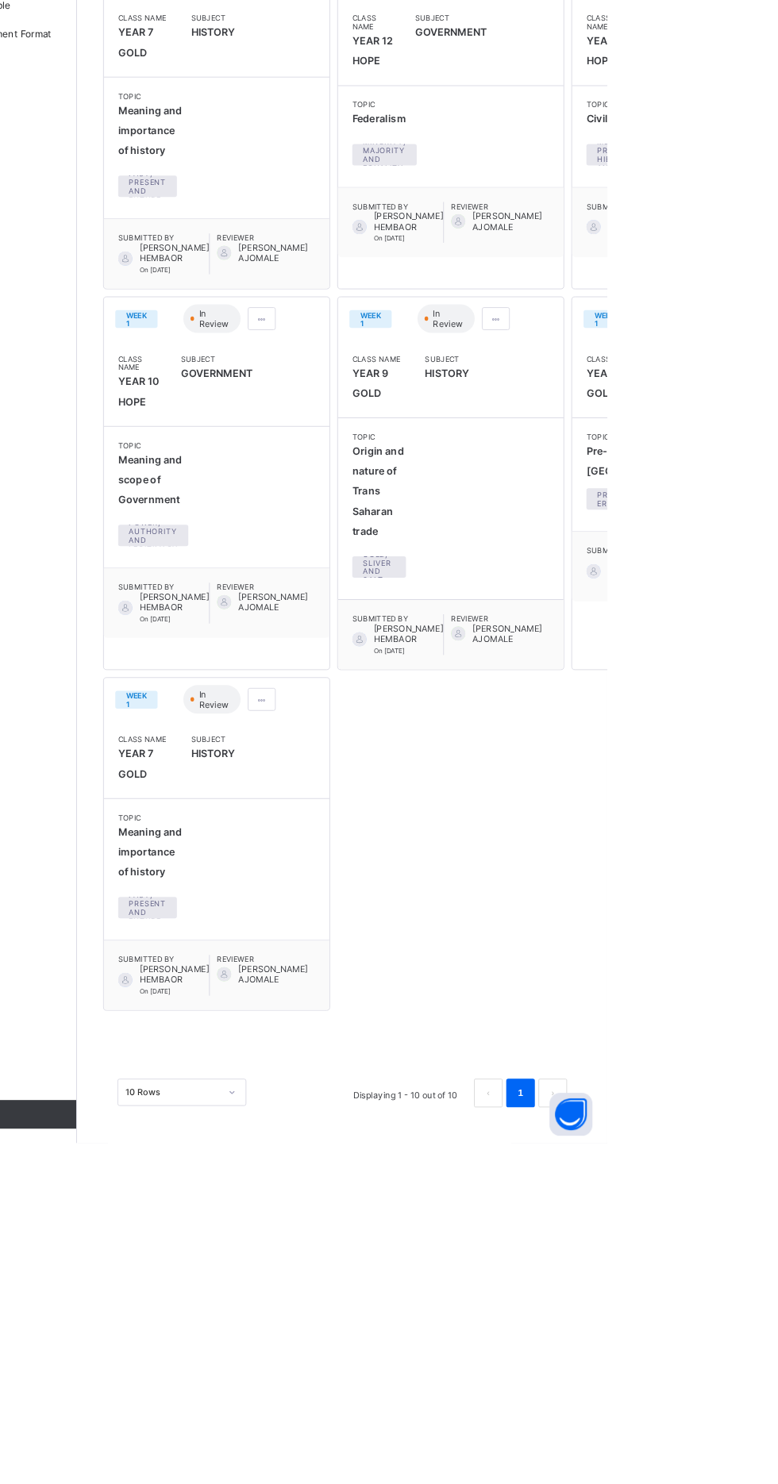
click at [394, 998] on span at bounding box center [394, 992] width 13 height 12
click at [342, 1087] on li "Delete lesson plan" at bounding box center [356, 1075] width 108 height 25
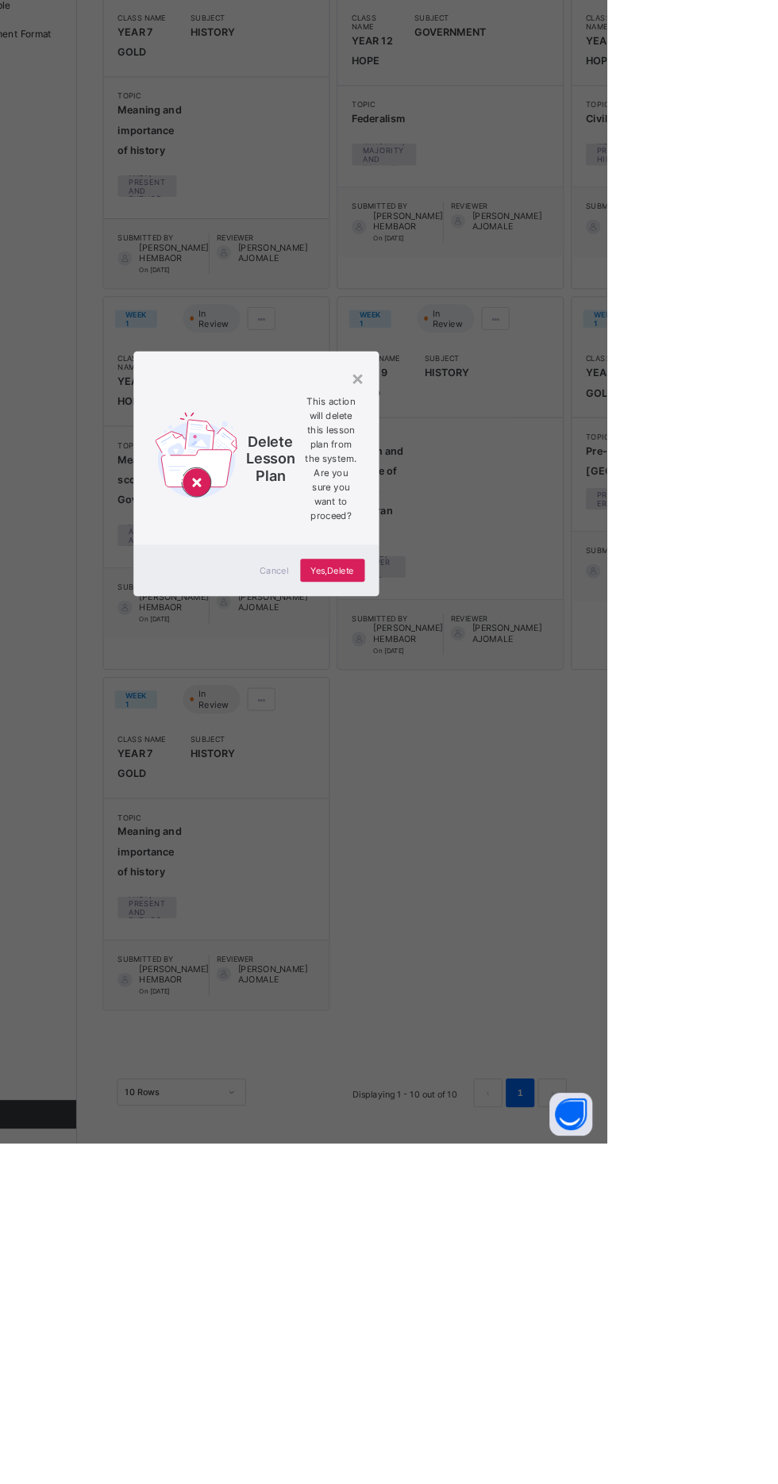
click at [509, 649] on div "×" at bounding box center [501, 635] width 15 height 27
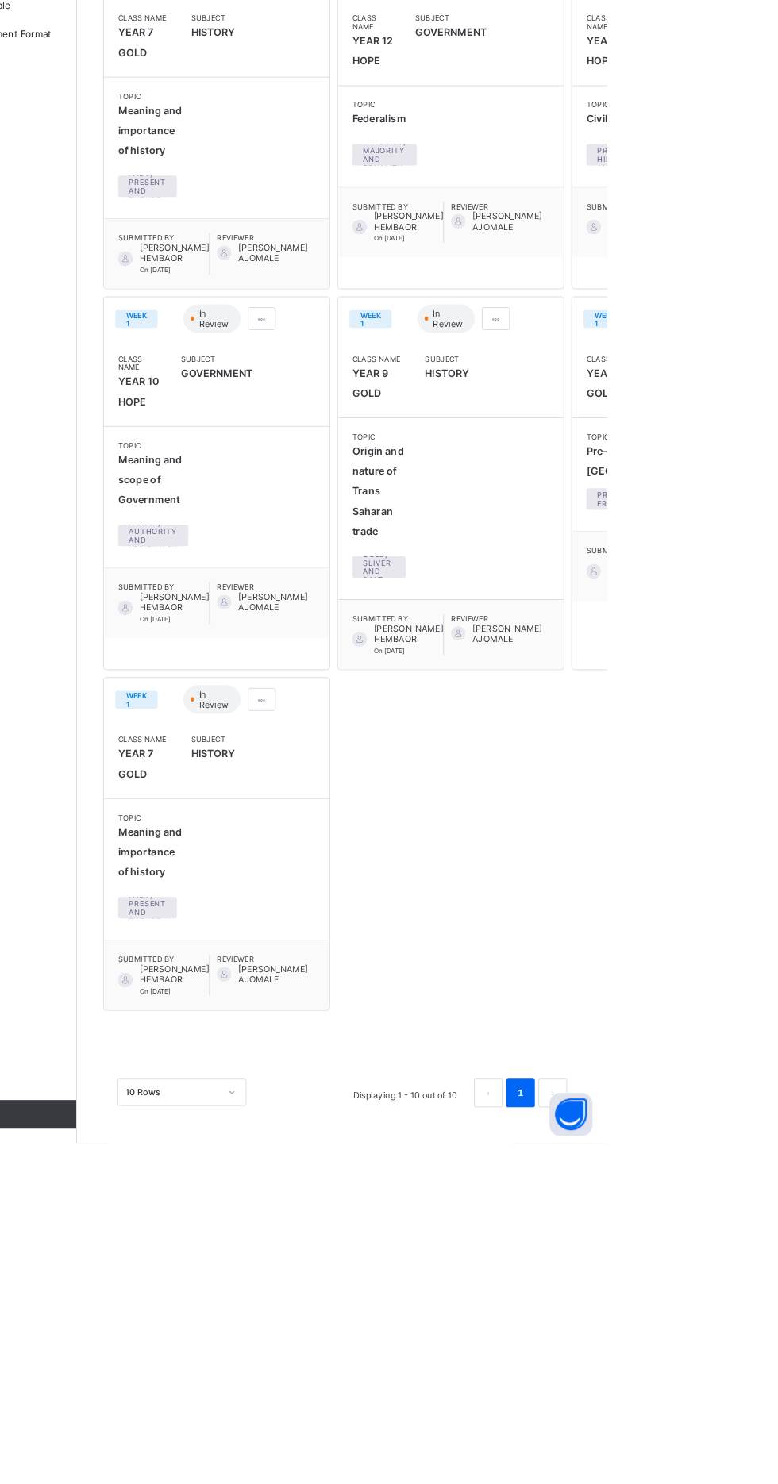
click at [395, 1005] on div at bounding box center [394, 991] width 31 height 25
click at [325, 1081] on span "Delete lesson plan" at bounding box center [355, 1075] width 95 height 12
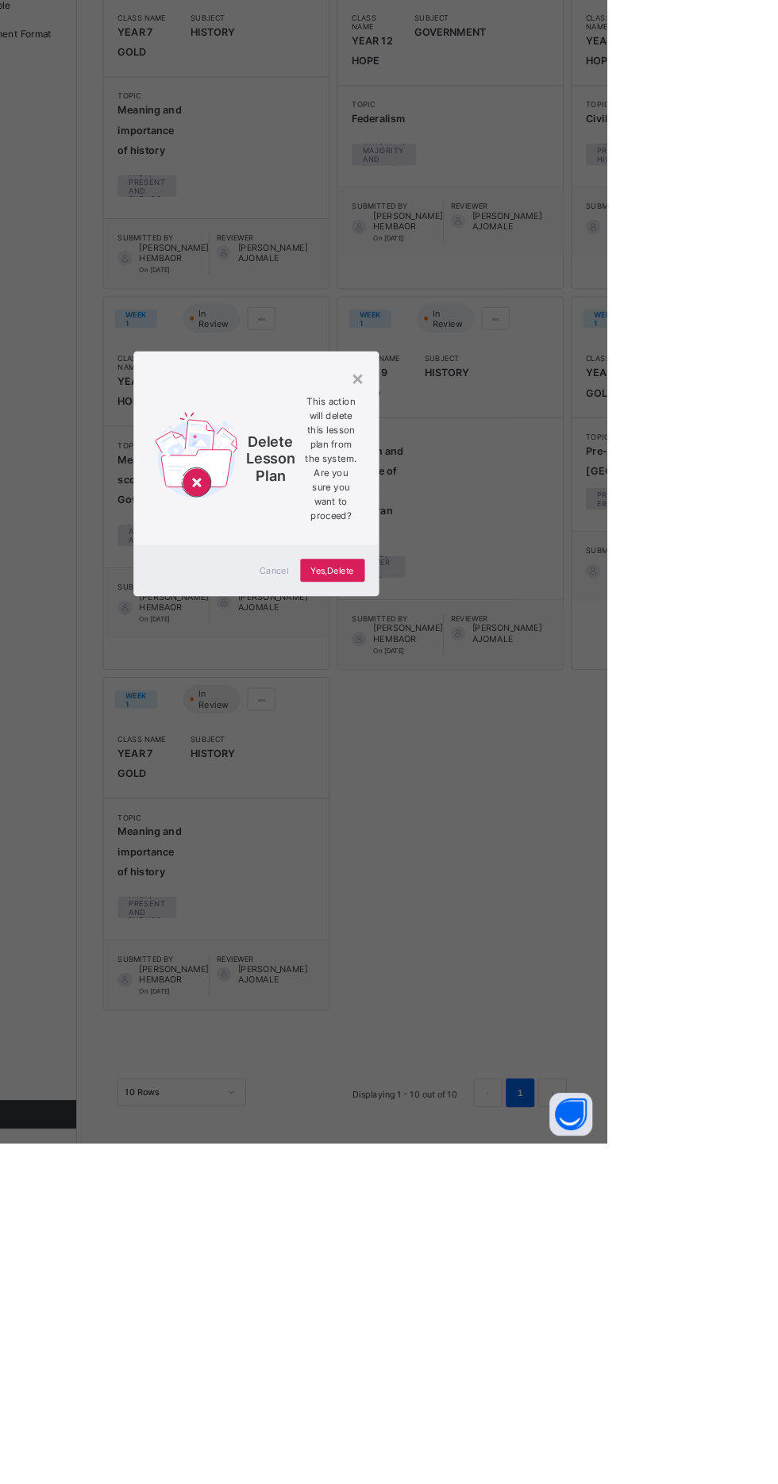
click at [509, 649] on div "×" at bounding box center [501, 635] width 15 height 27
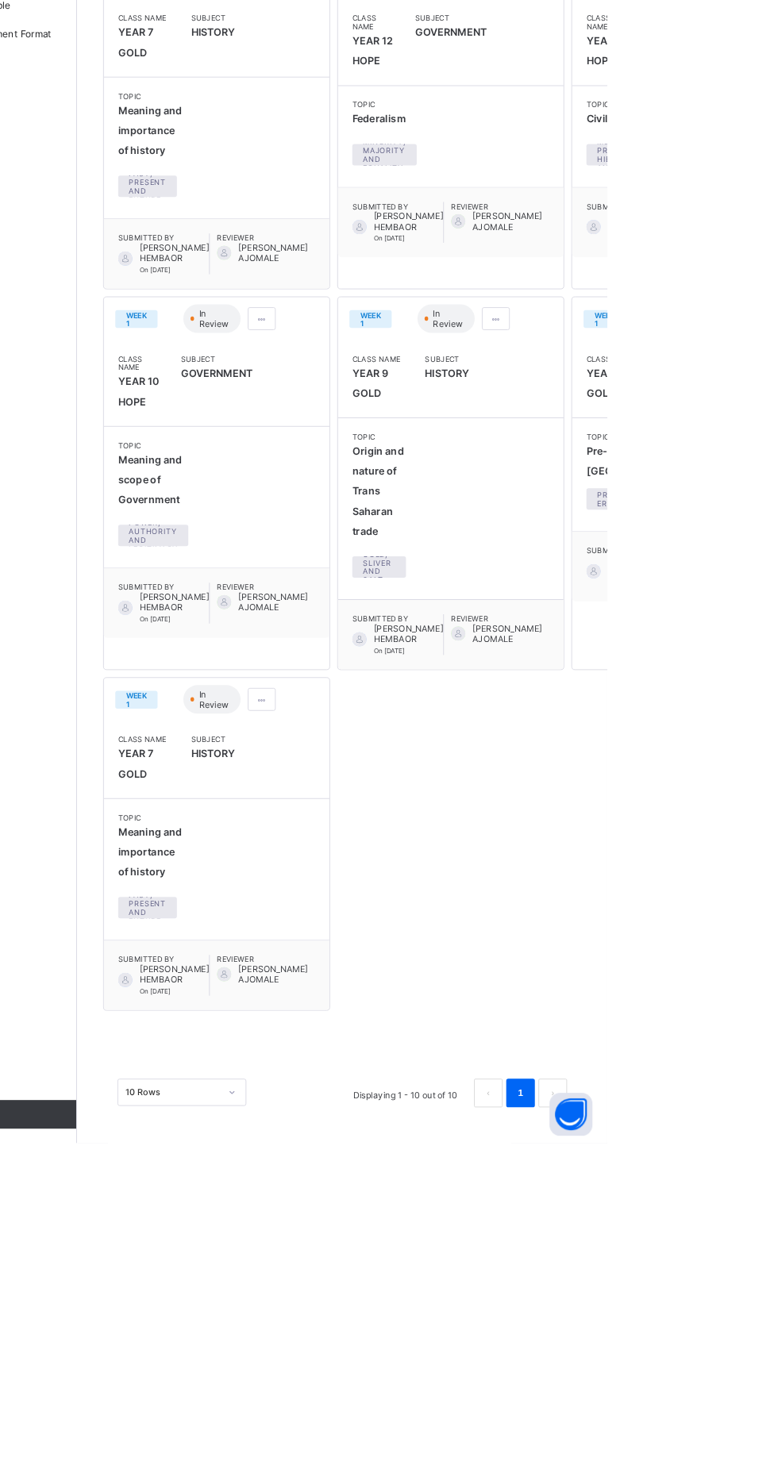
click at [394, 998] on span at bounding box center [394, 992] width 13 height 12
click at [342, 1056] on span "Edit lesson plan" at bounding box center [349, 1050] width 83 height 12
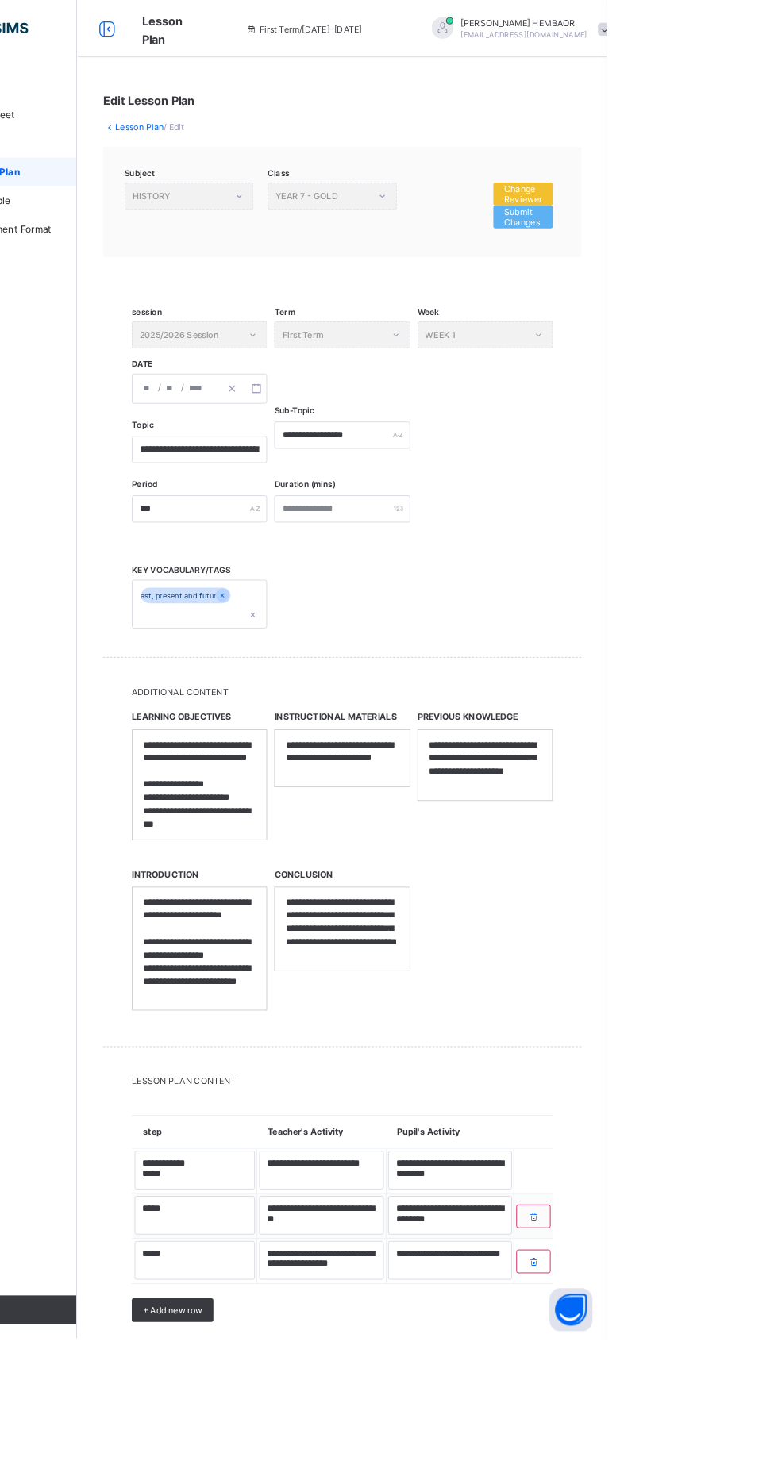
click at [688, 208] on span "Change Reviewer" at bounding box center [684, 215] width 42 height 24
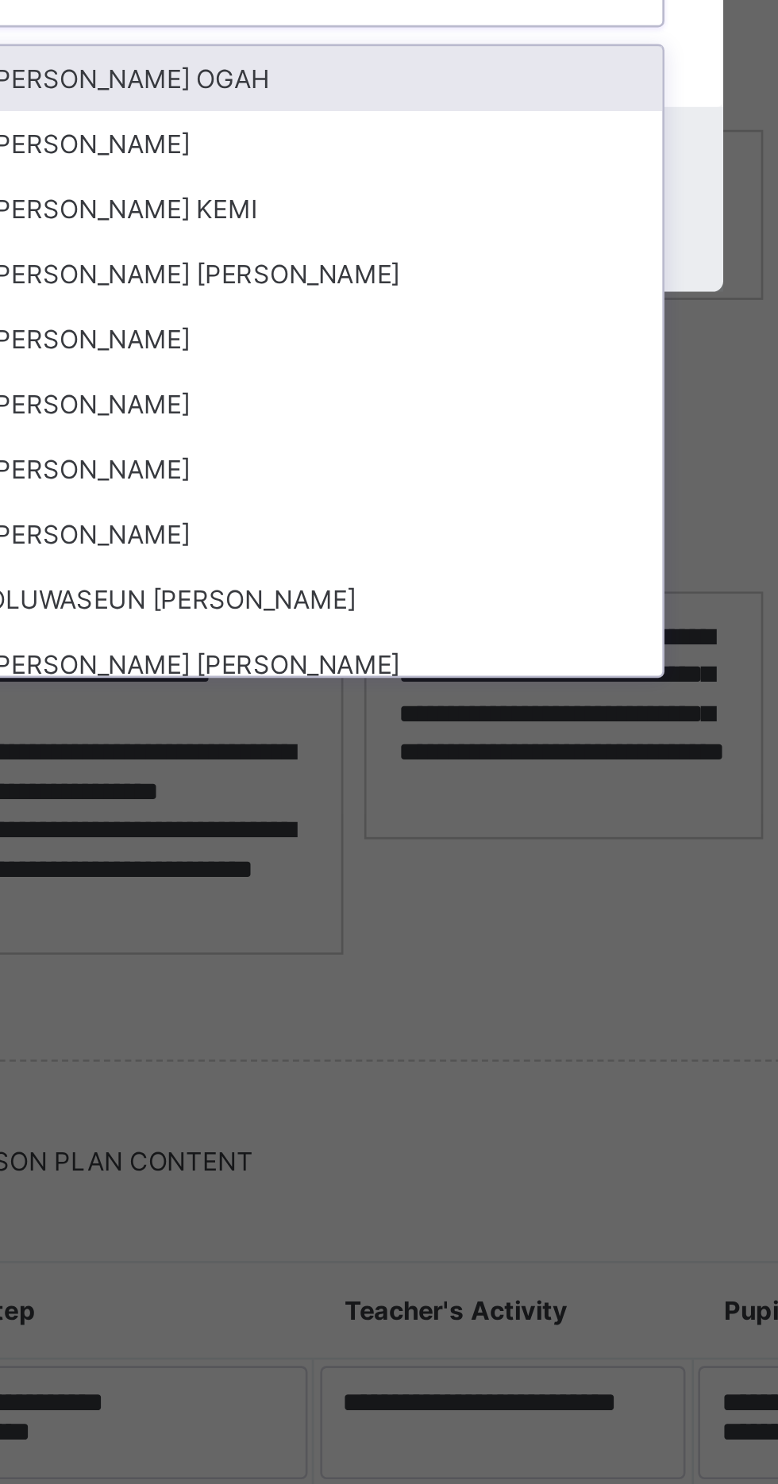
click at [449, 900] on div "[PERSON_NAME]" at bounding box center [388, 887] width 265 height 25
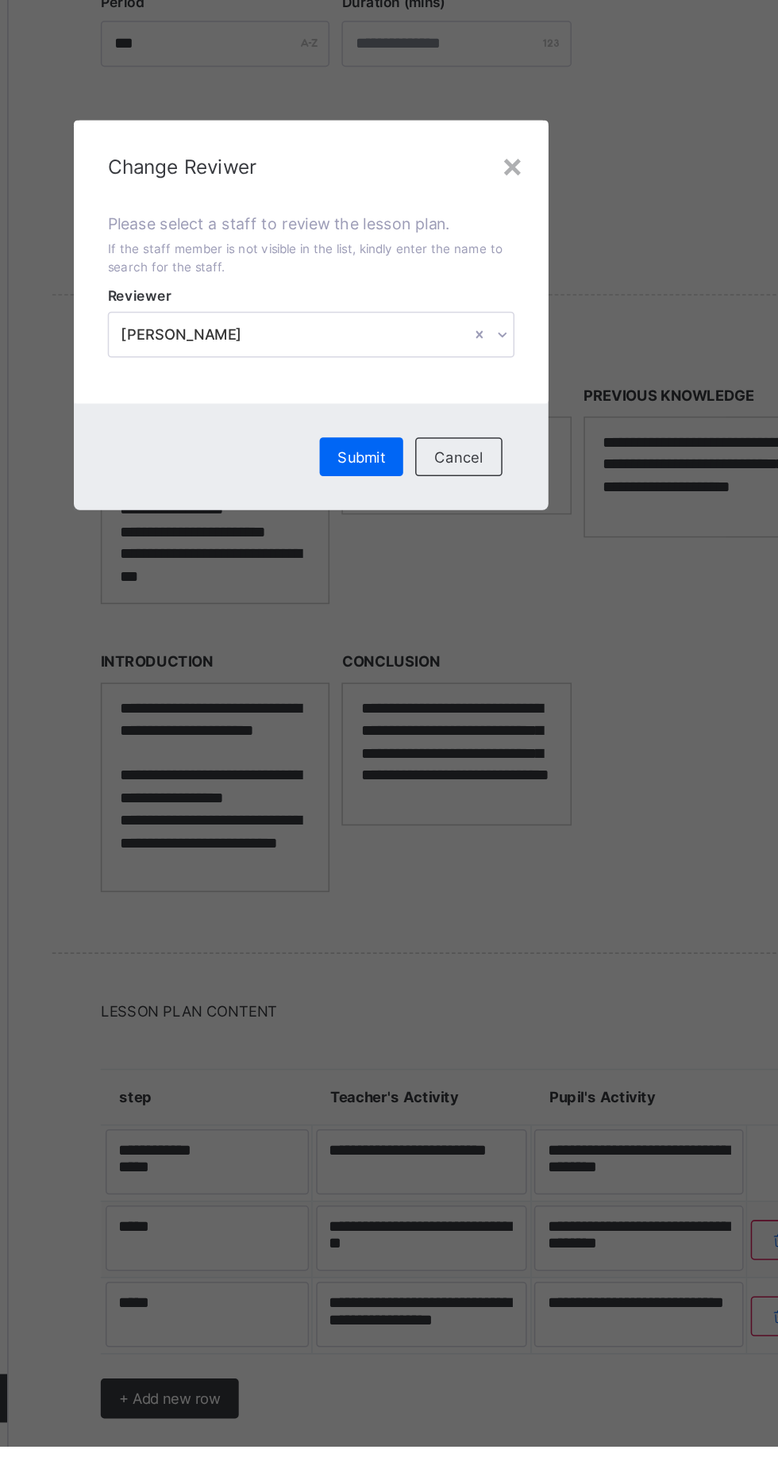
click at [449, 847] on div "Submit" at bounding box center [421, 834] width 55 height 25
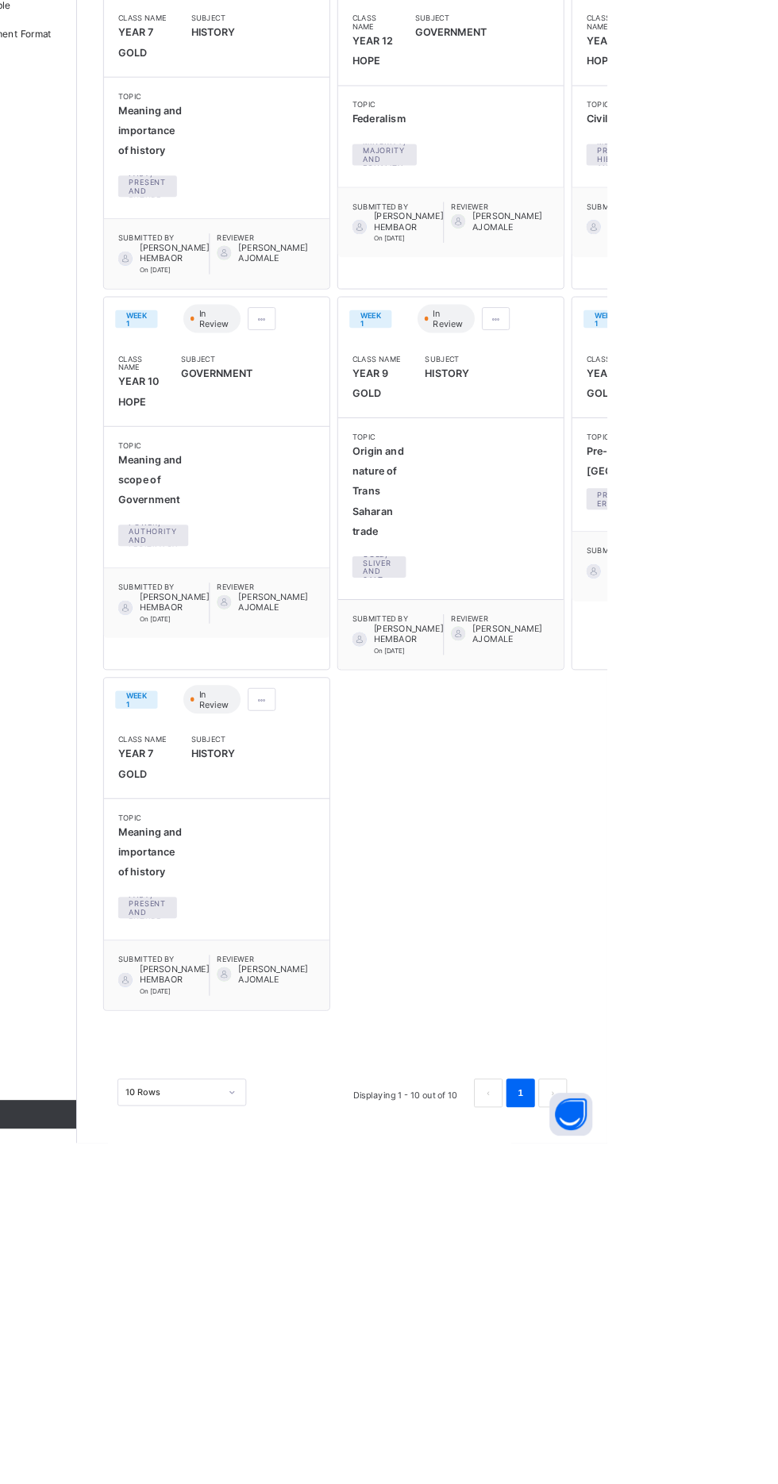
scroll to position [1143, 0]
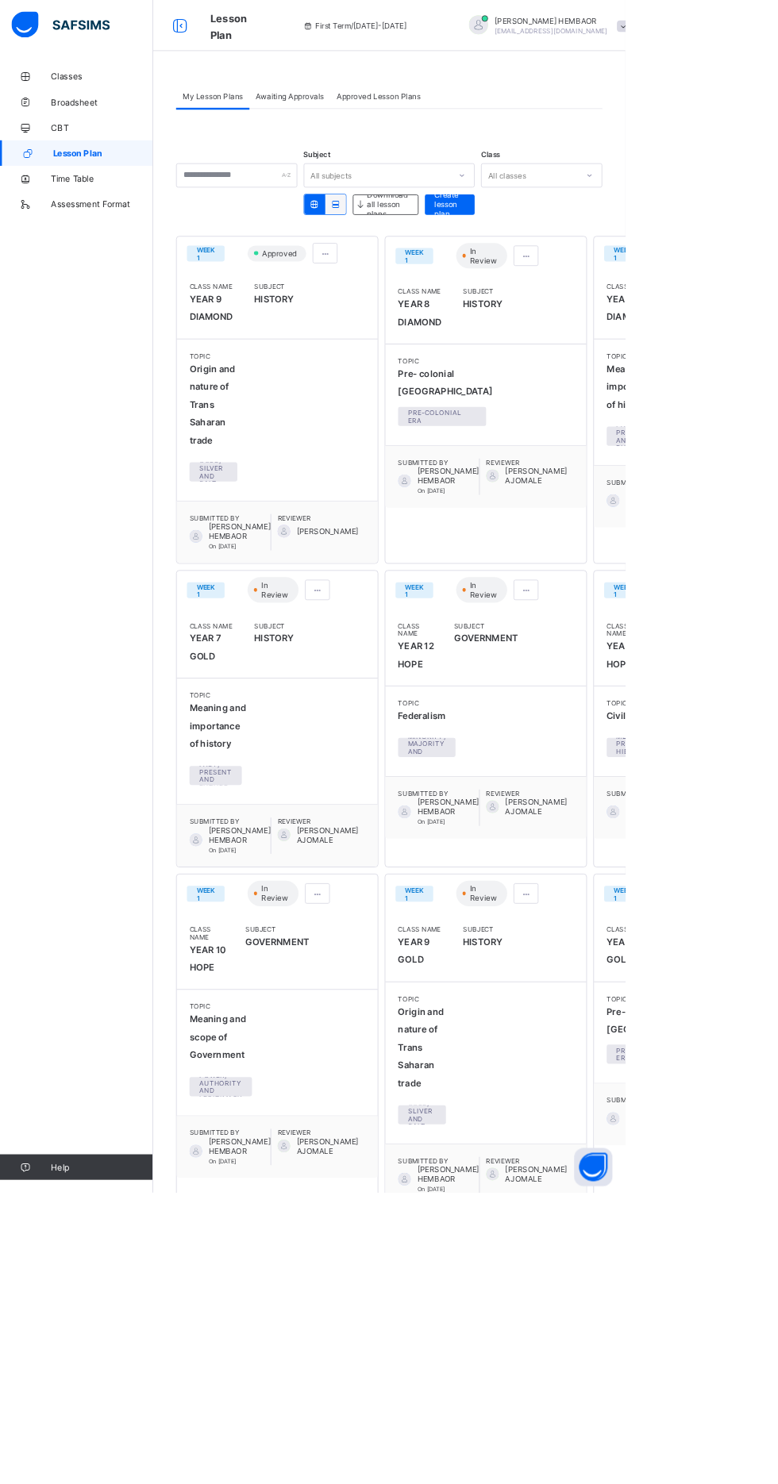
click at [639, 323] on div at bounding box center [654, 318] width 31 height 25
click at [582, 384] on li "Edit lesson plan" at bounding box center [615, 376] width 108 height 25
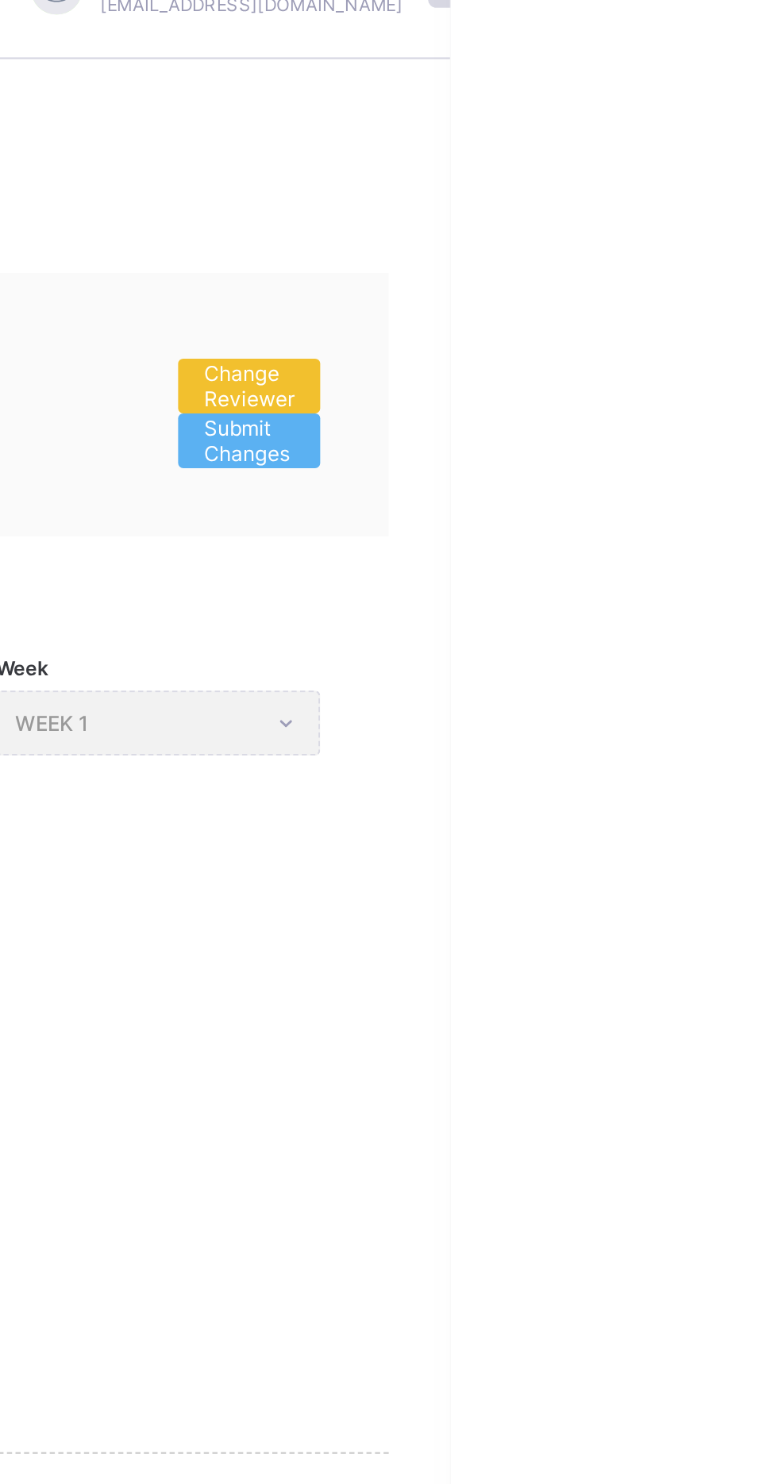
click at [701, 209] on span "Change Reviewer" at bounding box center [684, 215] width 42 height 24
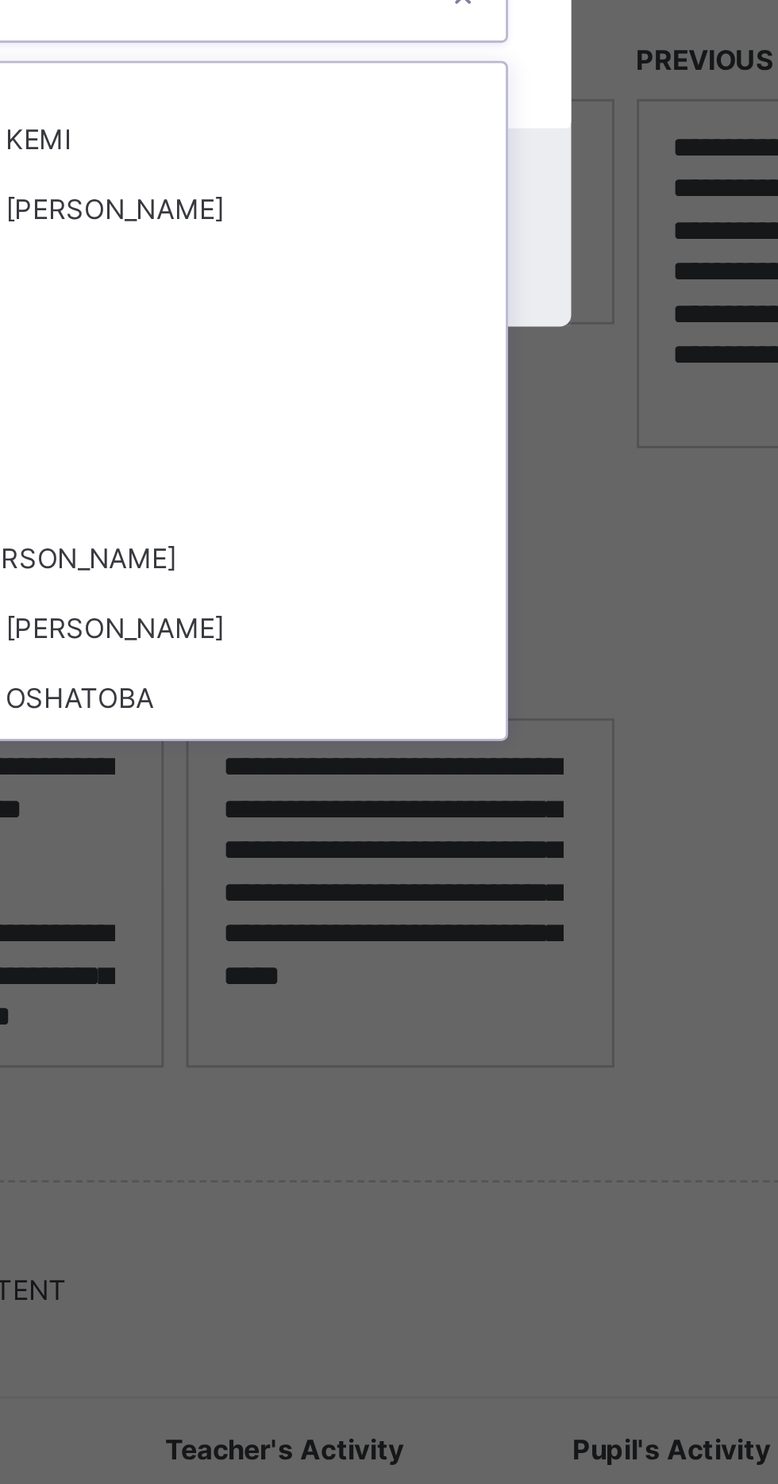
scroll to position [52, 0]
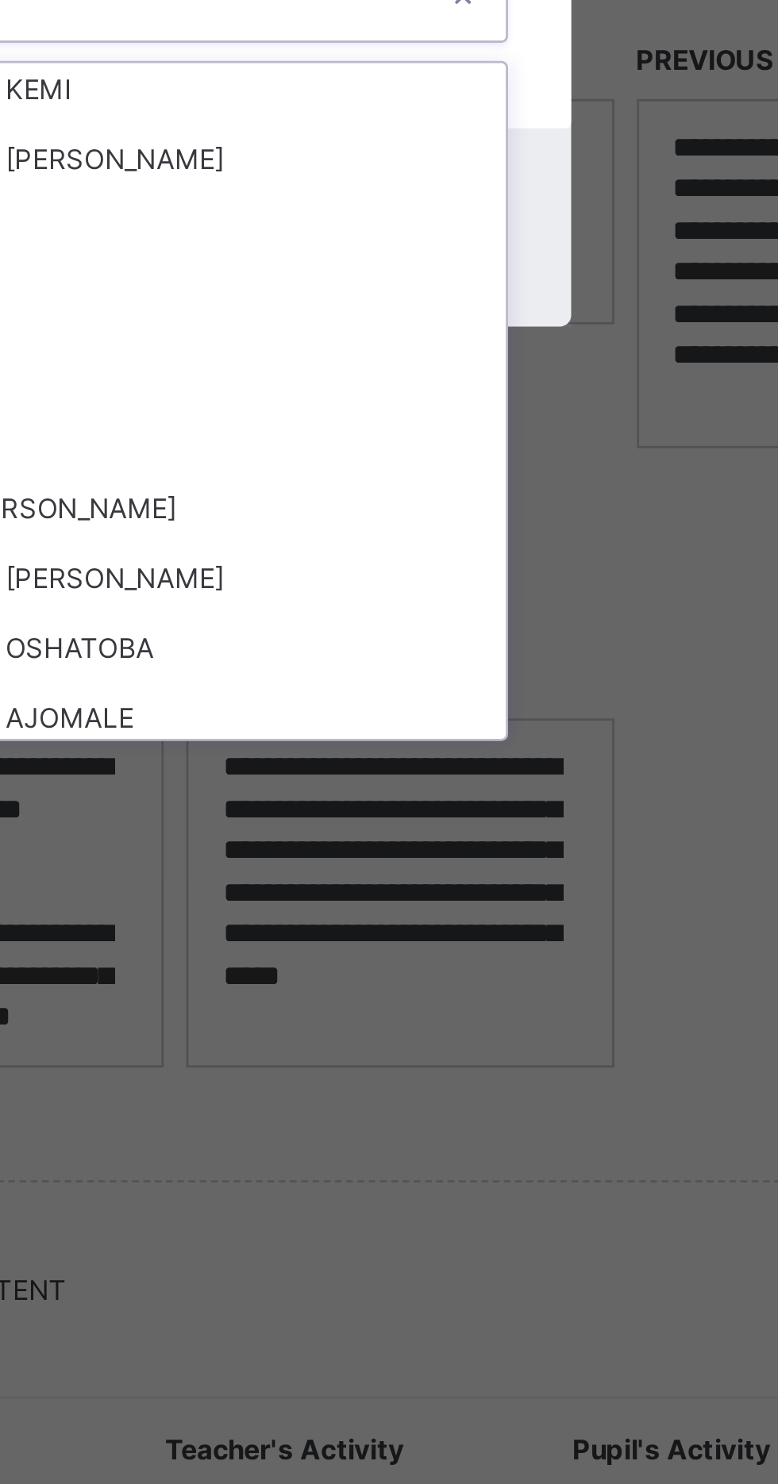
click at [412, 847] on div "[PERSON_NAME]" at bounding box center [388, 835] width 265 height 25
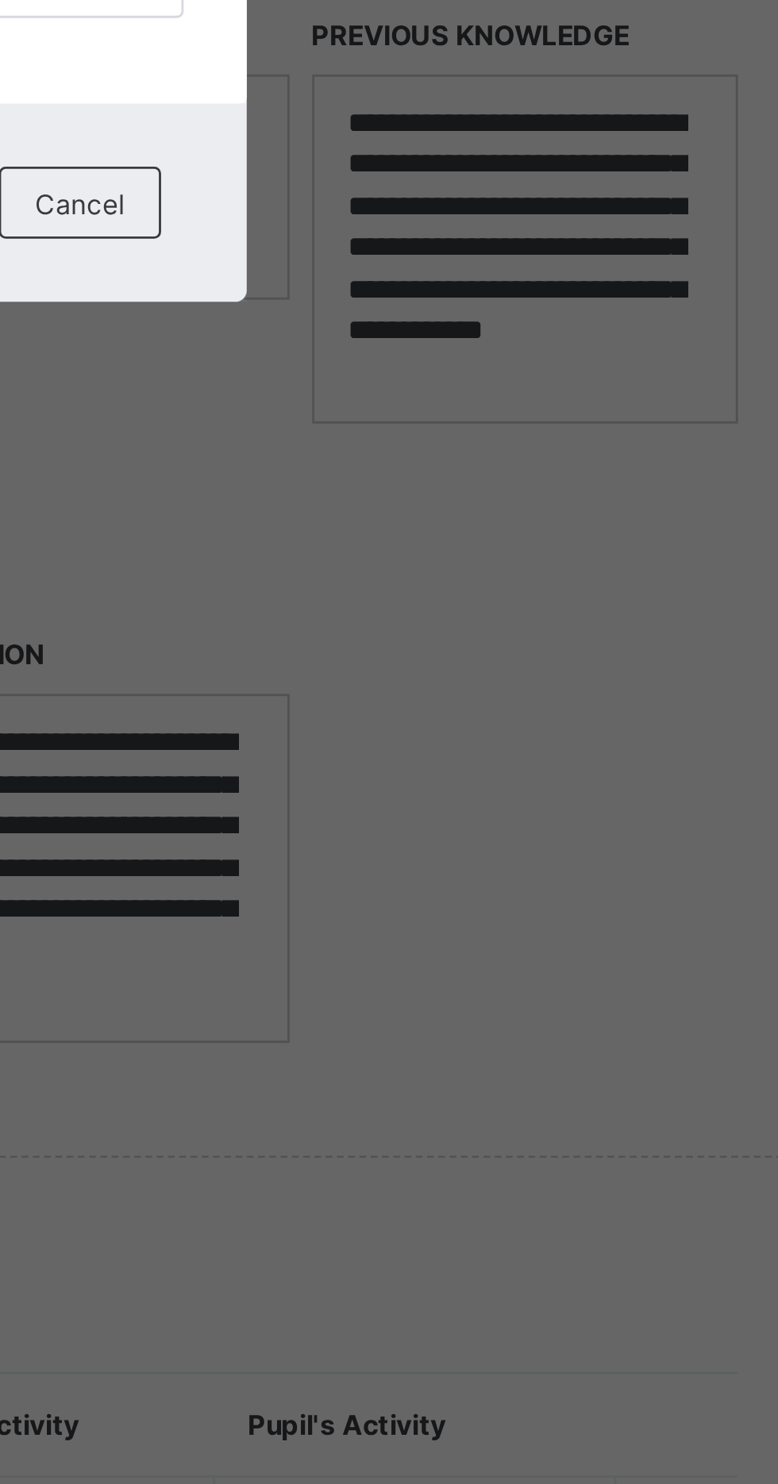
click at [437, 841] on span "Submit" at bounding box center [421, 835] width 31 height 12
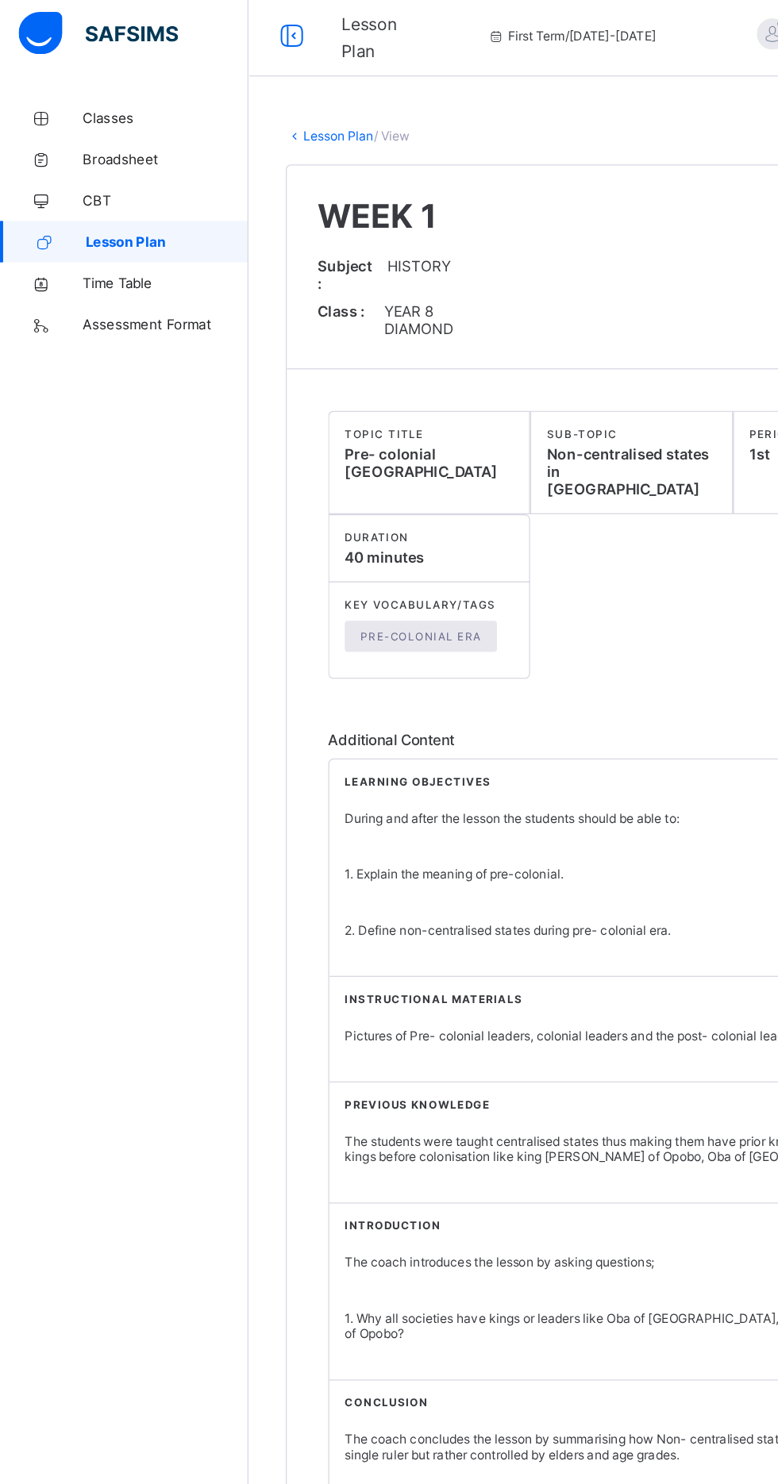
click at [83, 159] on span "CBT" at bounding box center [126, 158] width 127 height 13
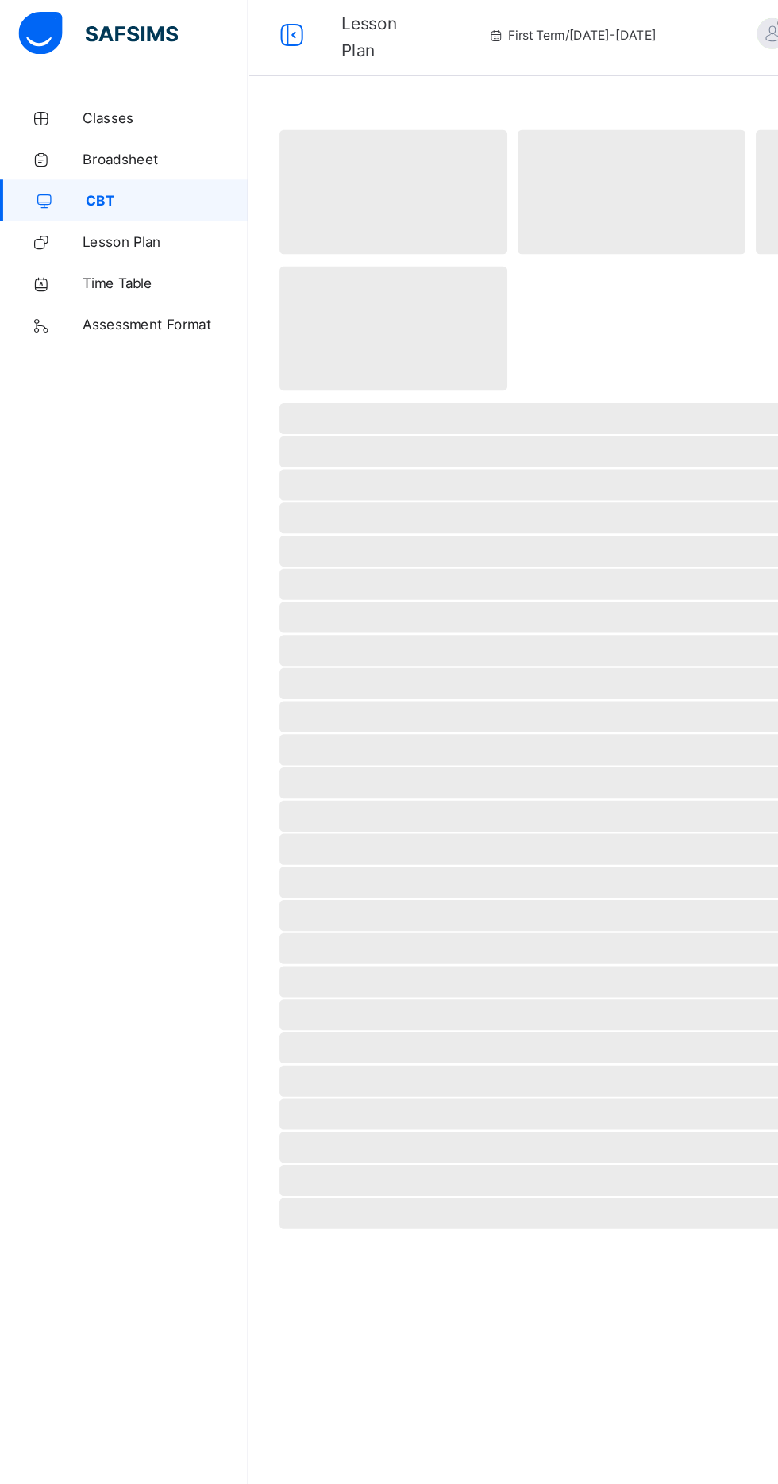
click at [98, 190] on span "Lesson Plan" at bounding box center [126, 190] width 127 height 13
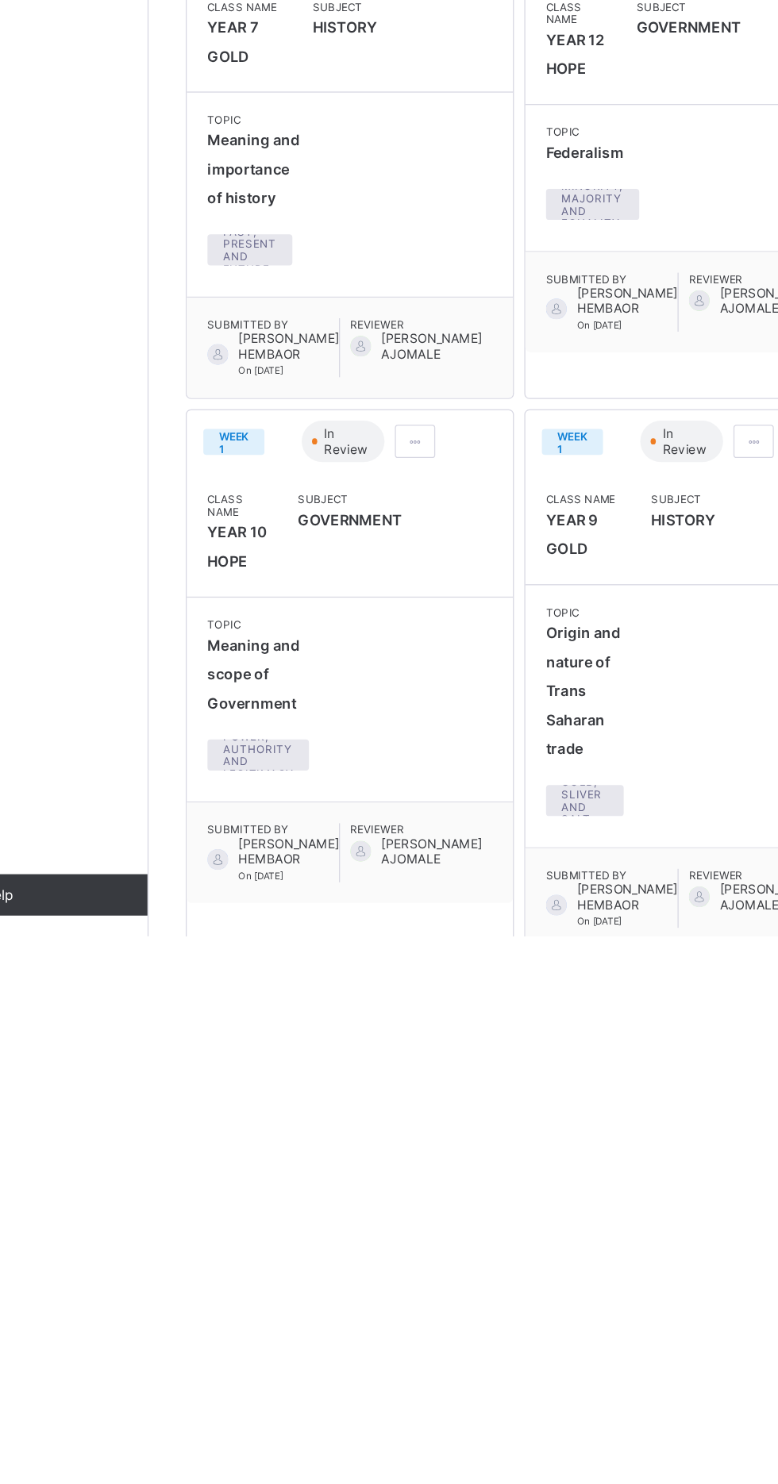
scroll to position [123, 0]
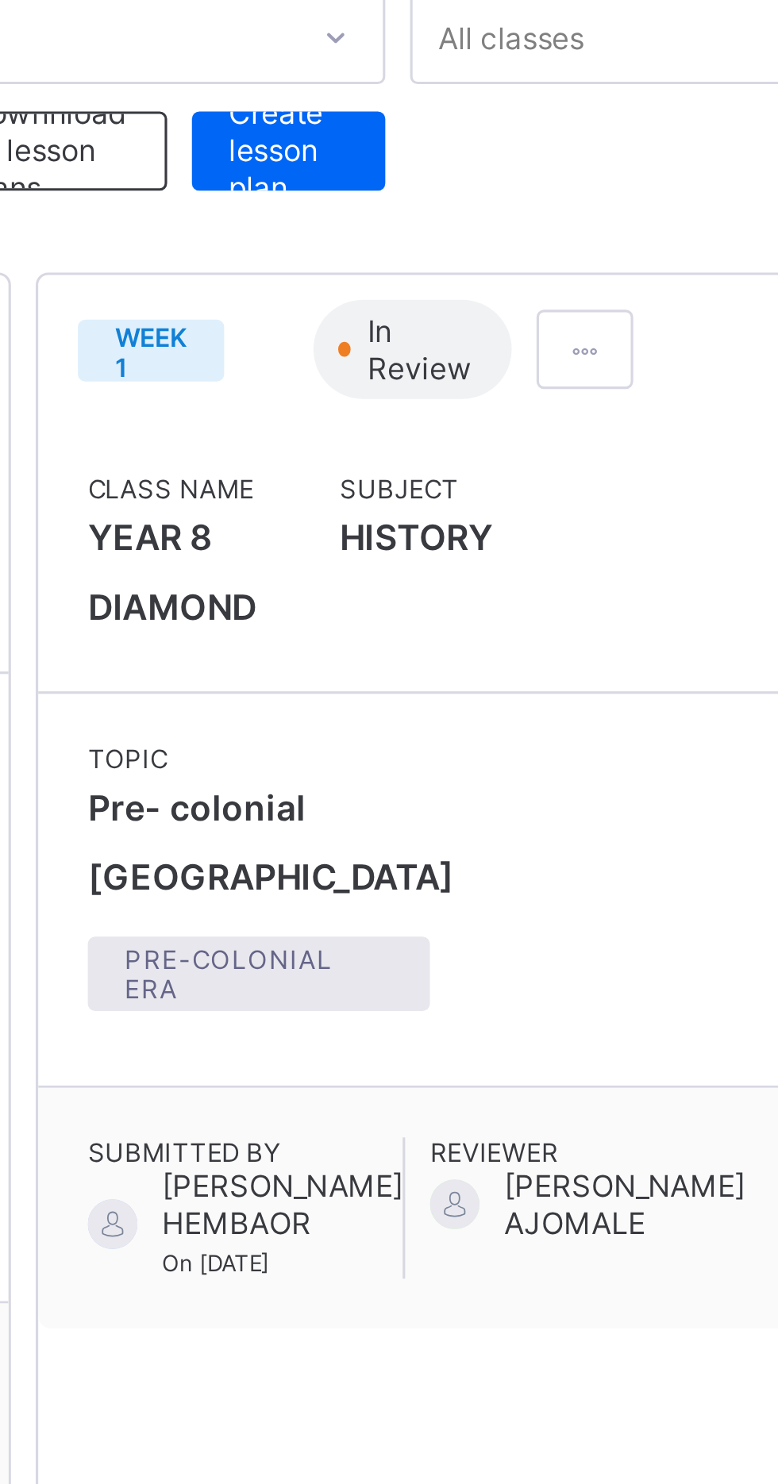
click at [639, 185] on div at bounding box center [654, 195] width 31 height 25
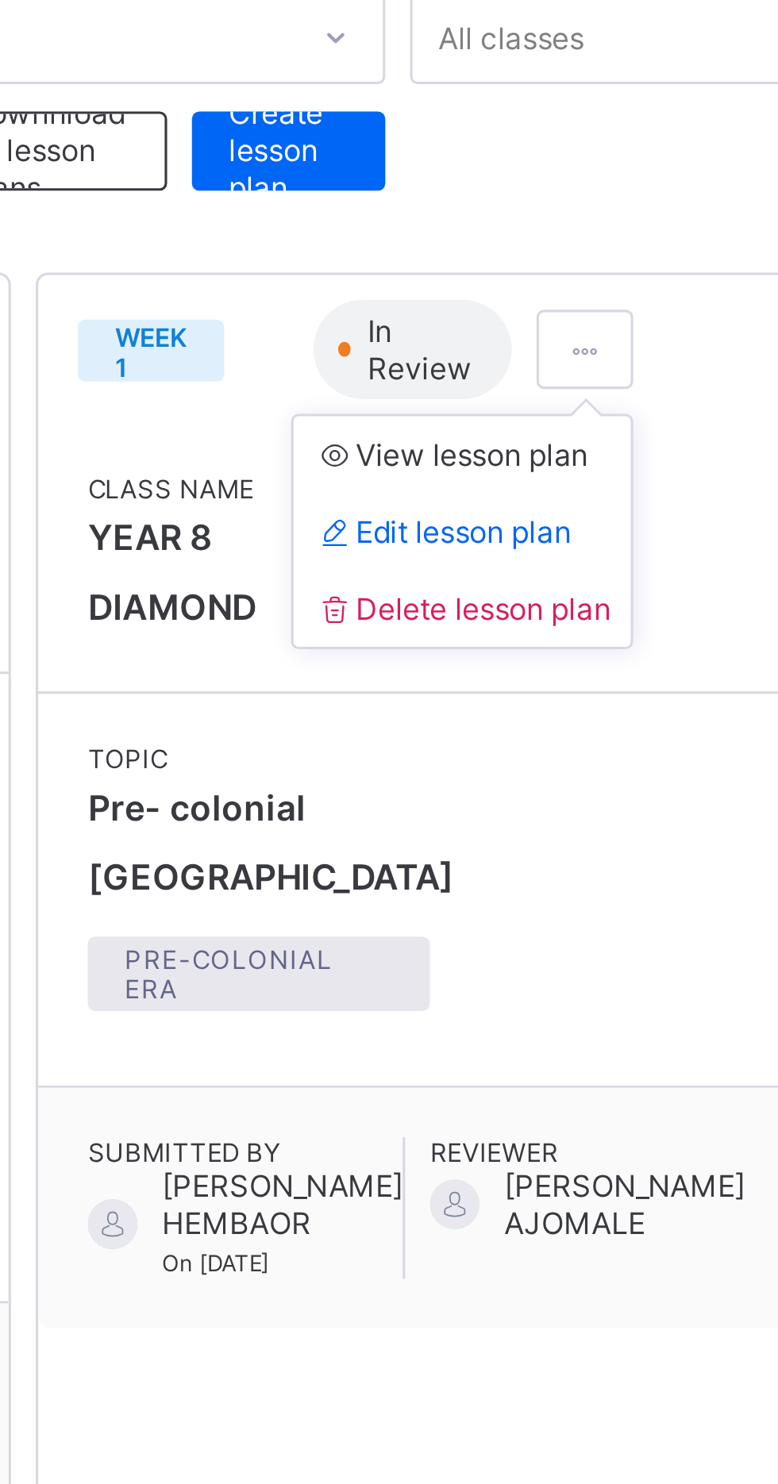
click at [568, 254] on span "Edit lesson plan" at bounding box center [608, 254] width 83 height 12
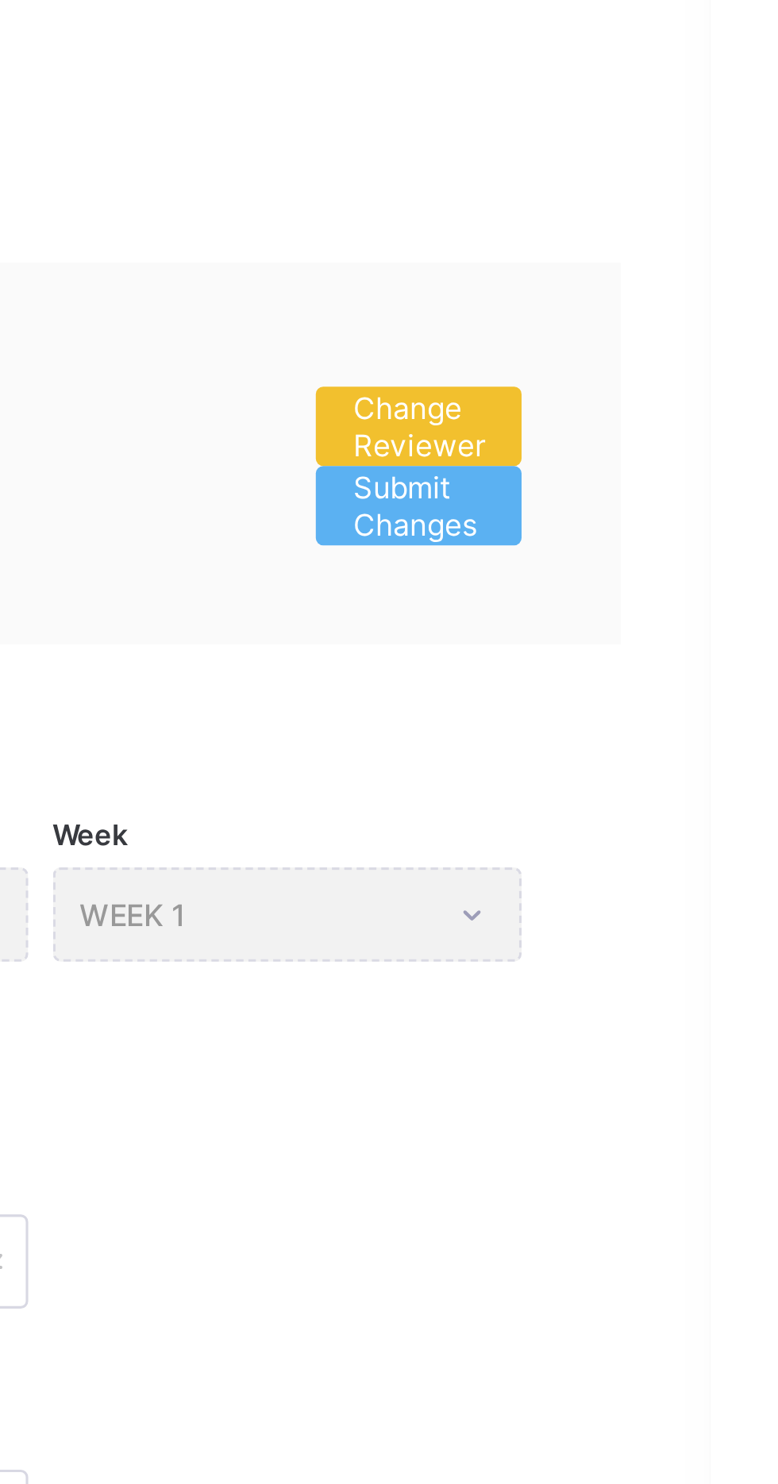
click at [695, 208] on span "Change Reviewer" at bounding box center [684, 215] width 42 height 24
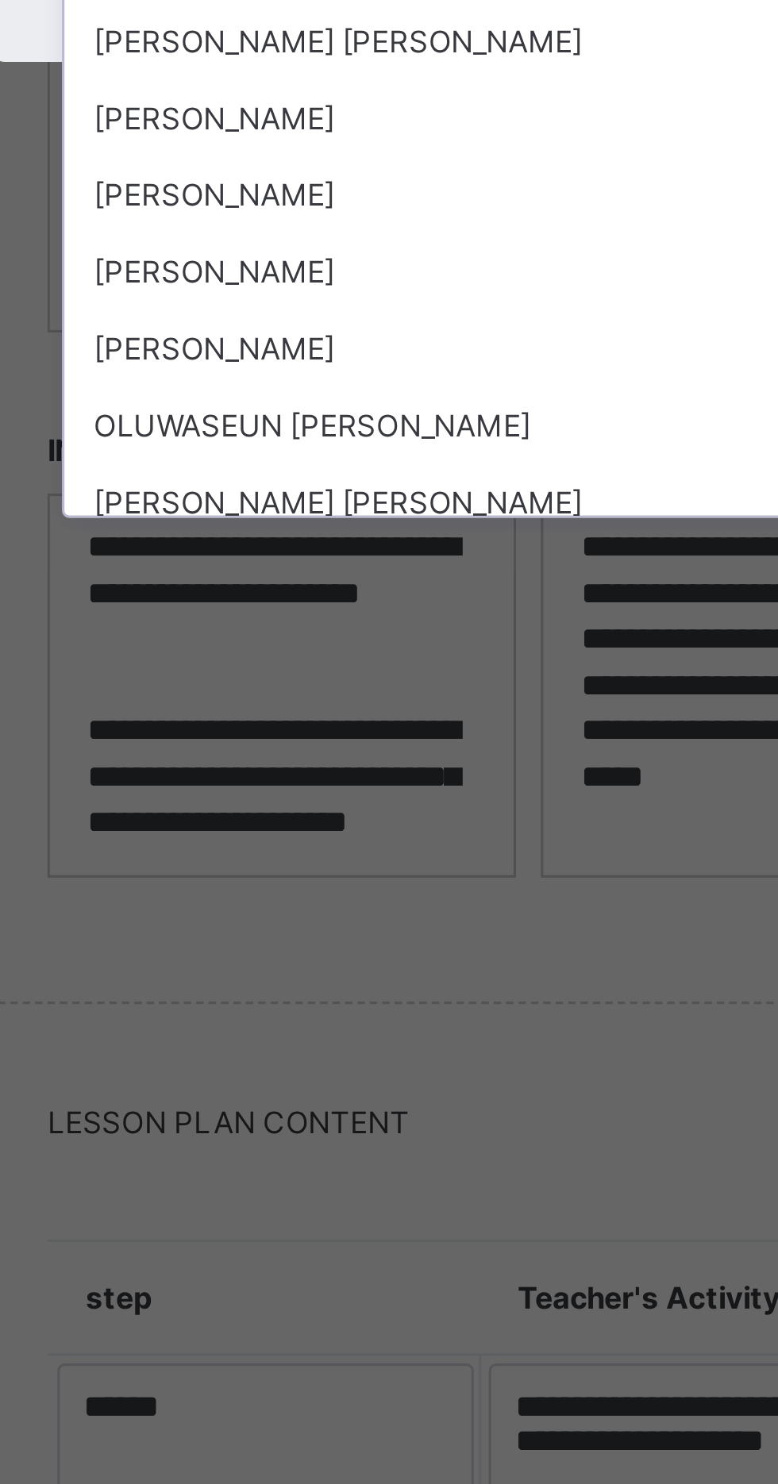
click at [398, 900] on div "[PERSON_NAME]" at bounding box center [388, 887] width 265 height 25
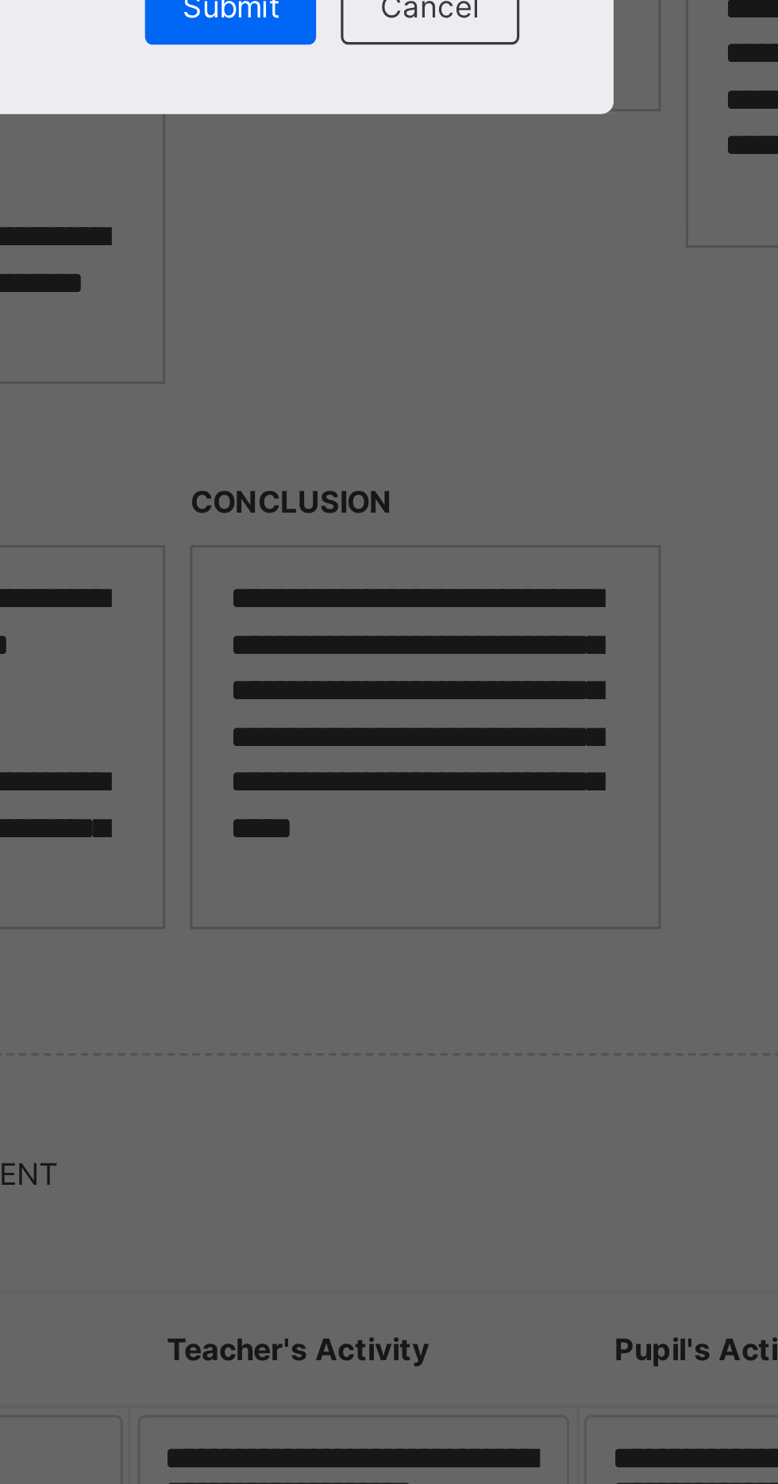
click at [437, 841] on span "Submit" at bounding box center [421, 835] width 31 height 12
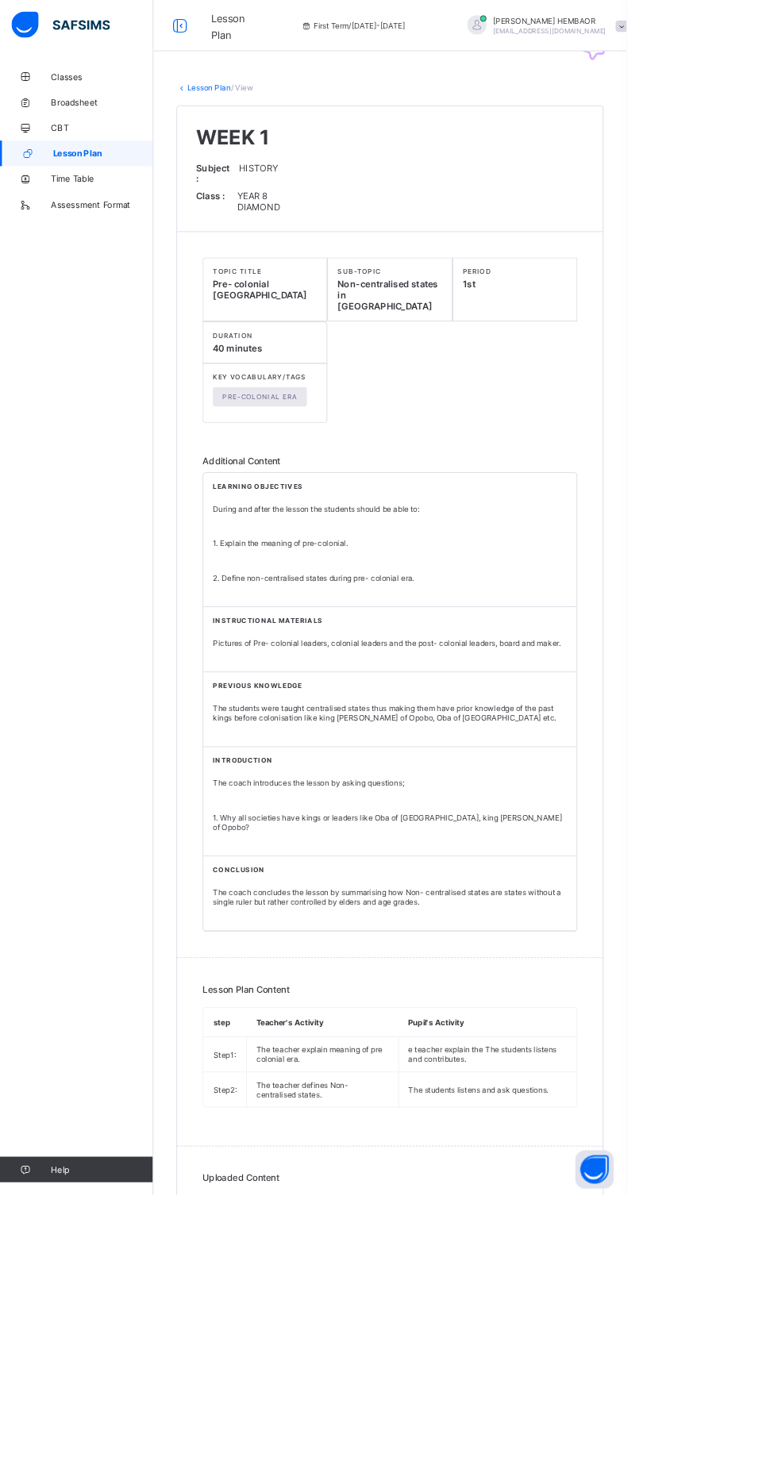
click at [35, 170] on link "CBT" at bounding box center [95, 159] width 190 height 32
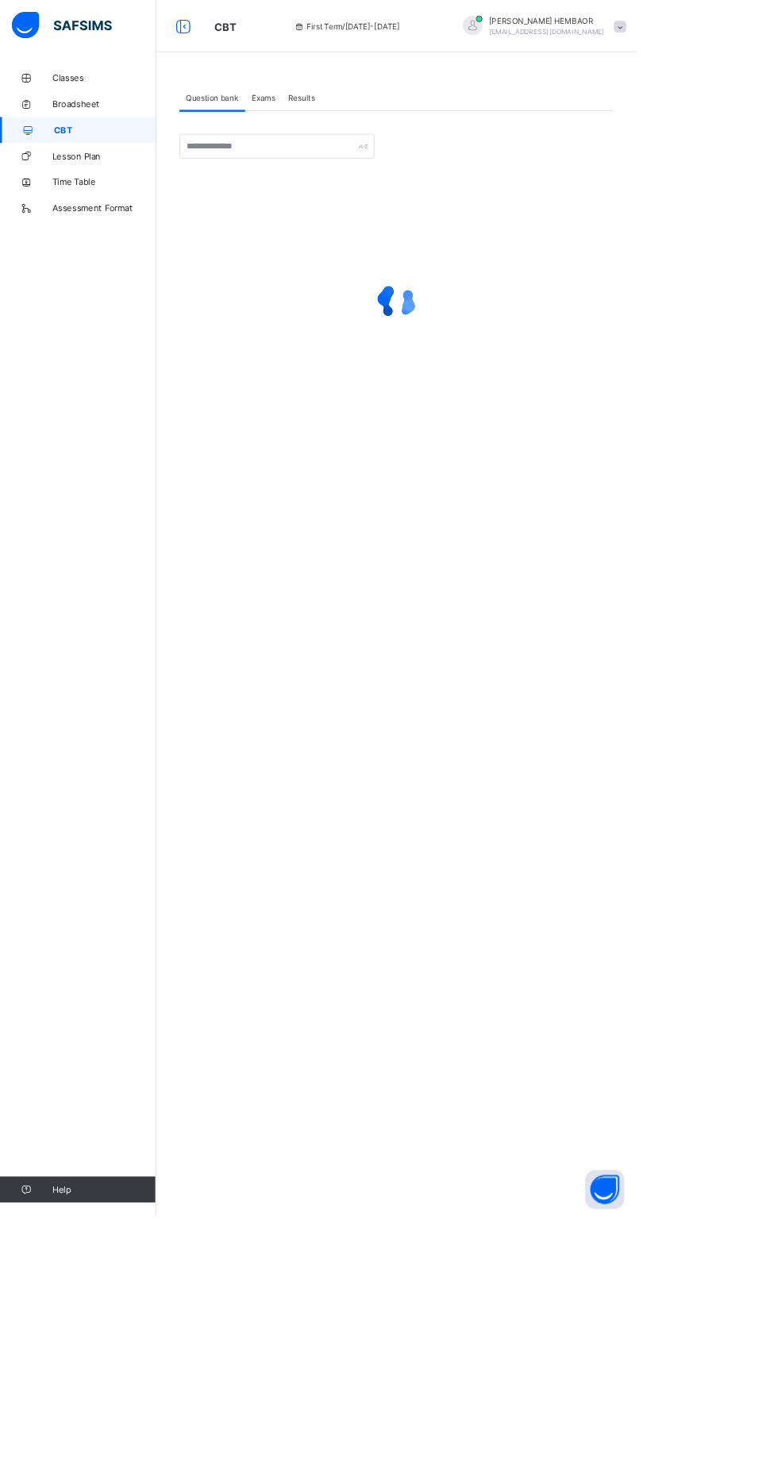
click at [100, 187] on span "Lesson Plan" at bounding box center [126, 190] width 127 height 13
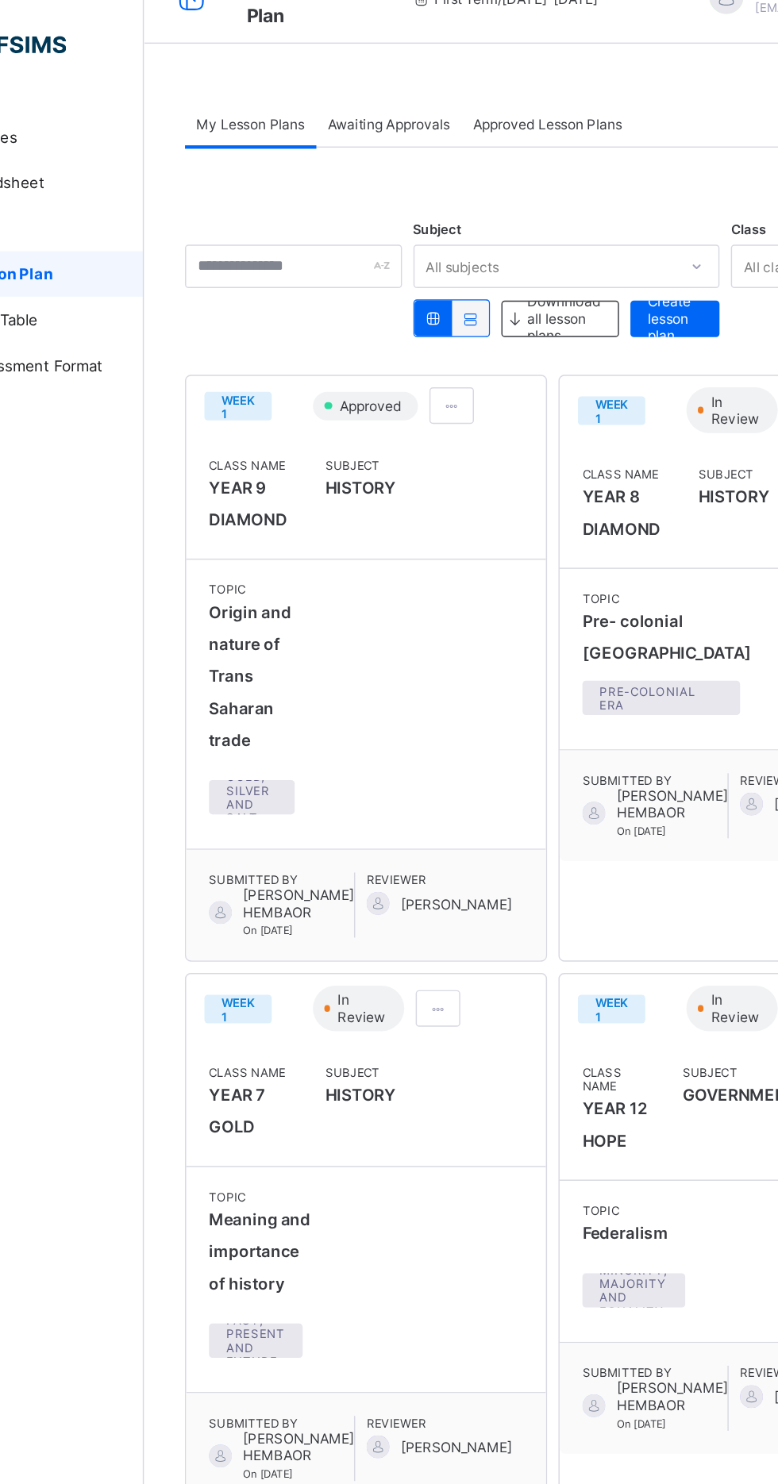
scroll to position [32, 0]
